Goal: Information Seeking & Learning: Learn about a topic

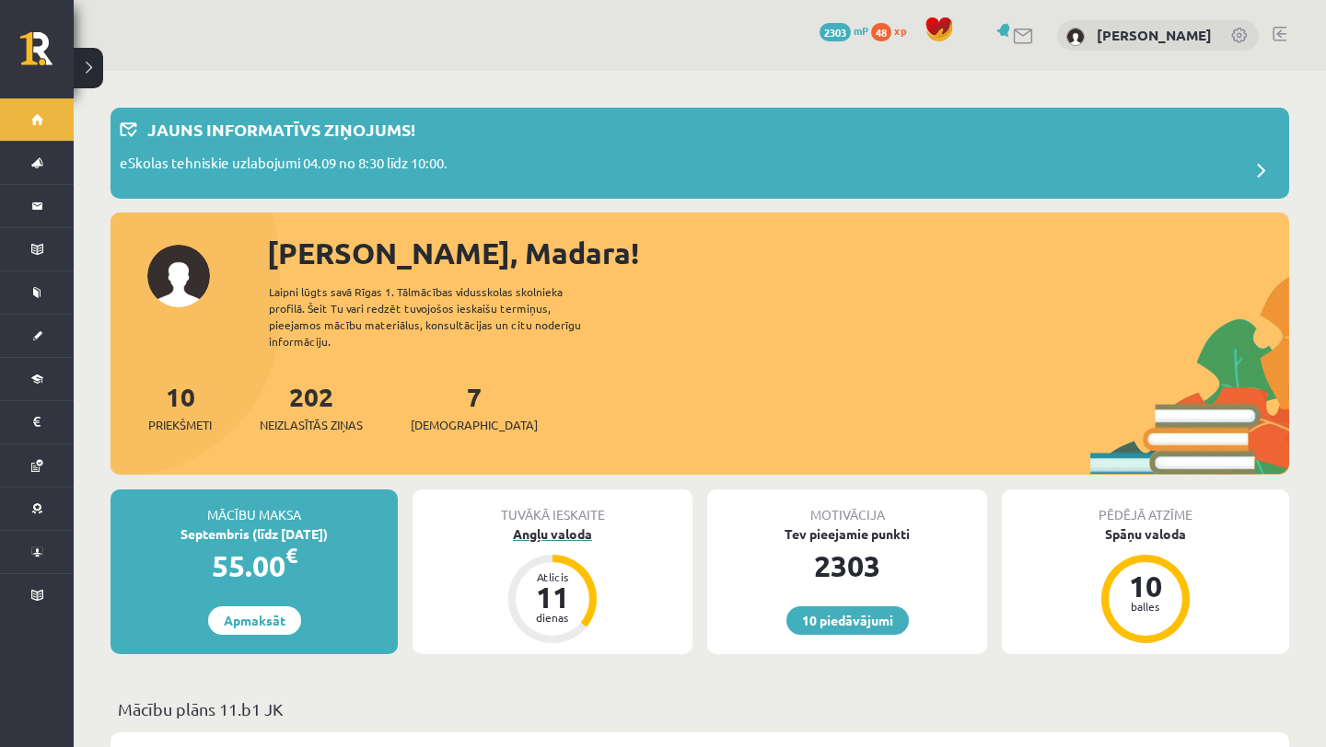
click at [570, 525] on div "Angļu valoda" at bounding box center [552, 534] width 280 height 19
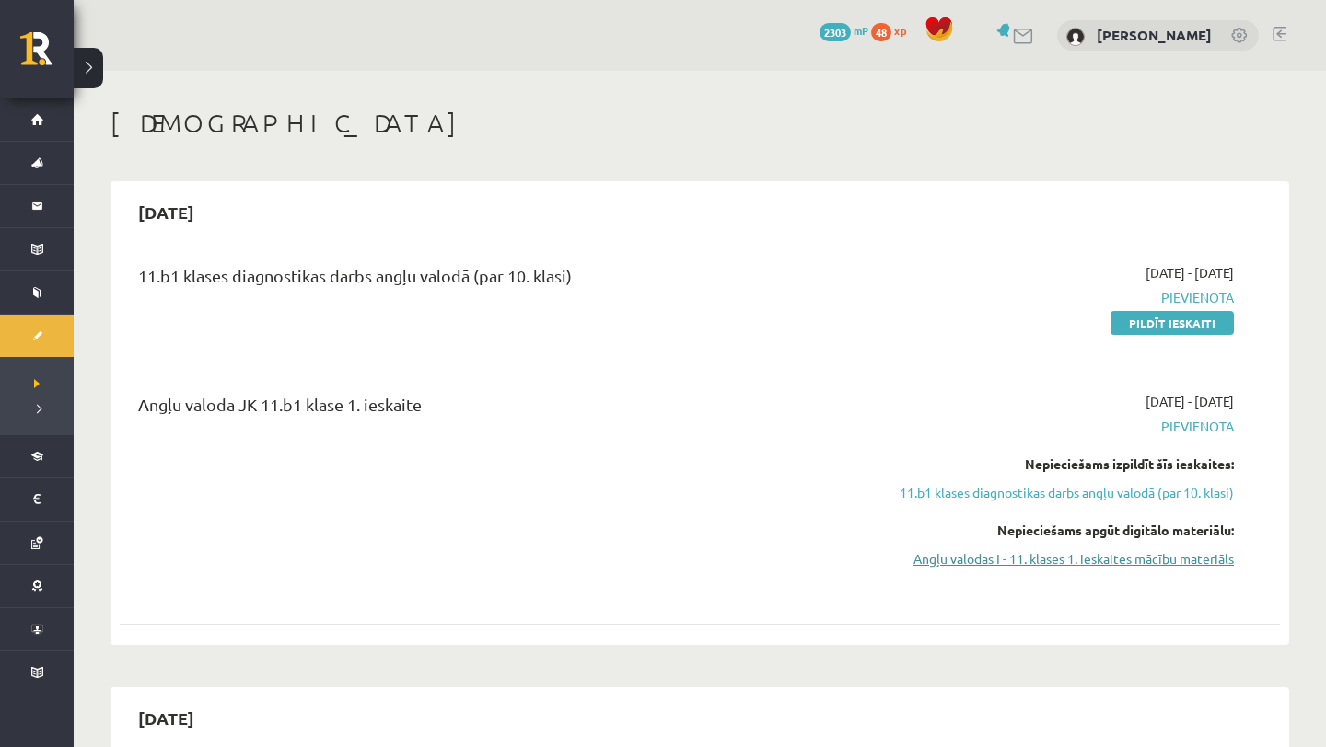
click at [1009, 556] on link "Angļu valodas I - 11. klases 1. ieskaites mācību materiāls" at bounding box center [1059, 559] width 347 height 19
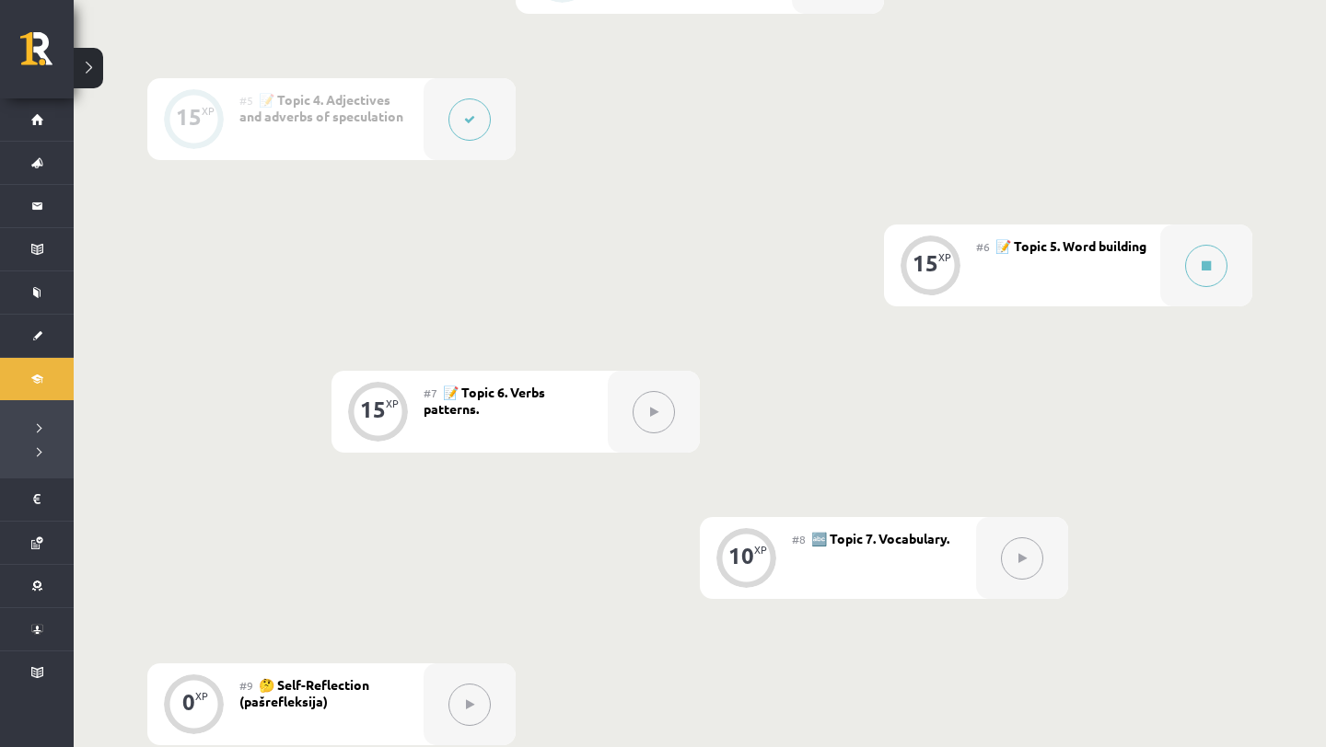
scroll to position [1027, 0]
click at [1203, 268] on icon at bounding box center [1205, 265] width 9 height 11
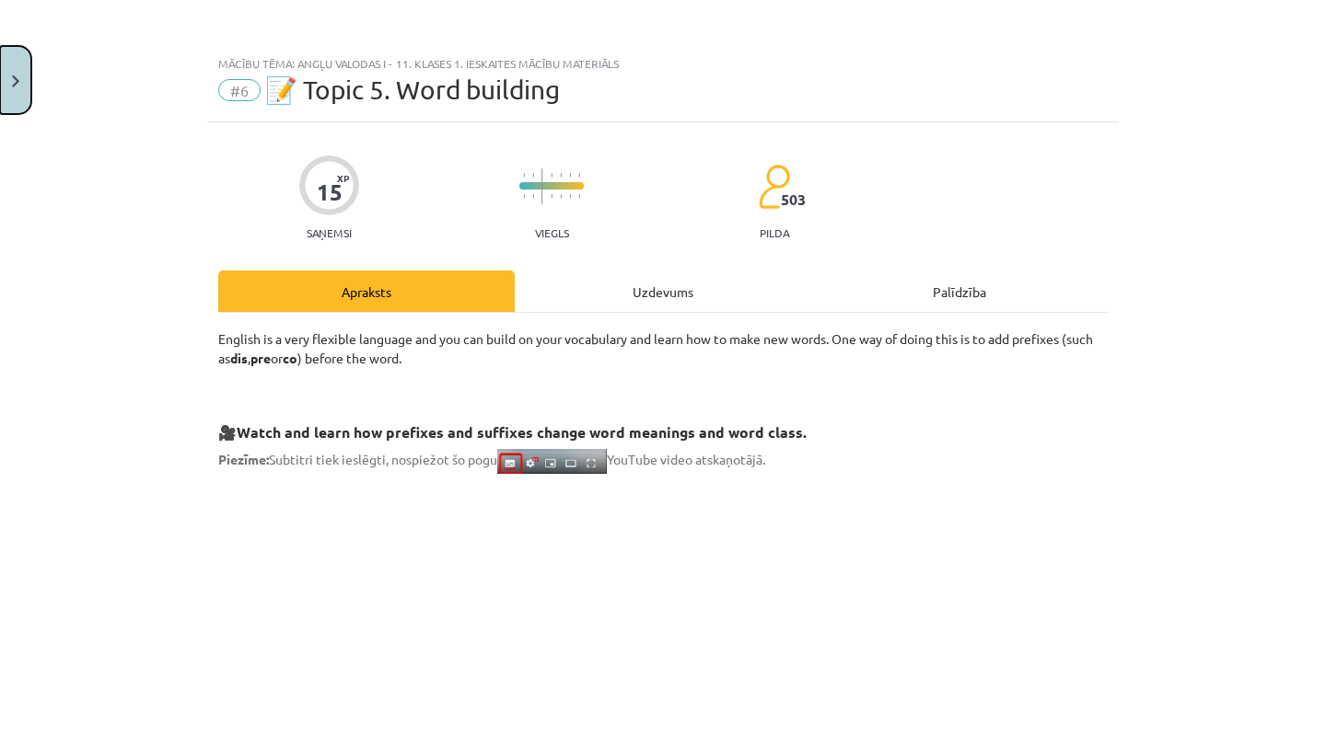
click at [15, 100] on button "Close" at bounding box center [15, 80] width 31 height 68
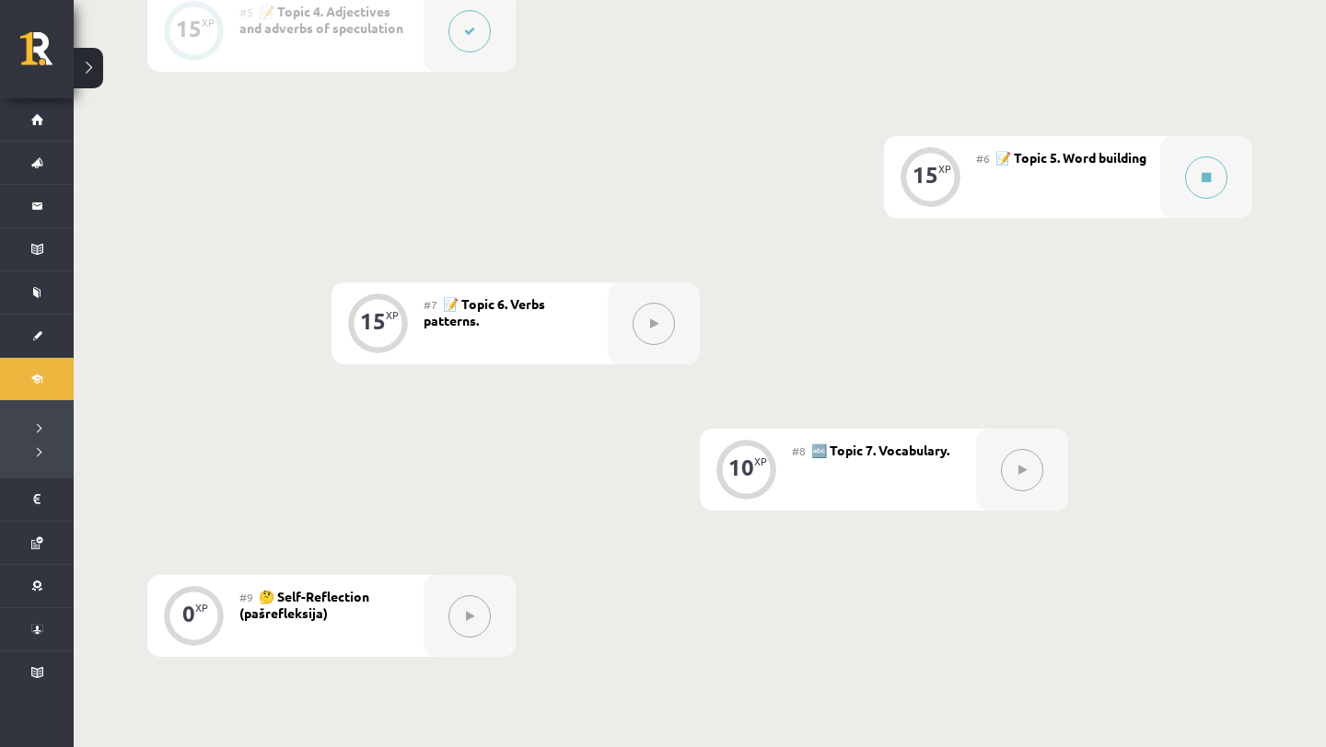
scroll to position [1114, 0]
click at [1205, 187] on button at bounding box center [1206, 178] width 42 height 42
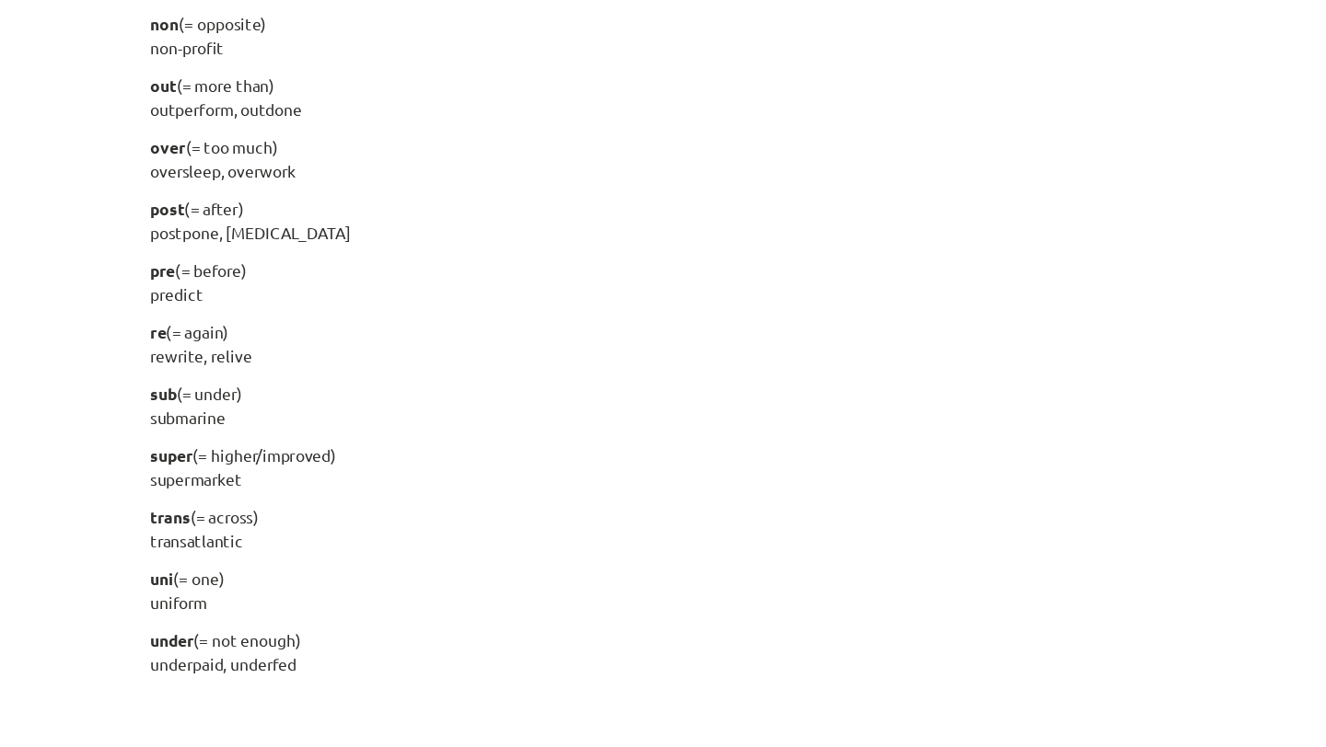
scroll to position [2258, 0]
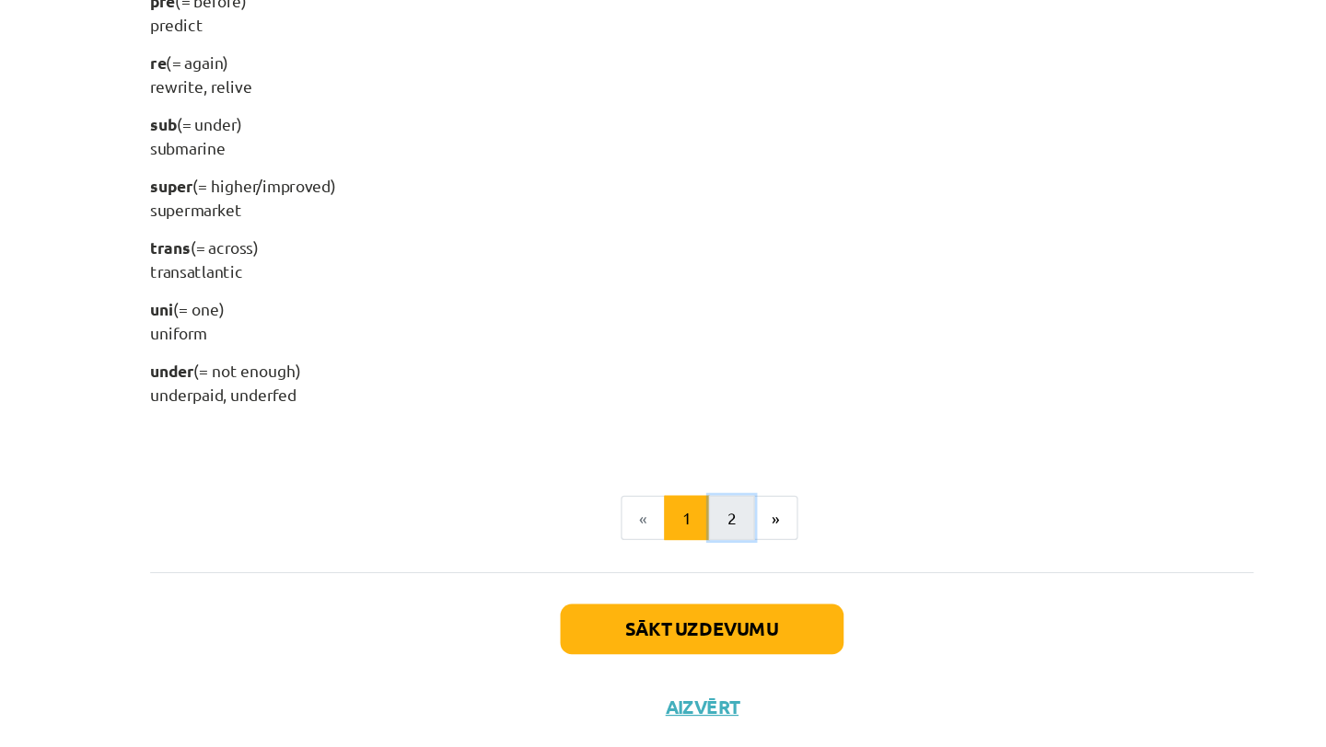
click at [681, 517] on button "2" at bounding box center [686, 519] width 37 height 37
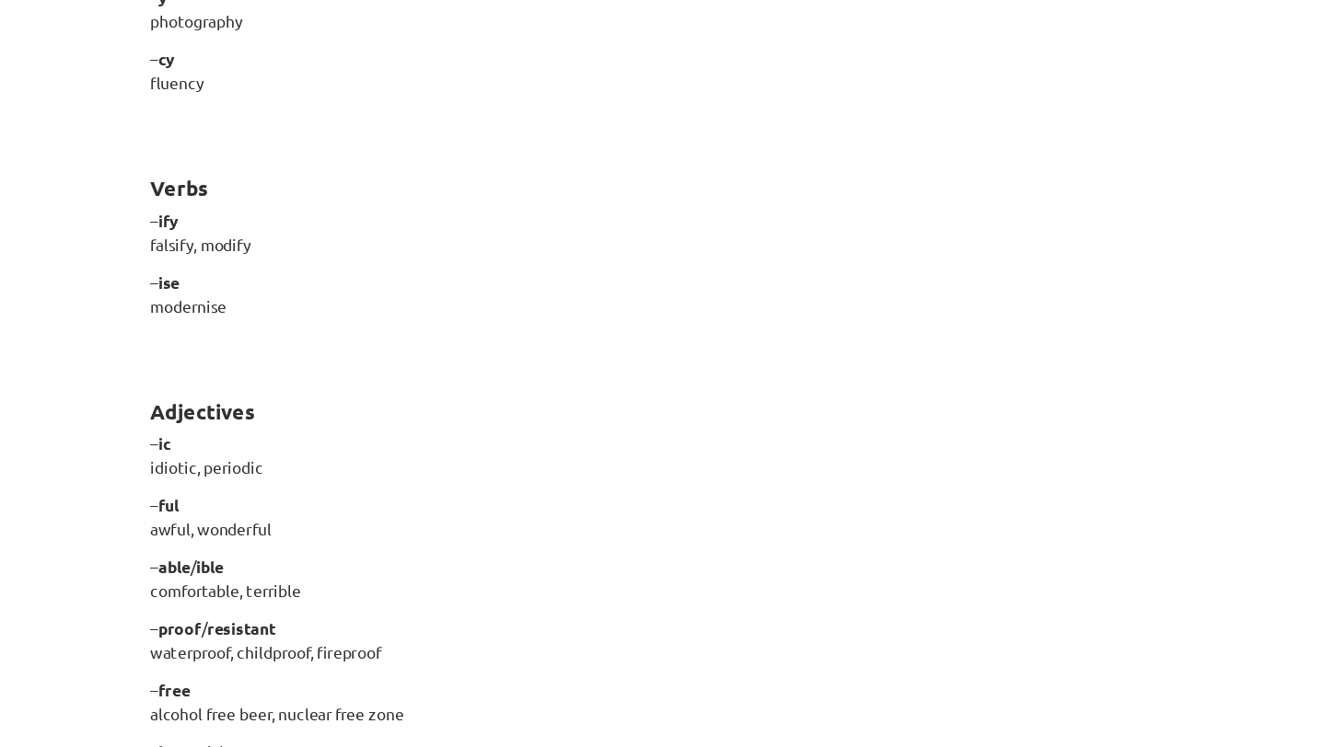
scroll to position [1506, 0]
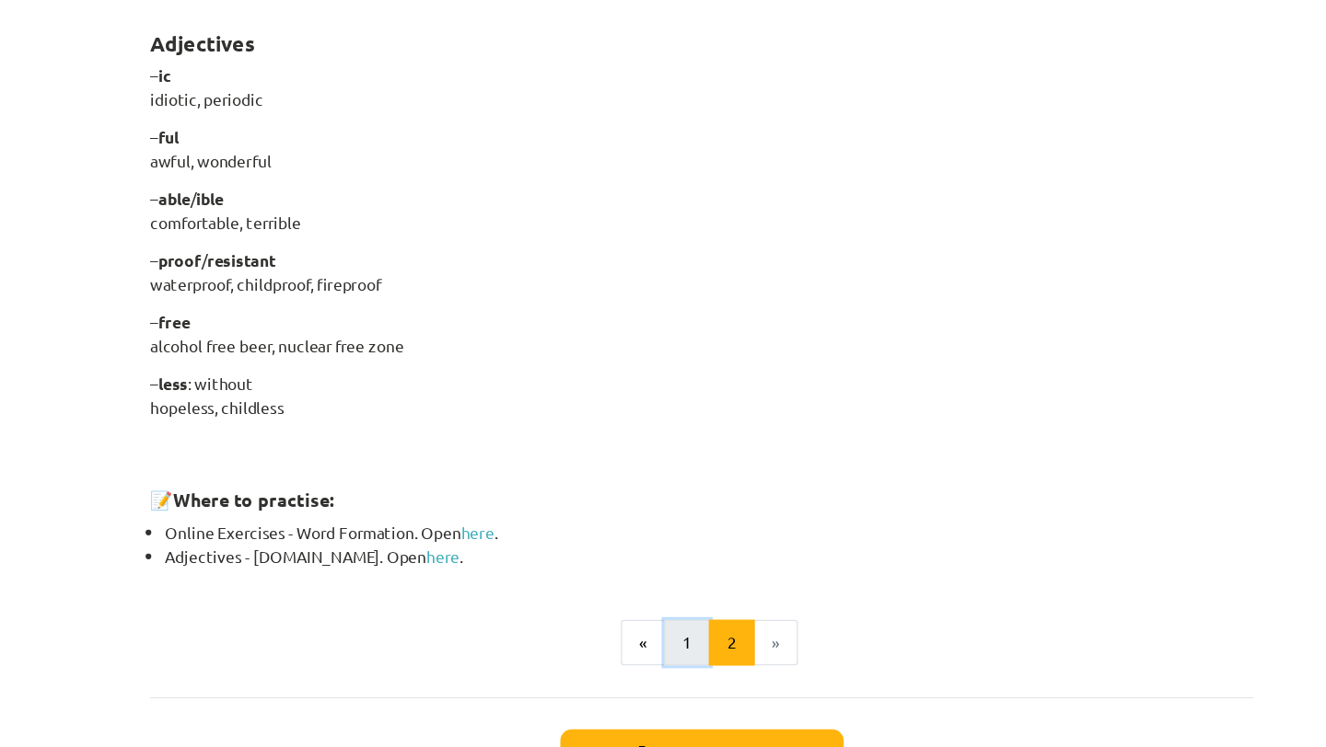
click at [636, 513] on button "1" at bounding box center [650, 518] width 37 height 37
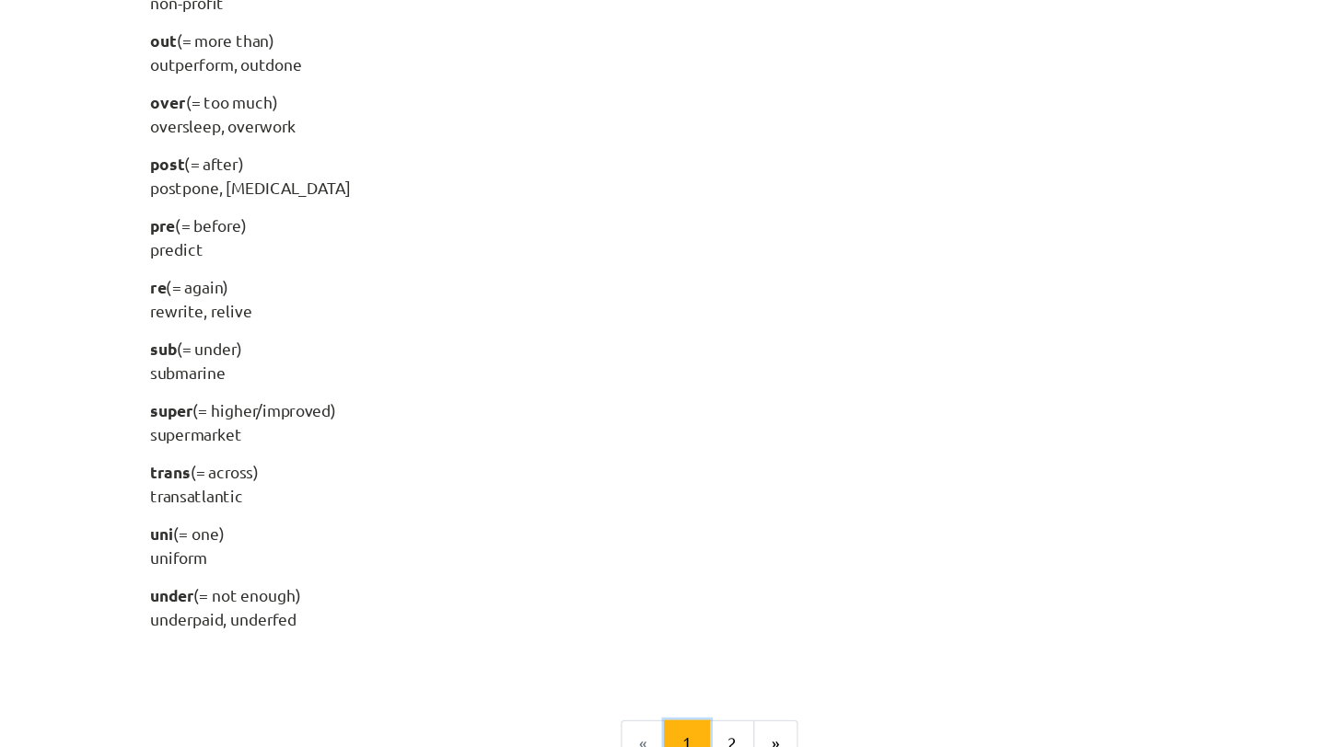
scroll to position [2258, 0]
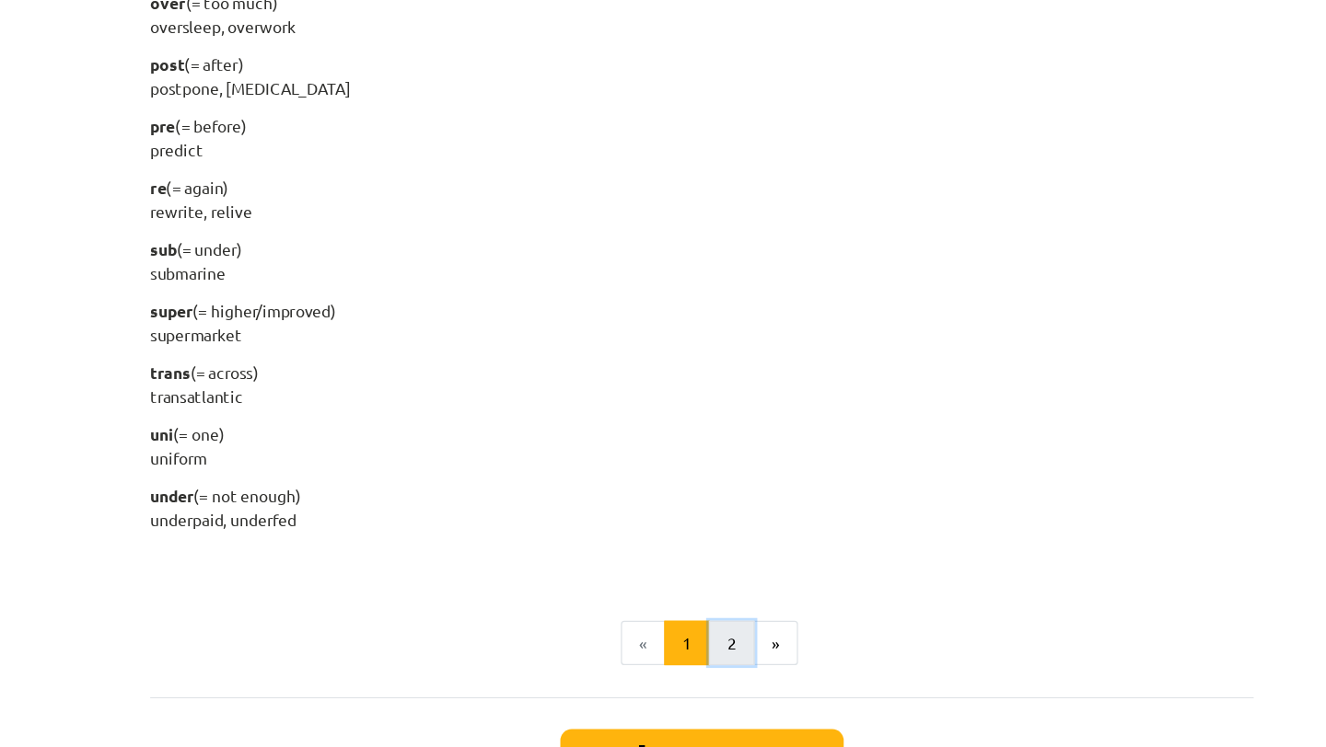
click at [680, 517] on button "2" at bounding box center [686, 519] width 37 height 37
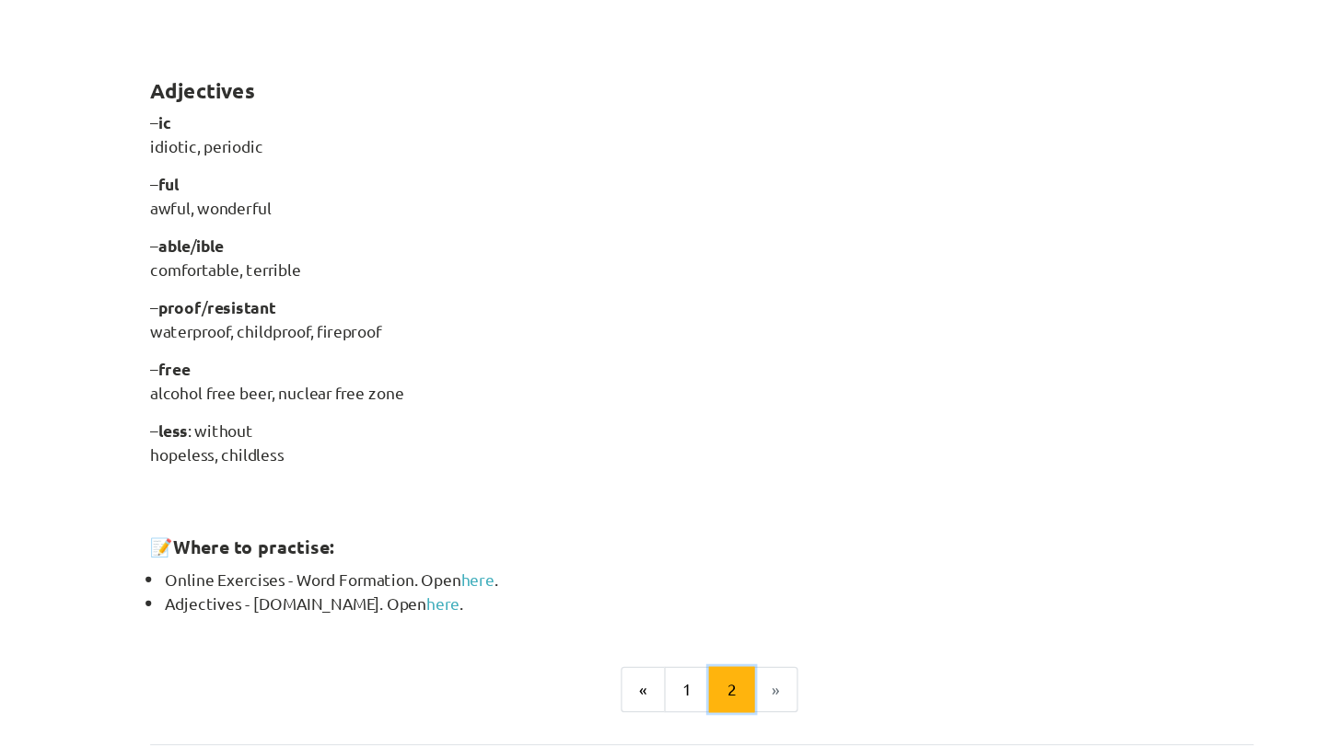
scroll to position [1506, 0]
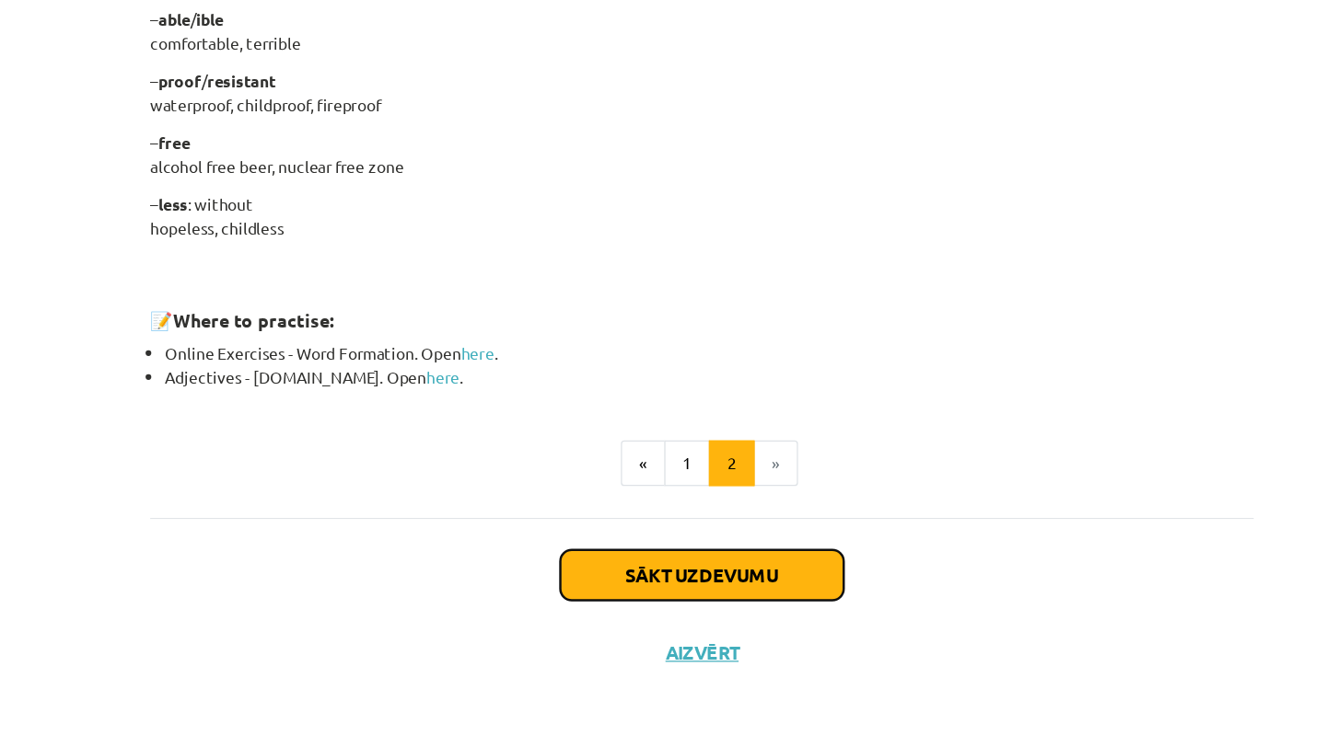
click at [673, 606] on button "Sākt uzdevumu" at bounding box center [663, 608] width 228 height 41
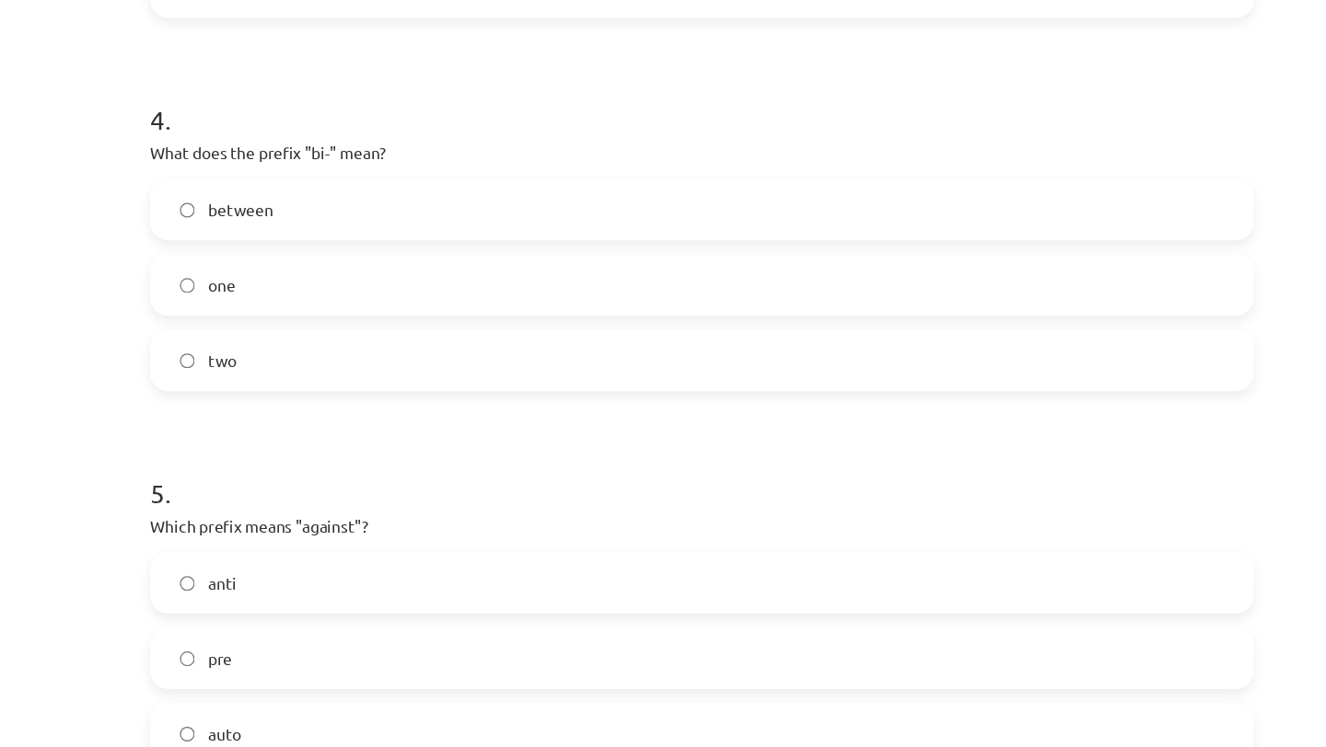
scroll to position [1331, 0]
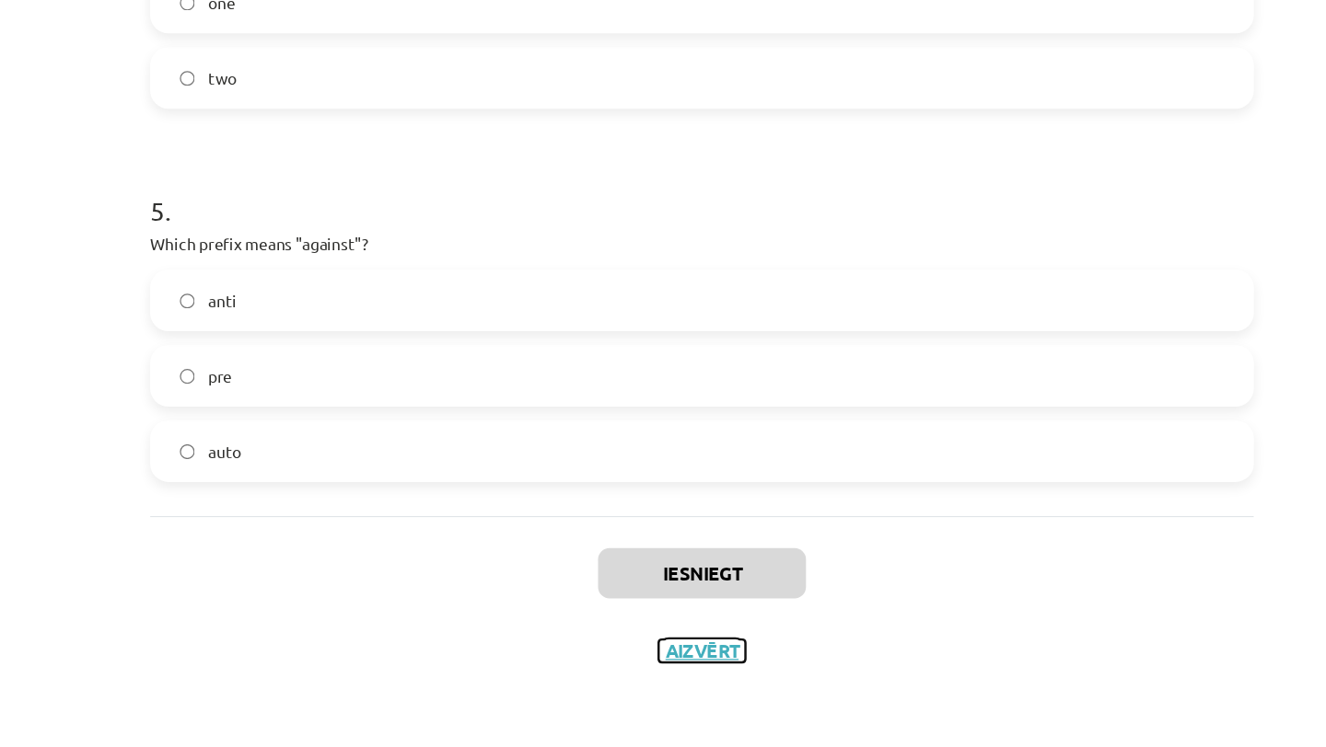
click at [663, 672] on button "Aizvērt" at bounding box center [663, 670] width 70 height 18
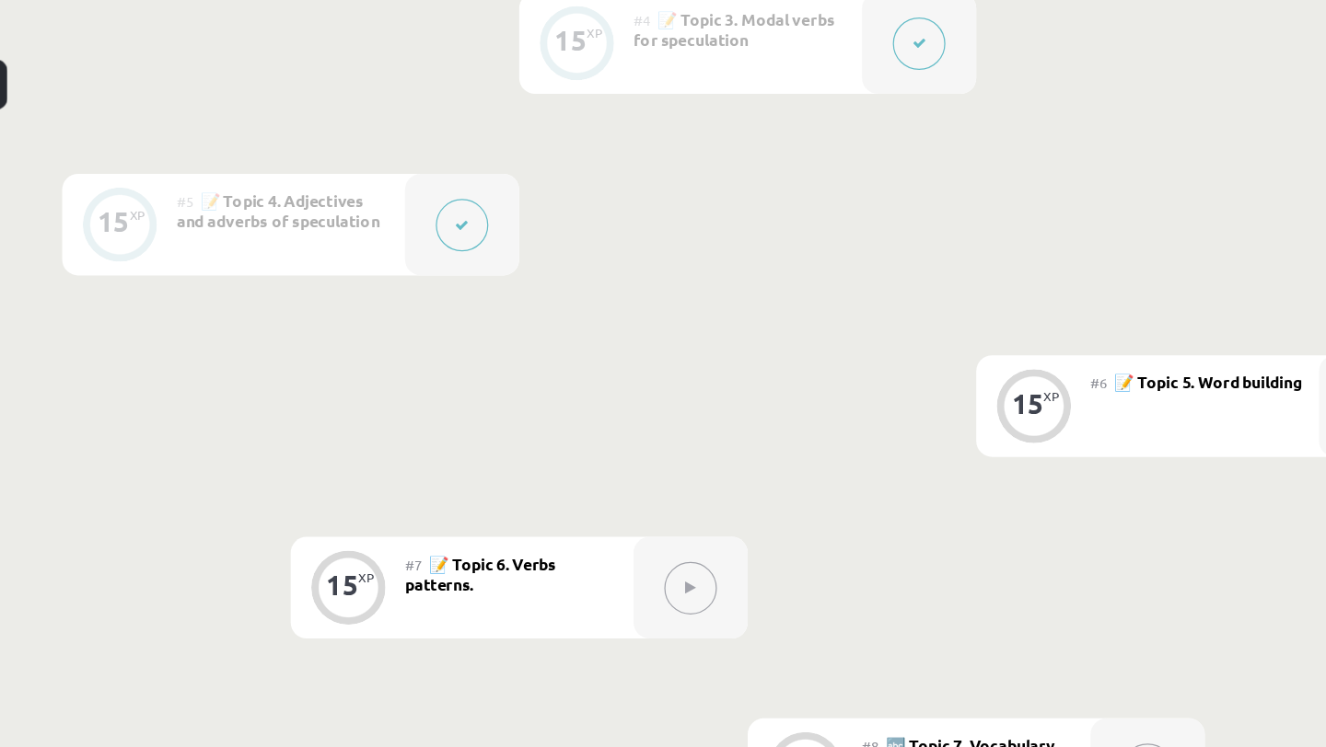
scroll to position [957, 0]
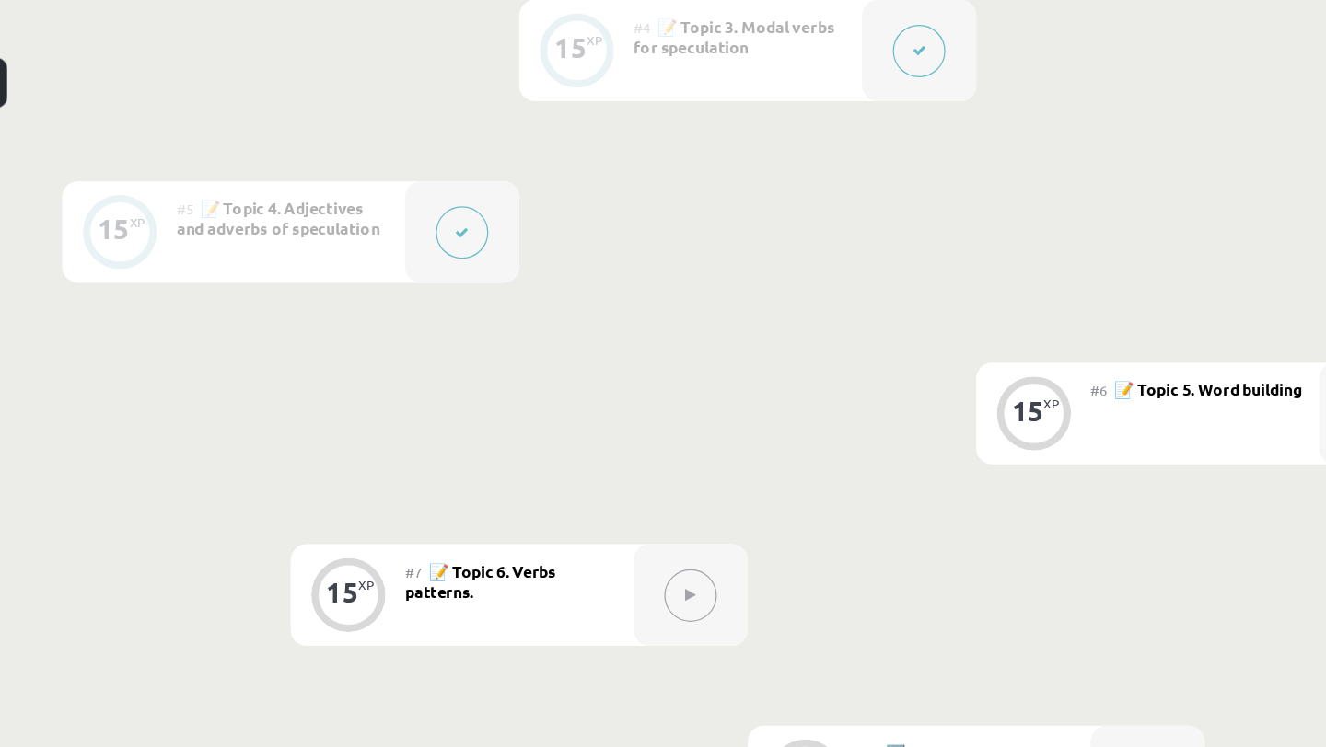
click at [1012, 320] on span "📝 Topic 5. Word building" at bounding box center [1070, 315] width 151 height 17
click at [939, 325] on div "XP" at bounding box center [944, 326] width 13 height 10
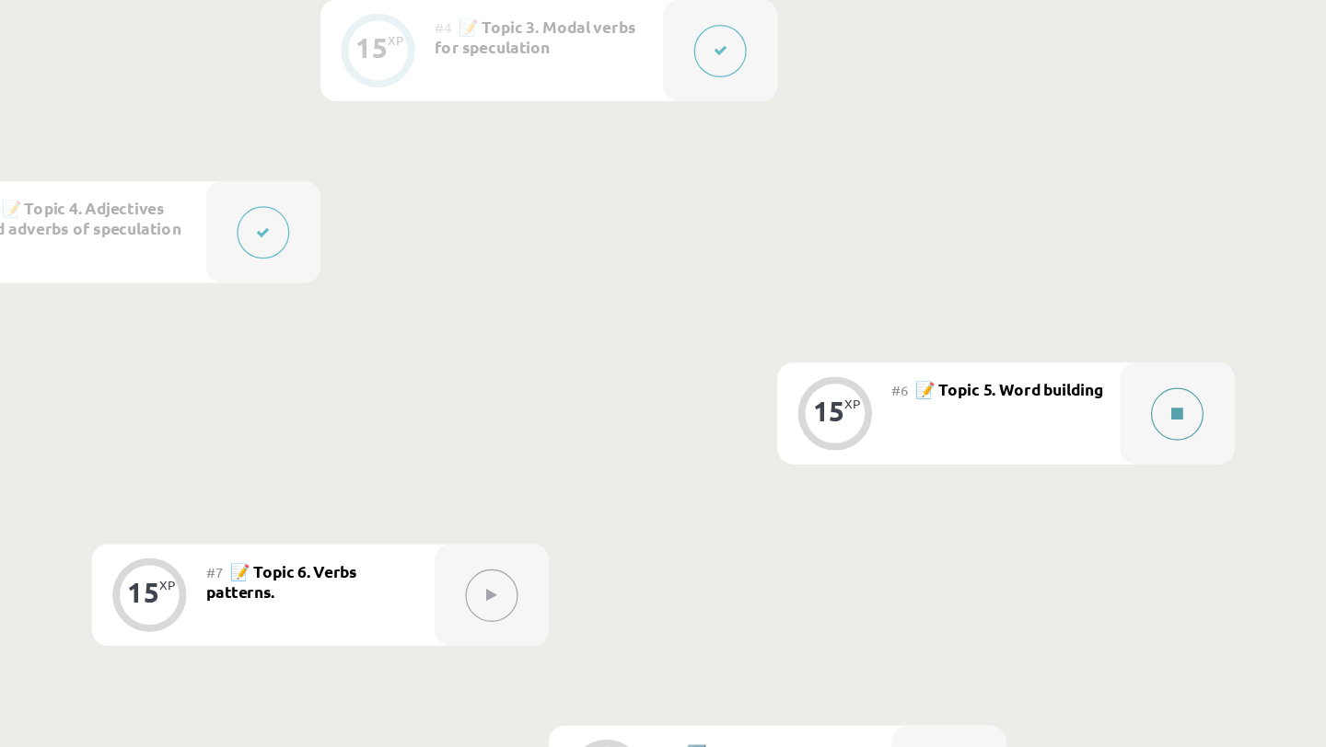
click at [1199, 328] on button at bounding box center [1206, 335] width 42 height 42
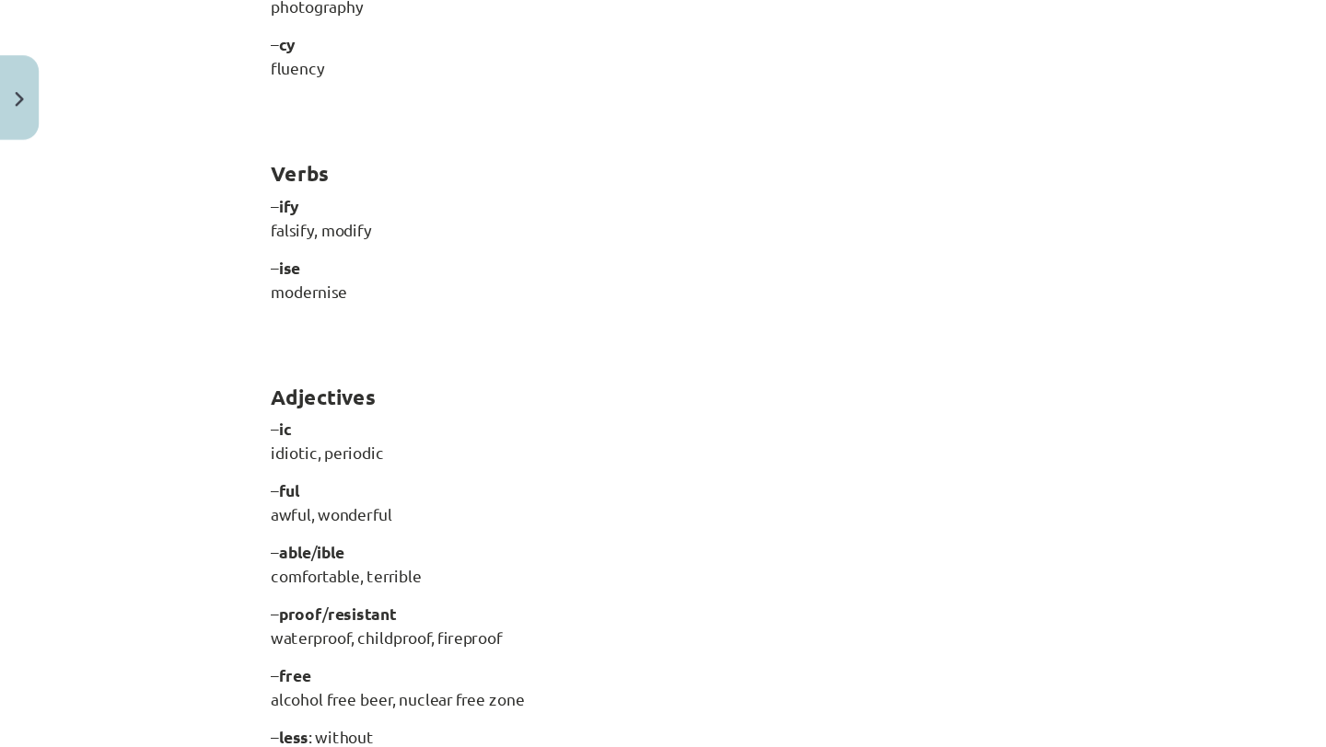
scroll to position [1506, 0]
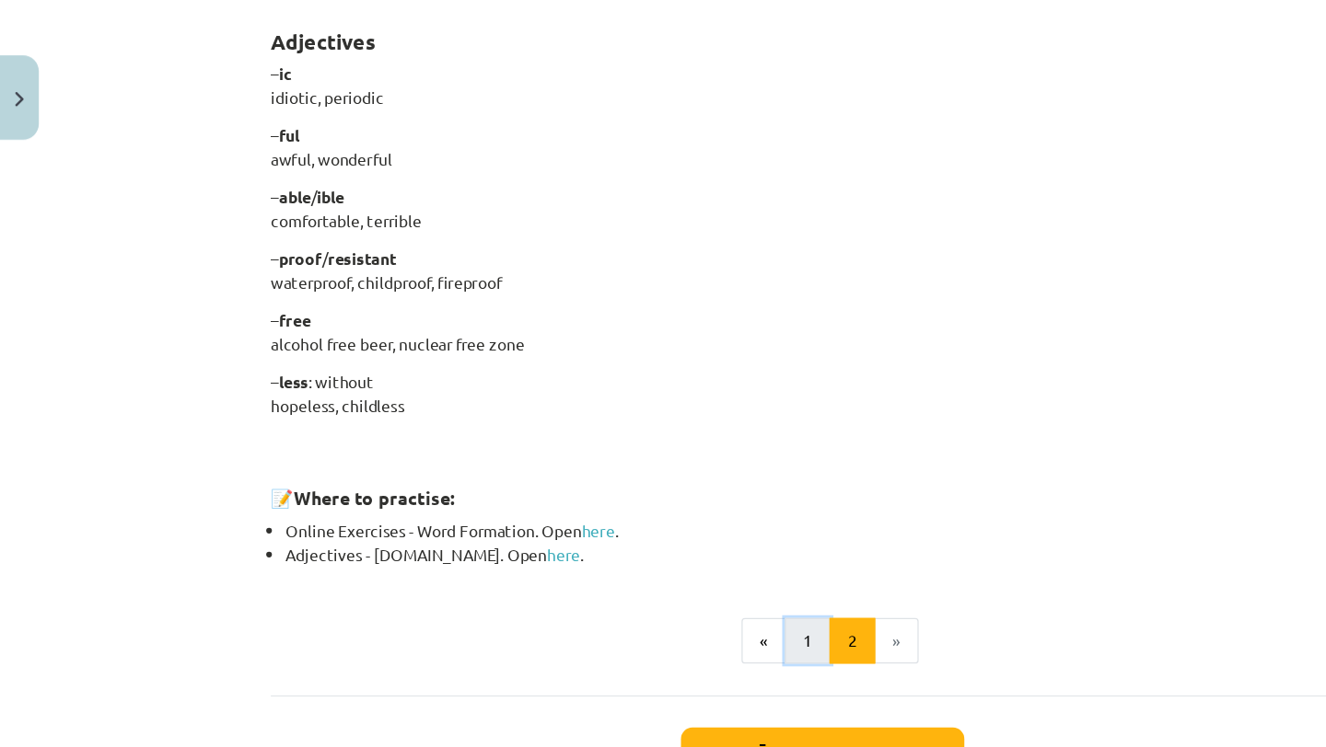
click at [658, 521] on button "1" at bounding box center [650, 518] width 37 height 37
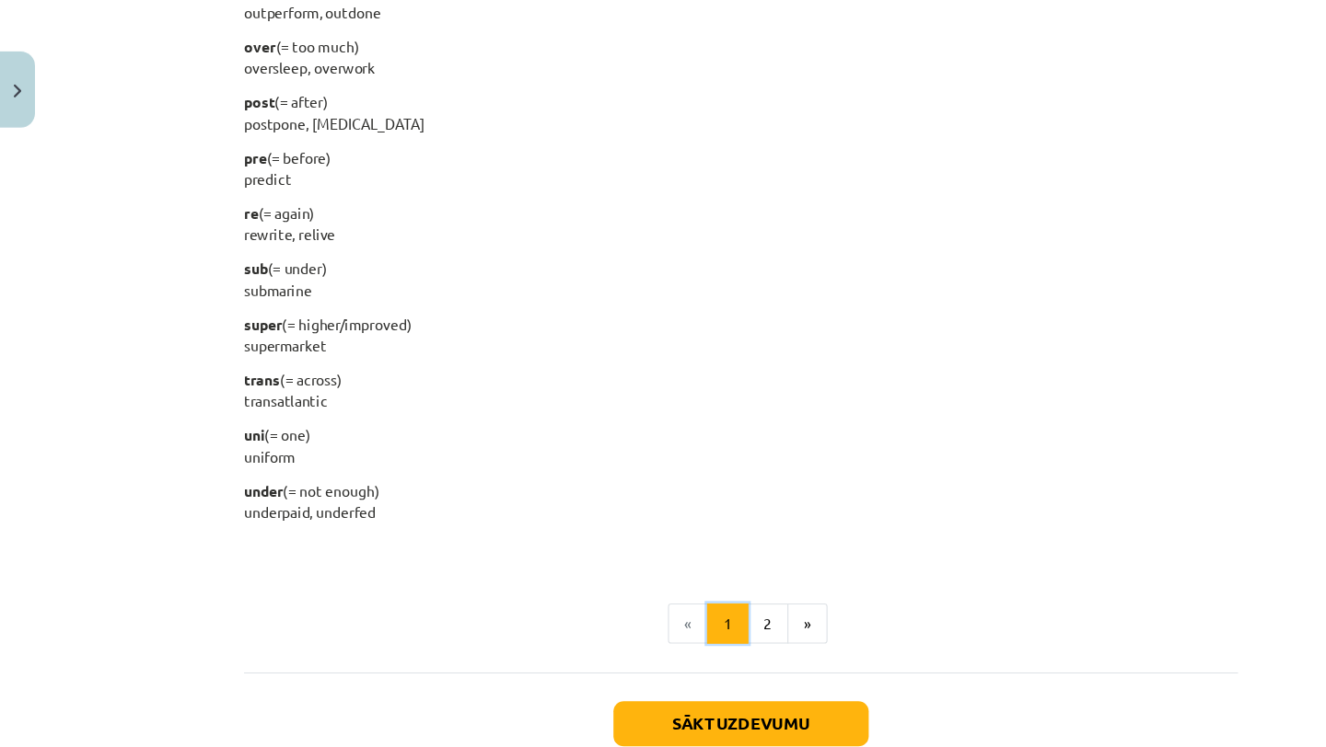
scroll to position [2258, 0]
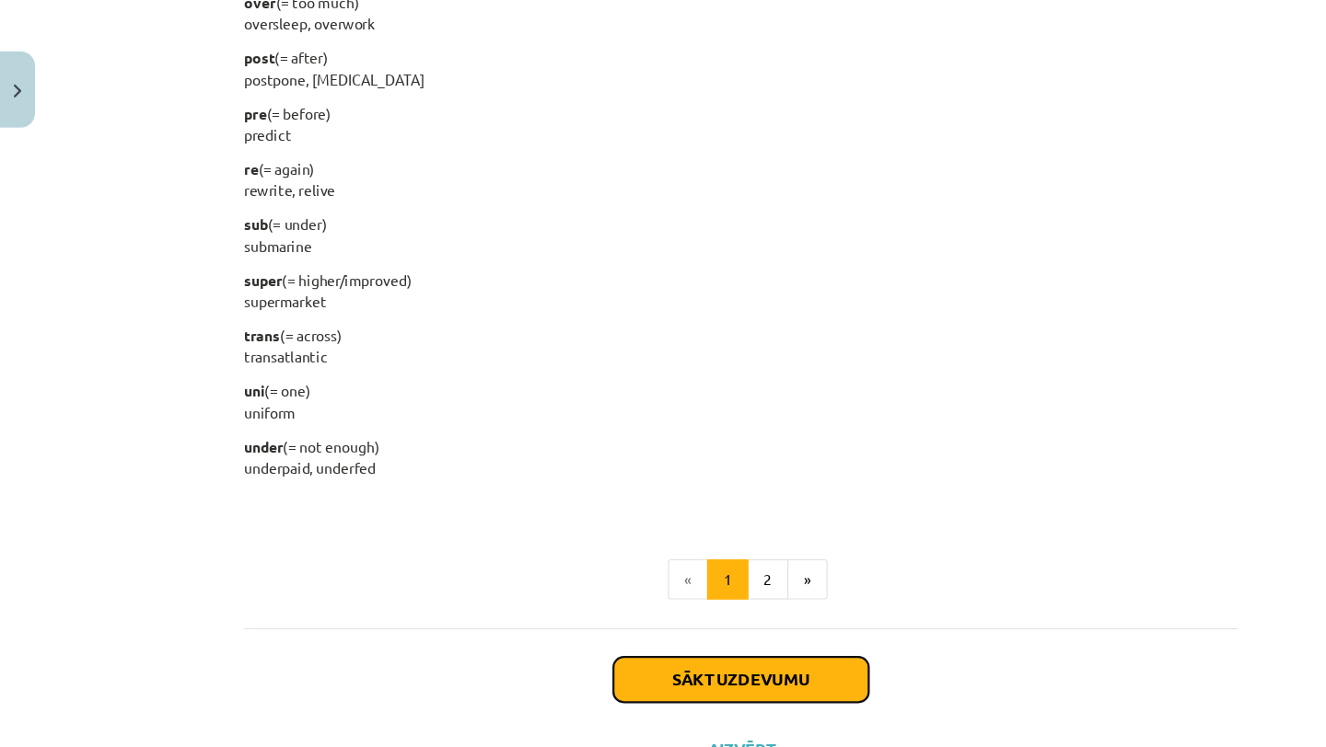
click at [696, 598] on button "Sākt uzdevumu" at bounding box center [663, 608] width 228 height 41
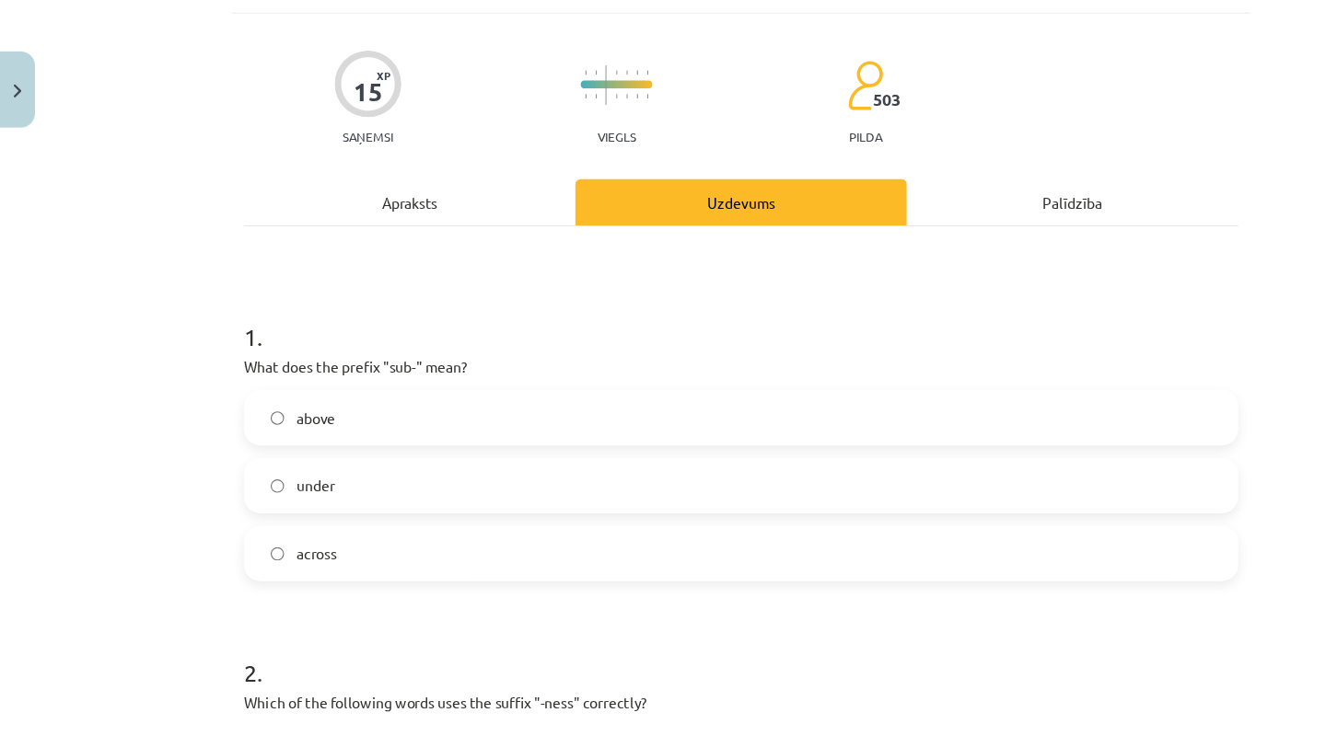
click at [696, 598] on h1 "2 ." at bounding box center [662, 585] width 889 height 57
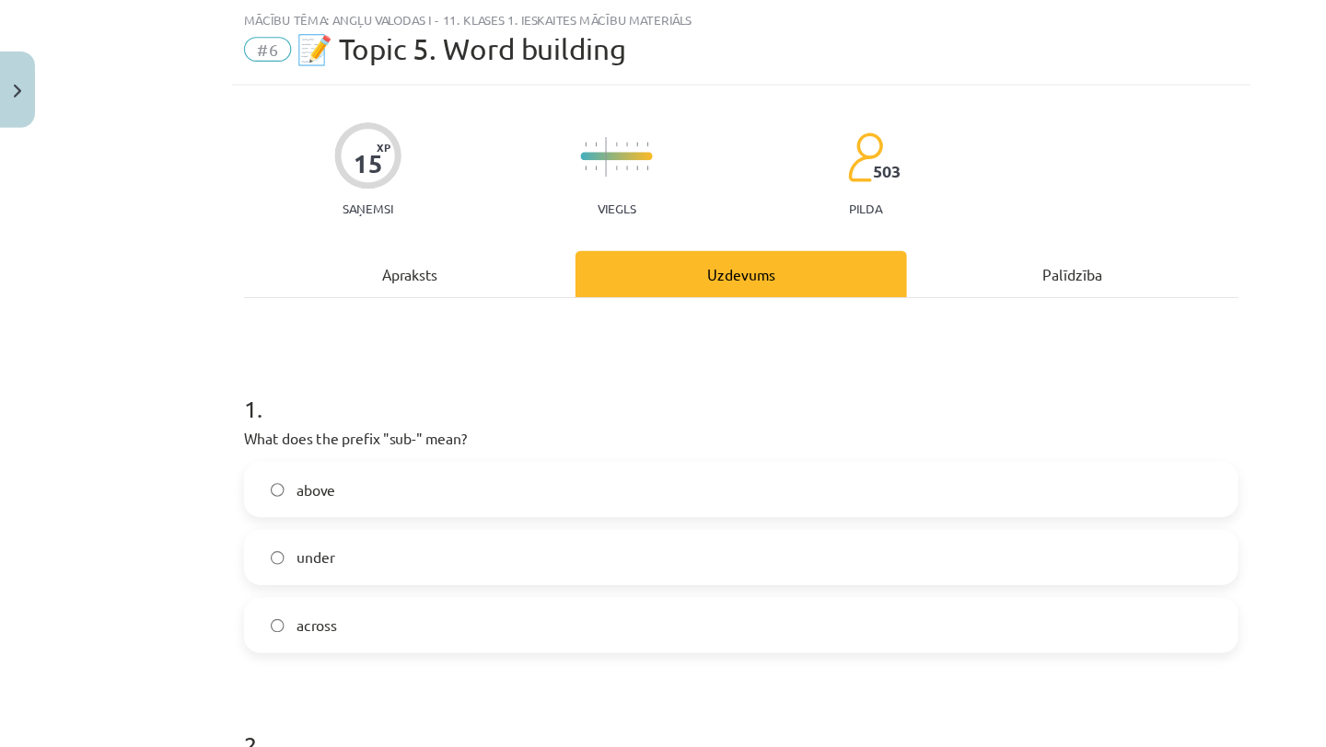
scroll to position [46, 0]
click at [11, 89] on button "Close" at bounding box center [15, 80] width 31 height 68
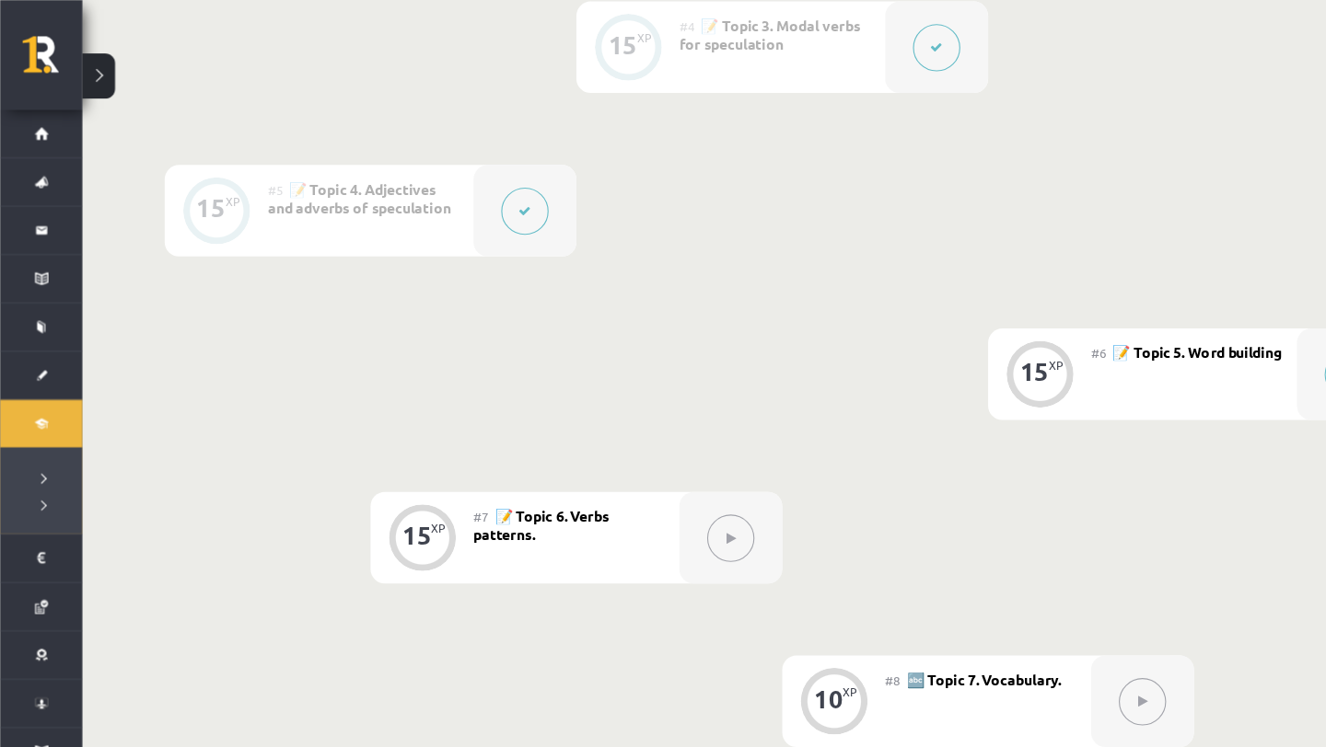
click at [1118, 325] on div "#6 📝 Topic 5. Word building" at bounding box center [1068, 335] width 184 height 82
click at [891, 333] on div "15 XP" at bounding box center [930, 335] width 92 height 82
click at [909, 333] on div "15 XP" at bounding box center [929, 332] width 55 height 55
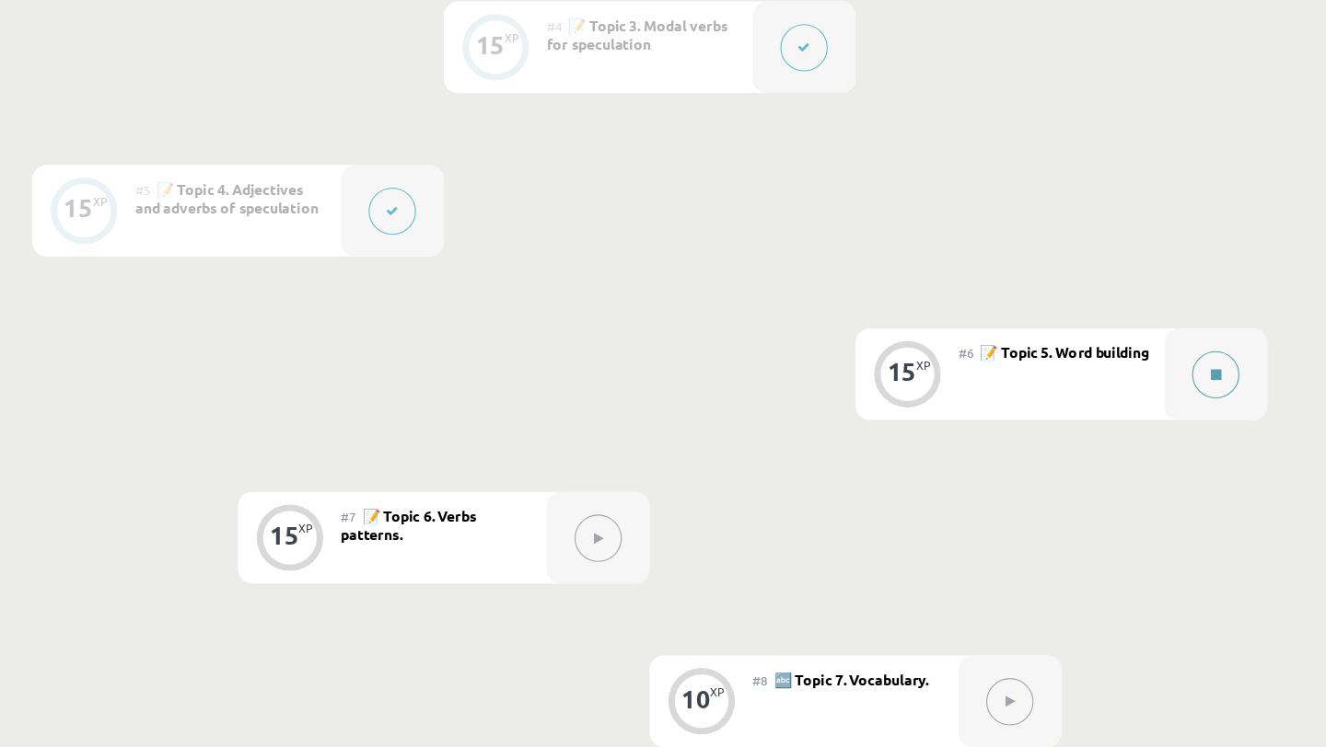
click at [1209, 332] on icon at bounding box center [1205, 335] width 9 height 11
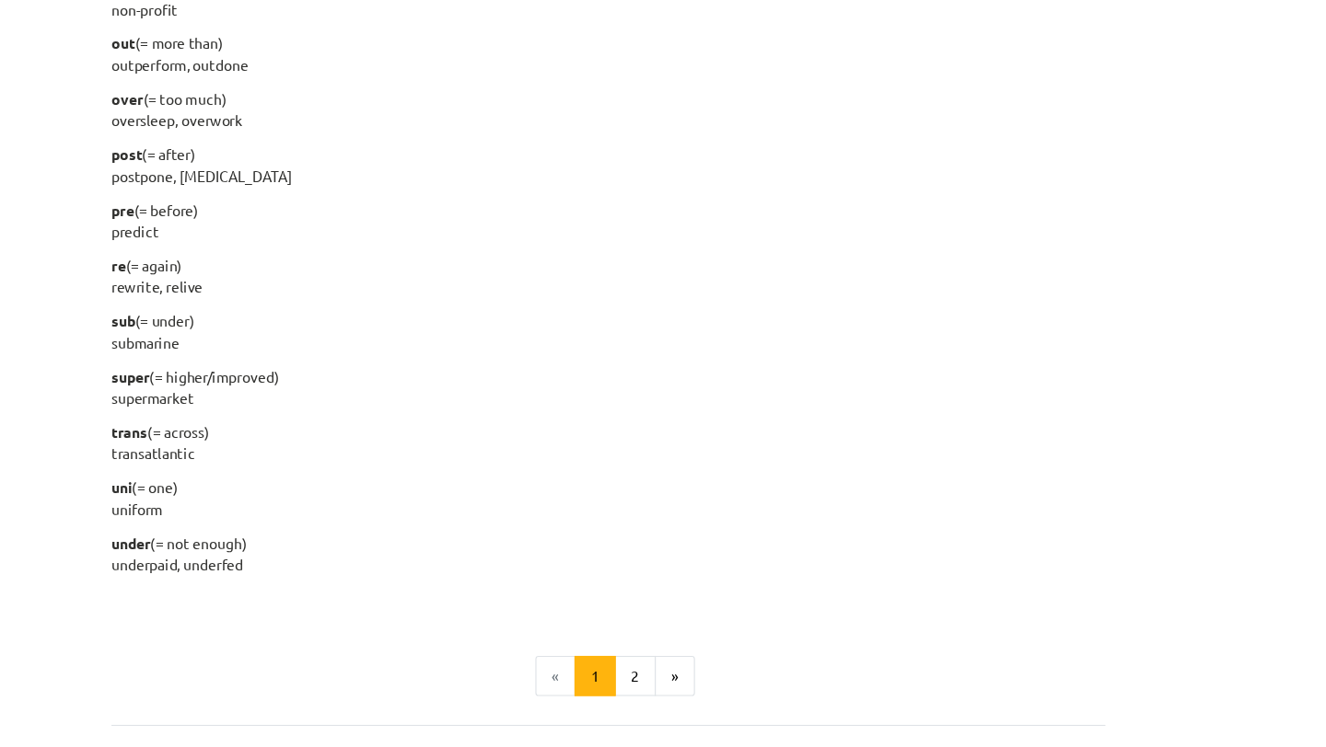
scroll to position [2258, 0]
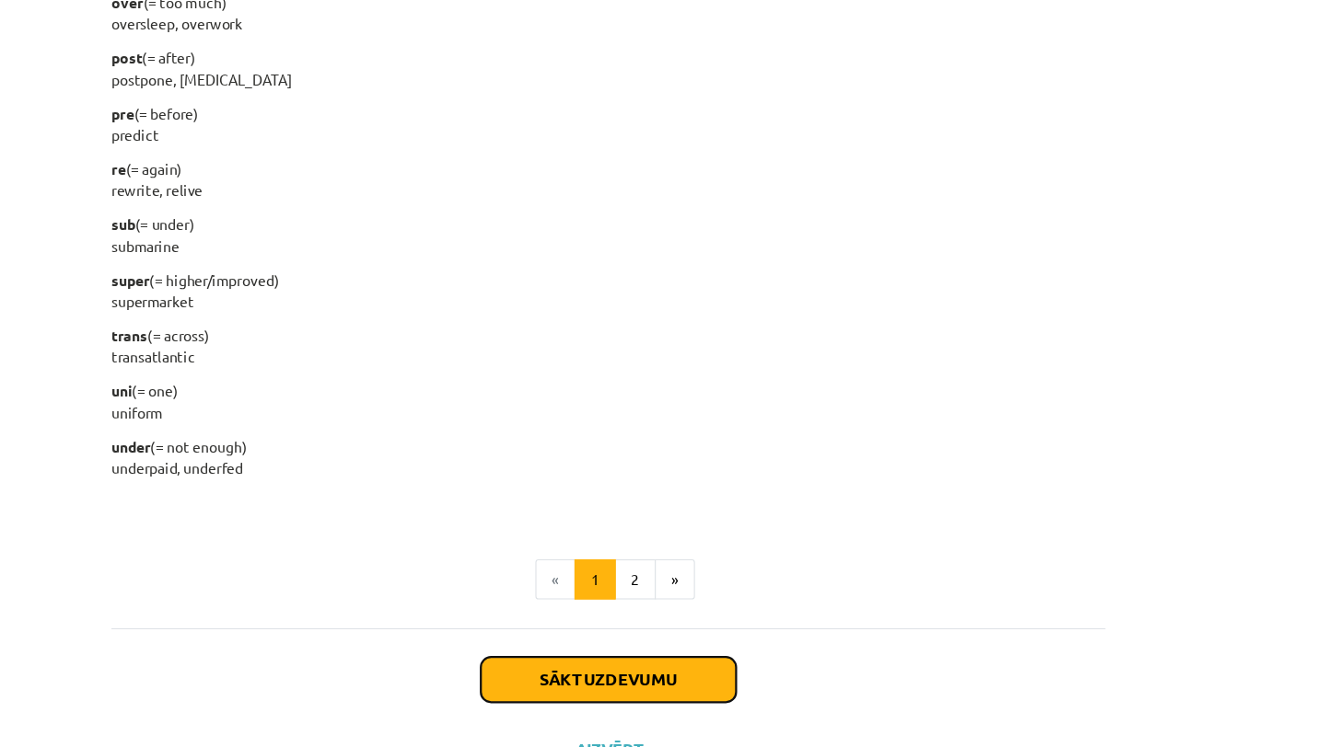
click at [565, 608] on button "Sākt uzdevumu" at bounding box center [663, 608] width 228 height 41
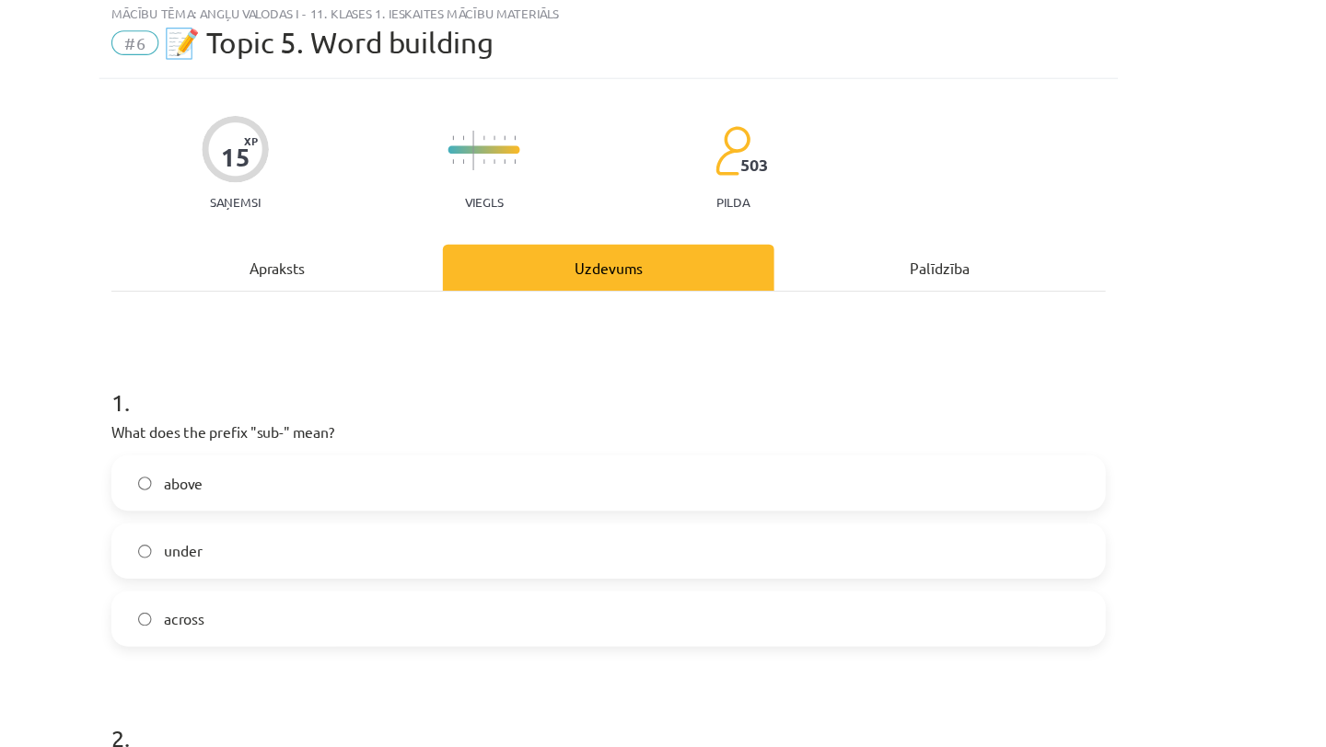
scroll to position [46, 0]
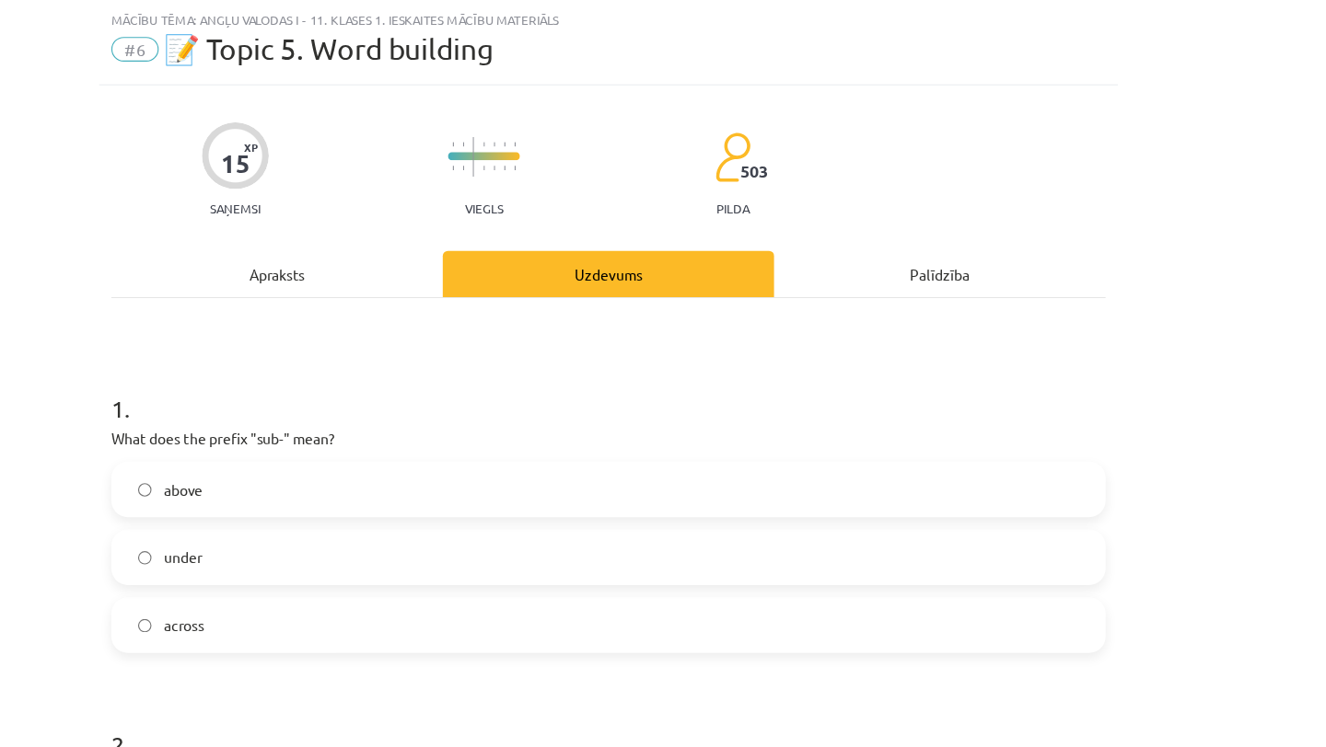
click at [456, 493] on label "under" at bounding box center [663, 499] width 886 height 46
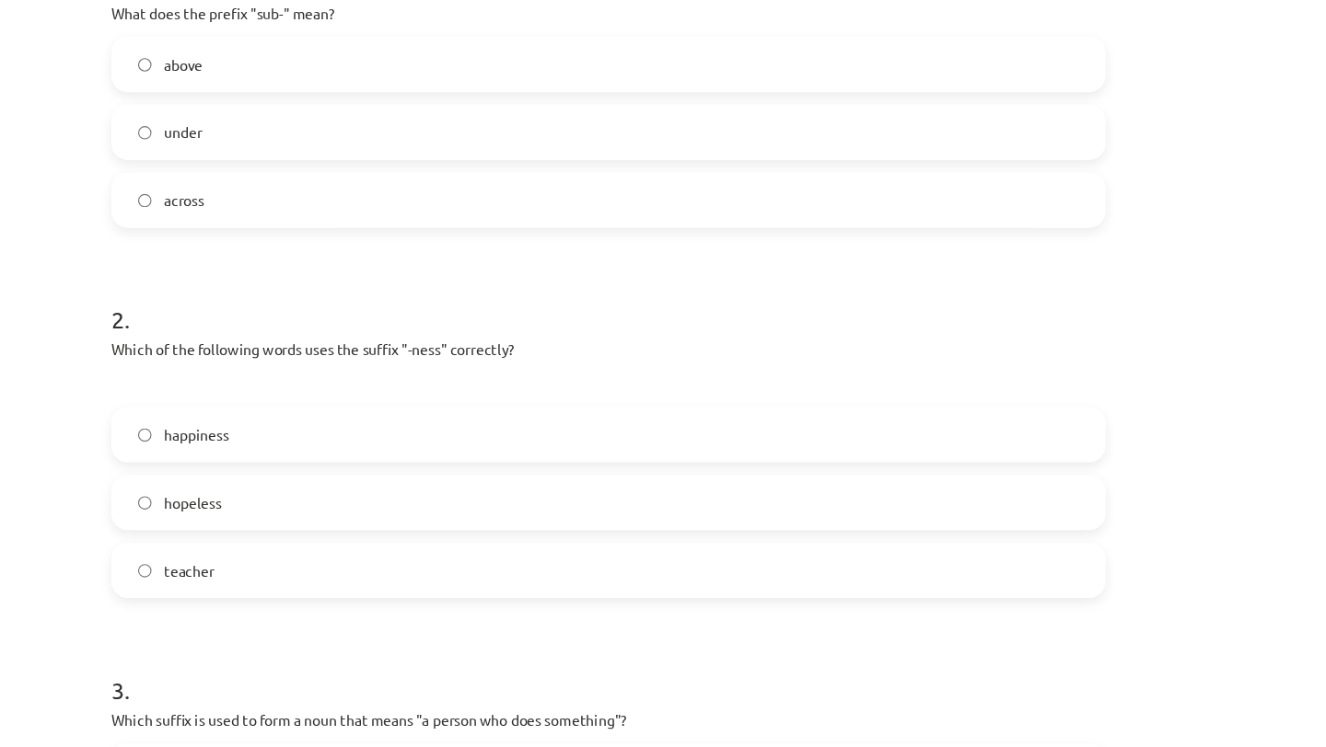
scroll to position [428, 0]
click at [468, 388] on label "happiness" at bounding box center [663, 388] width 886 height 46
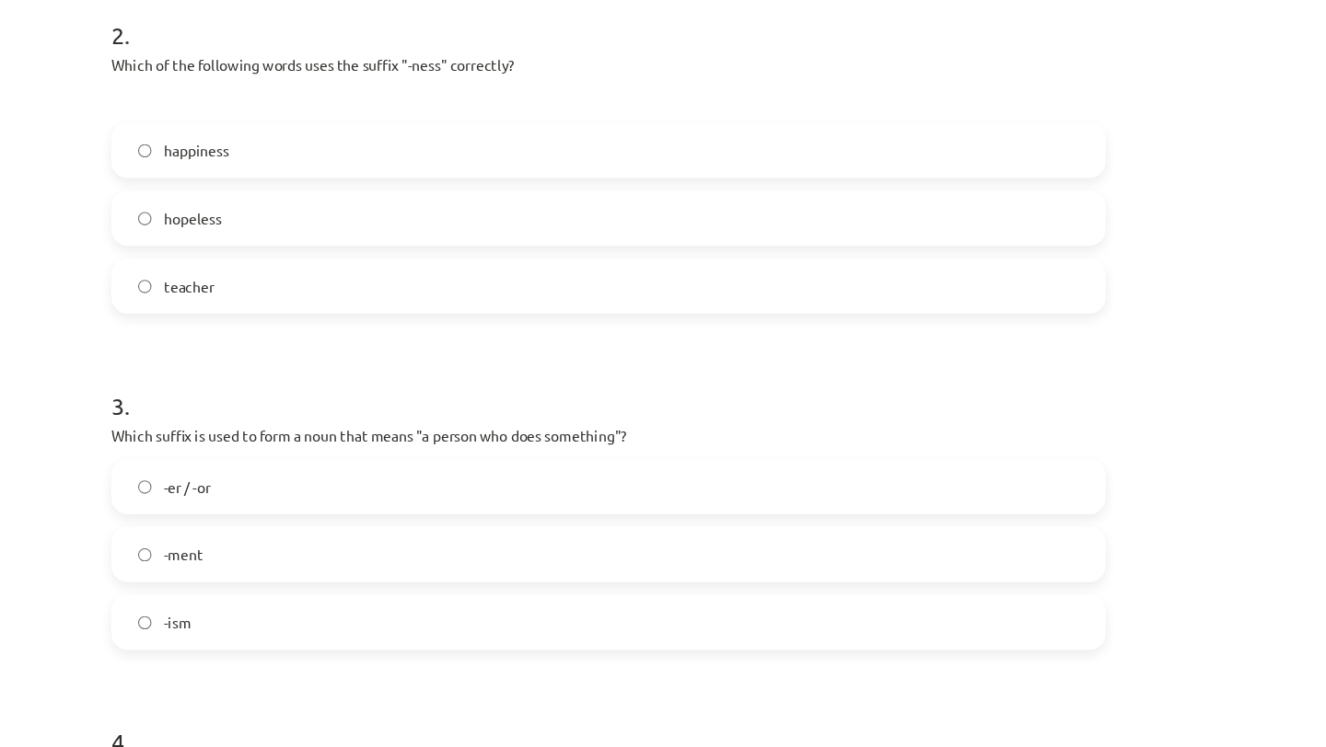
scroll to position [689, 0]
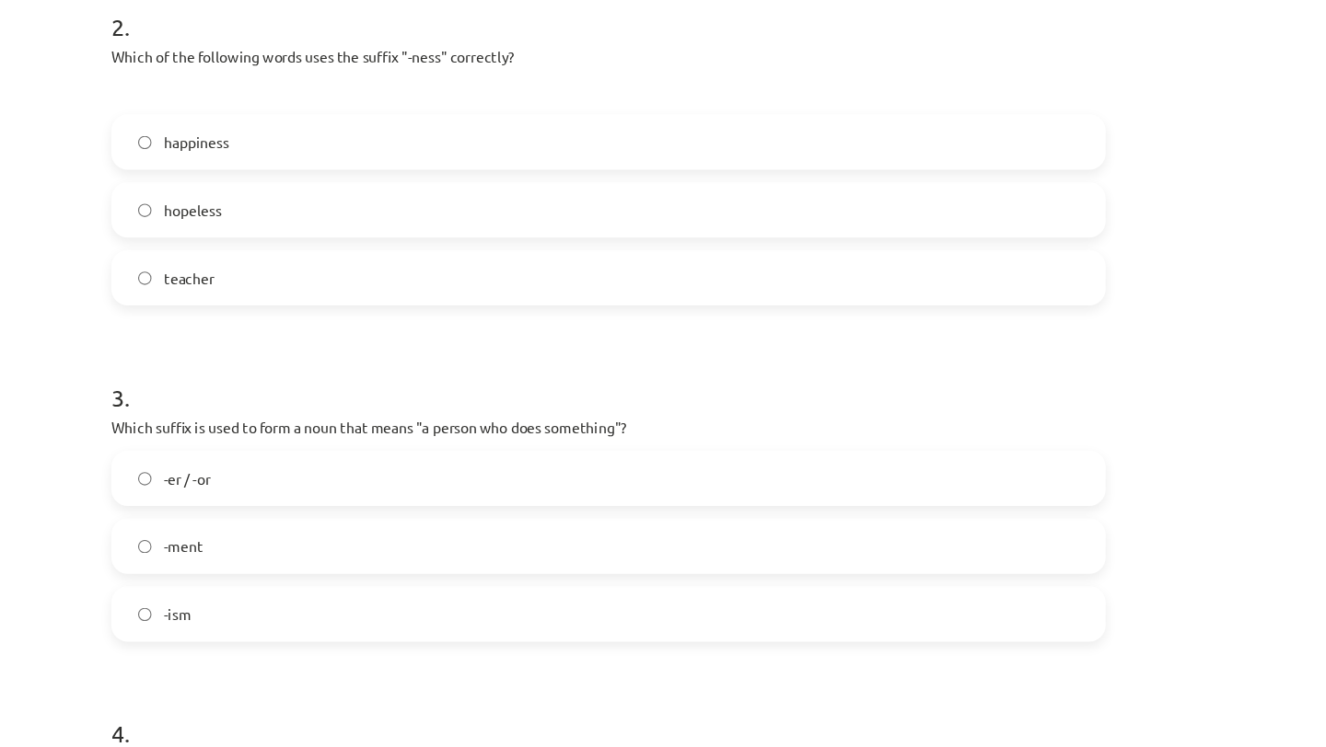
click at [465, 405] on label "-er / -or" at bounding box center [663, 428] width 886 height 46
click at [630, 301] on form "1 . What does the prefix "sub-" mean? above under across 2 . Which of the follo…" at bounding box center [662, 427] width 889 height 1499
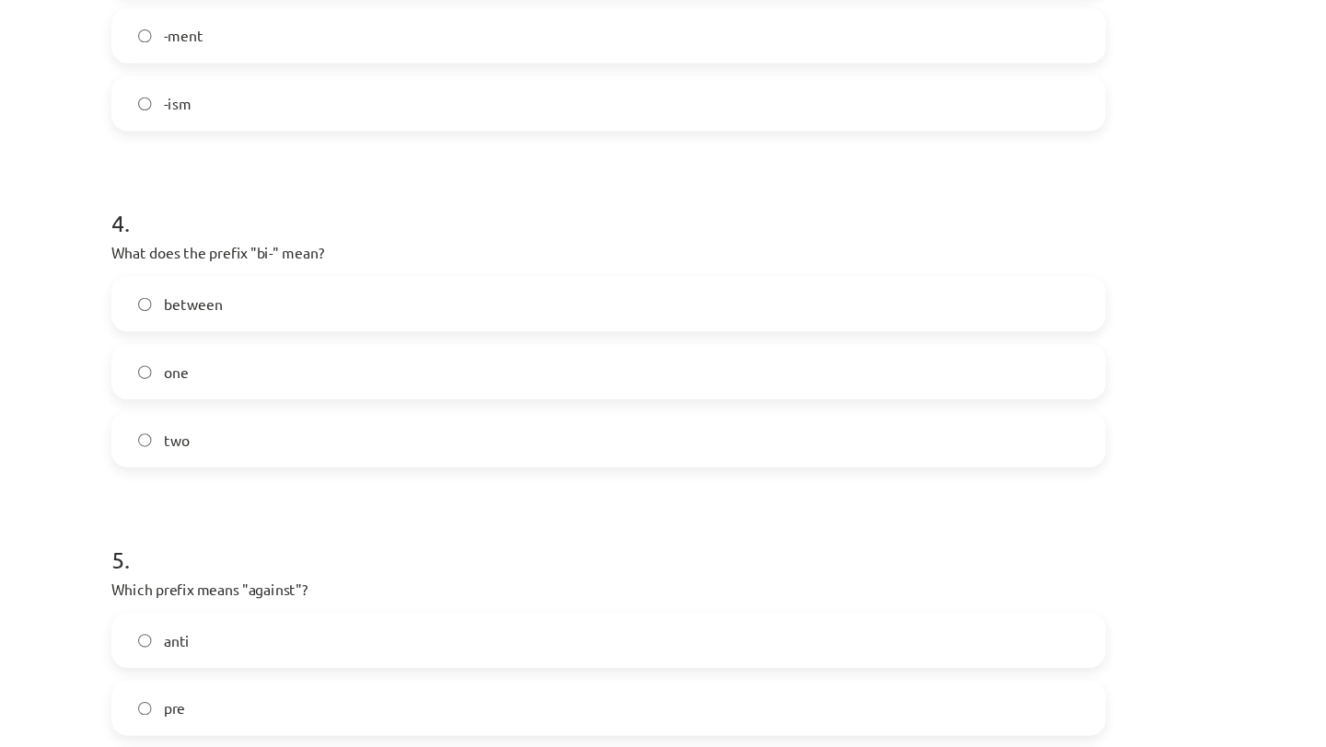
scroll to position [1148, 0]
click at [593, 306] on div "one" at bounding box center [662, 331] width 889 height 50
click at [572, 396] on label "two" at bounding box center [663, 391] width 886 height 46
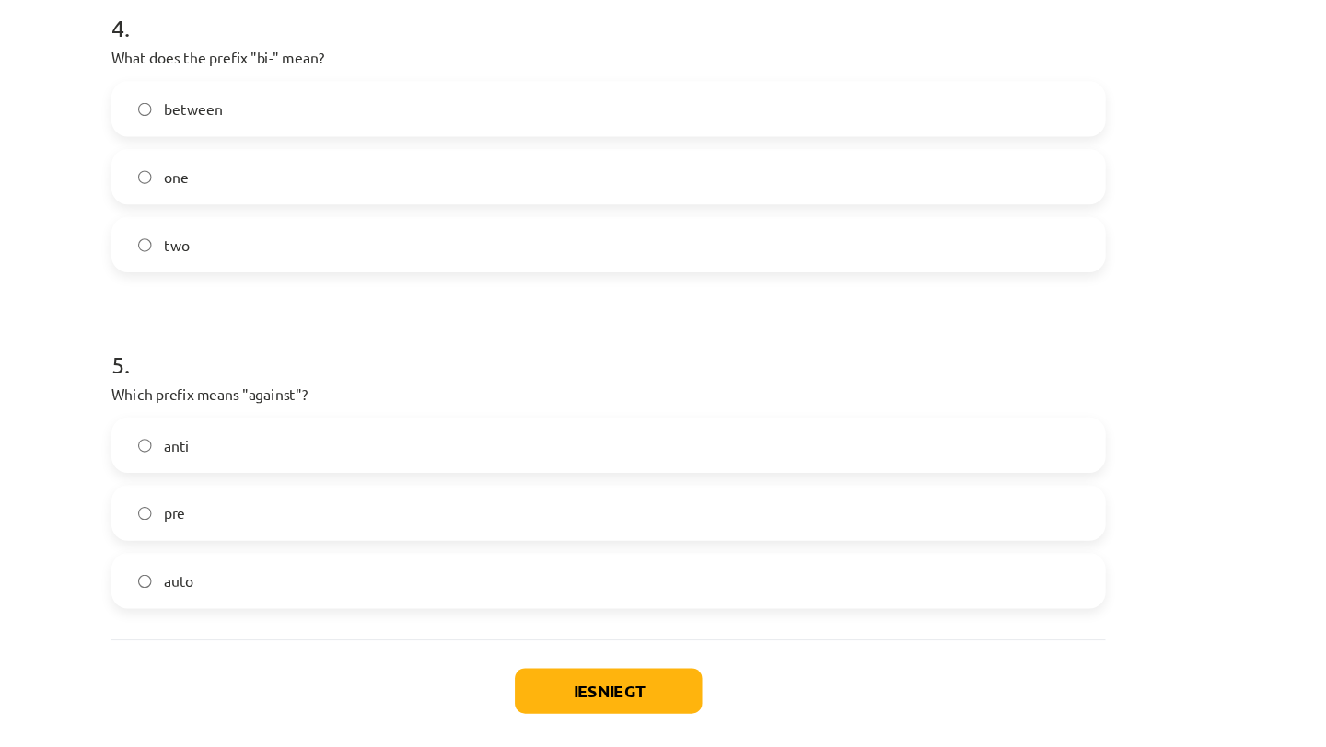
scroll to position [1331, 0]
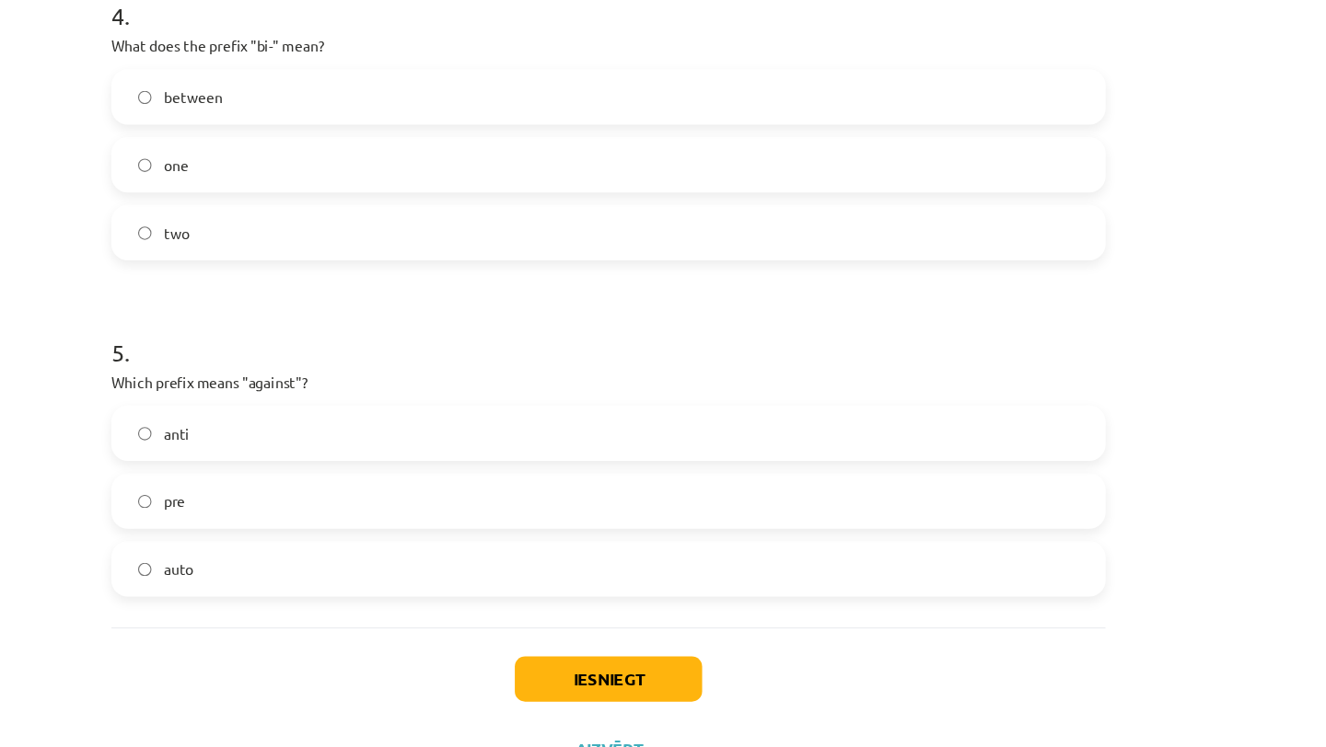
click at [522, 402] on label "anti" at bounding box center [663, 388] width 886 height 46
click at [600, 612] on button "Iesniegt" at bounding box center [663, 607] width 168 height 41
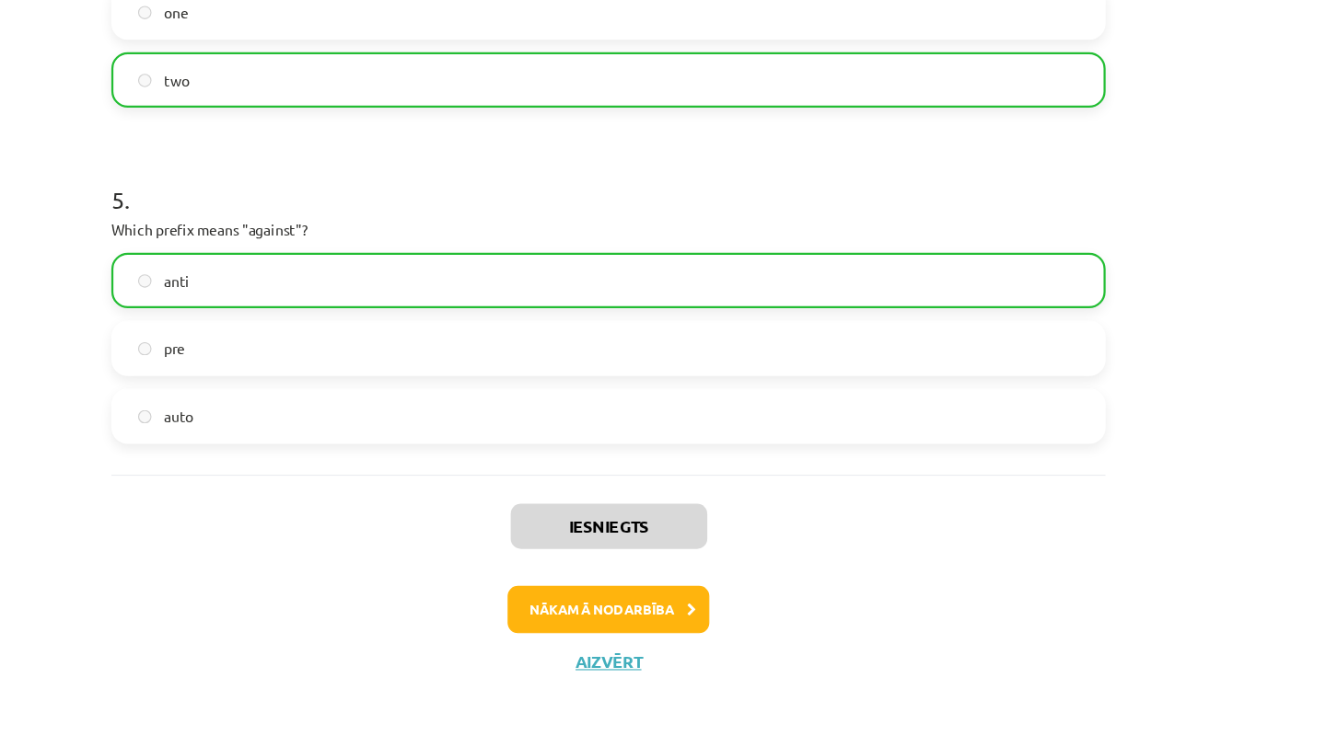
scroll to position [957, 0]
click at [653, 677] on button "Aizvērt" at bounding box center [663, 671] width 70 height 18
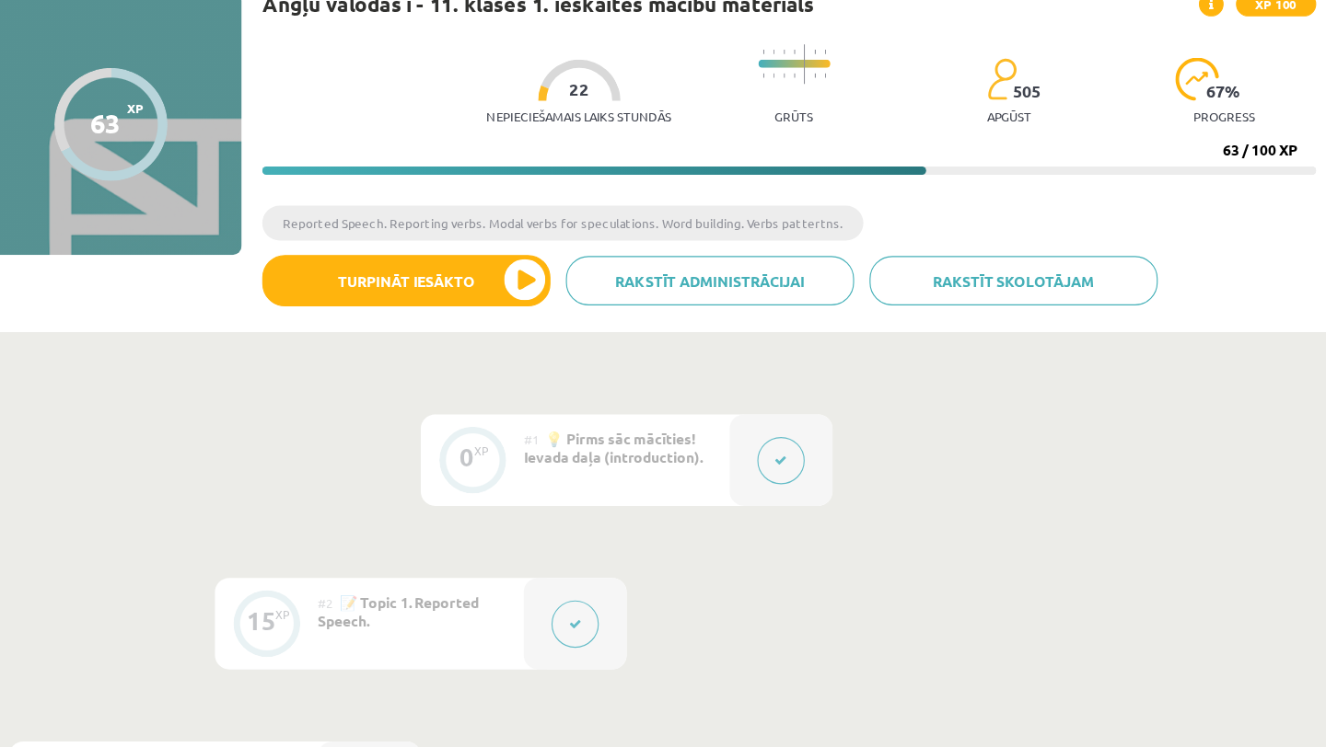
scroll to position [0, 0]
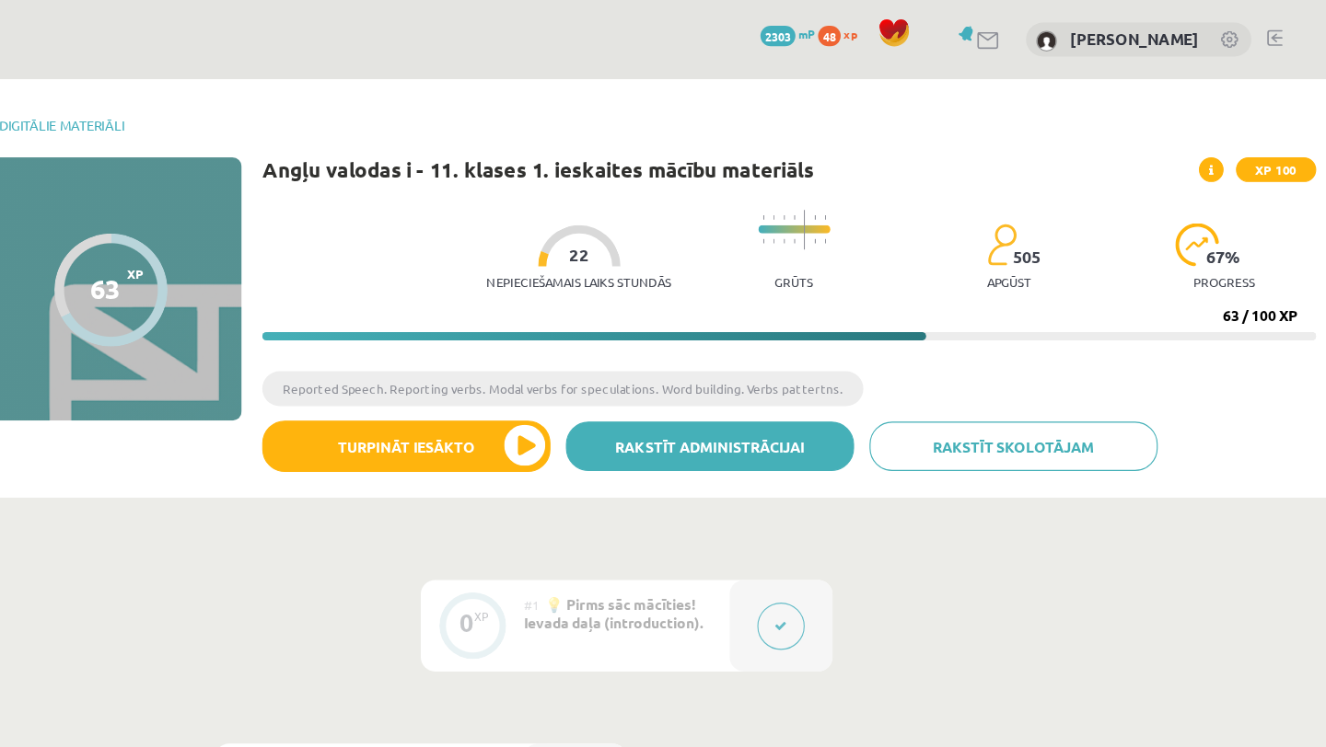
click at [805, 414] on link "Rakstīt administrācijai" at bounding box center [774, 399] width 258 height 44
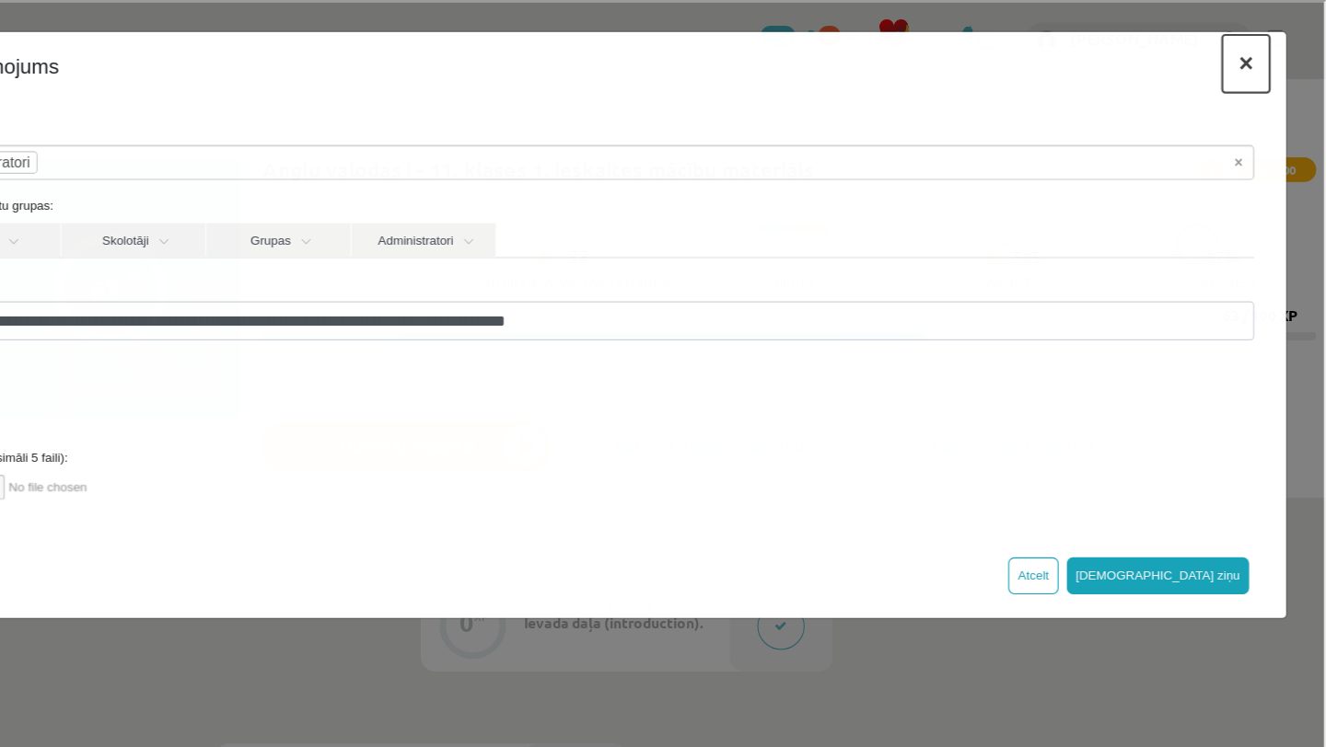
click at [1095, 53] on button "×" at bounding box center [1096, 55] width 42 height 52
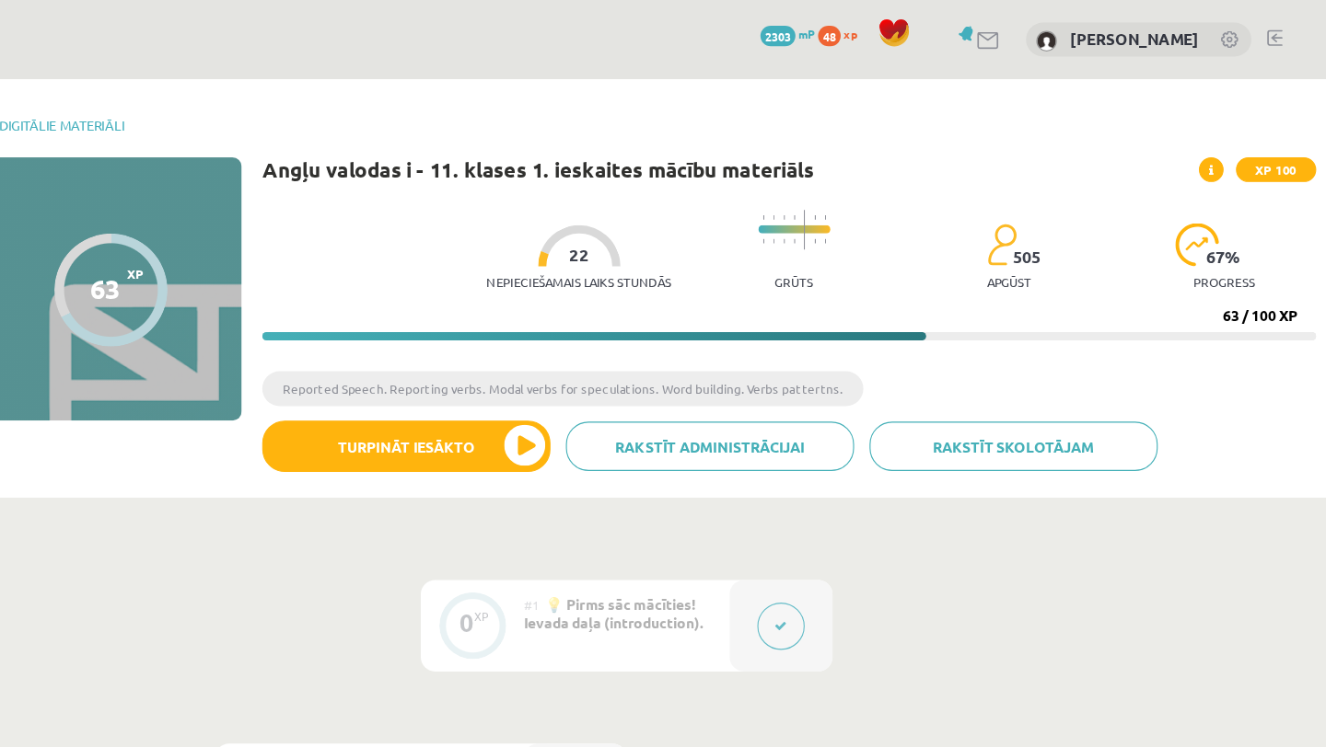
click at [1253, 55] on div "0 Dāvanas 2303 mP 48 xp [PERSON_NAME]" at bounding box center [700, 35] width 1252 height 71
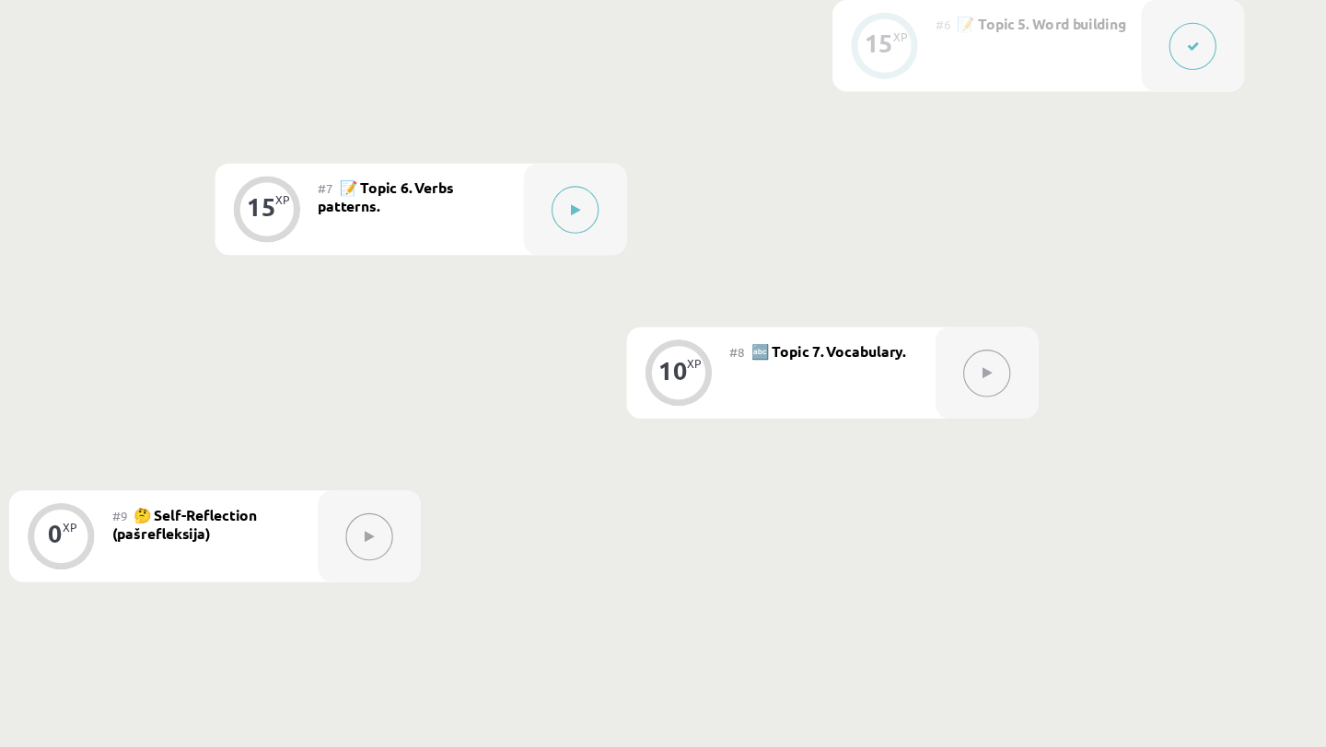
scroll to position [1243, 0]
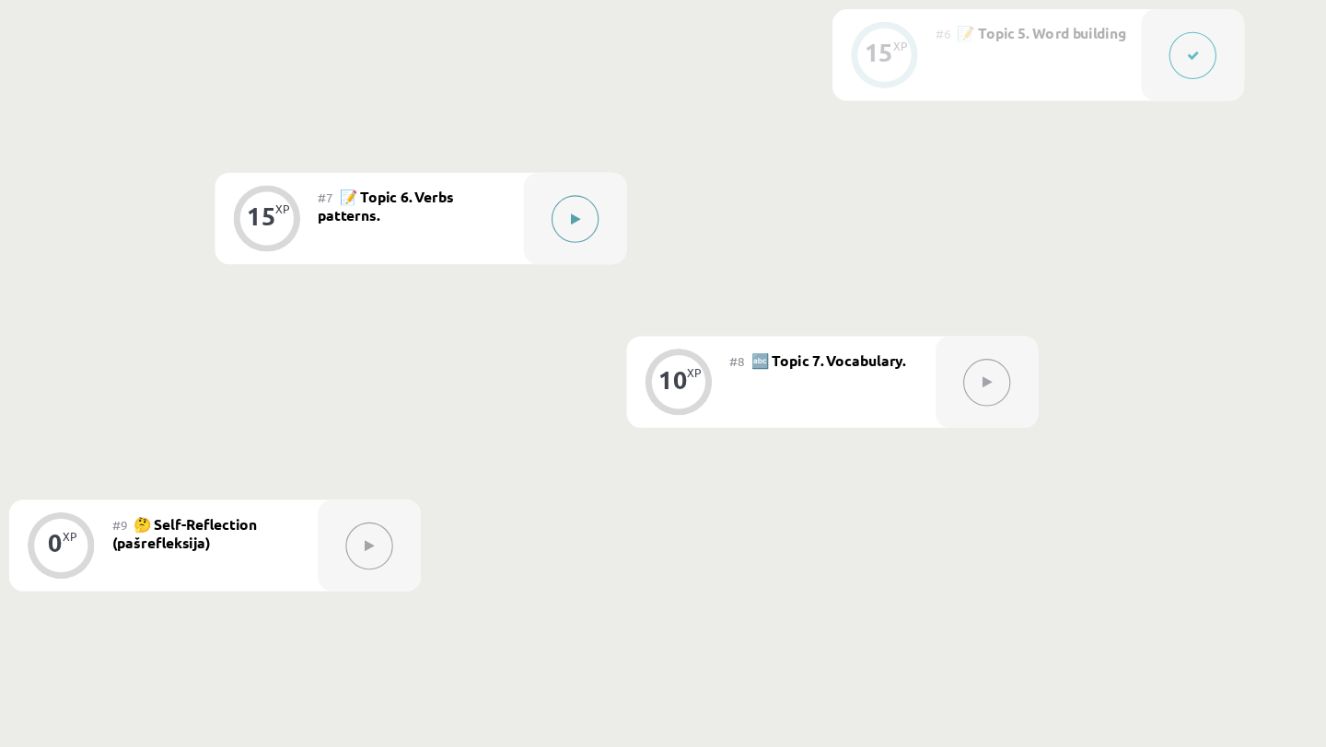
click at [666, 190] on button at bounding box center [653, 196] width 42 height 42
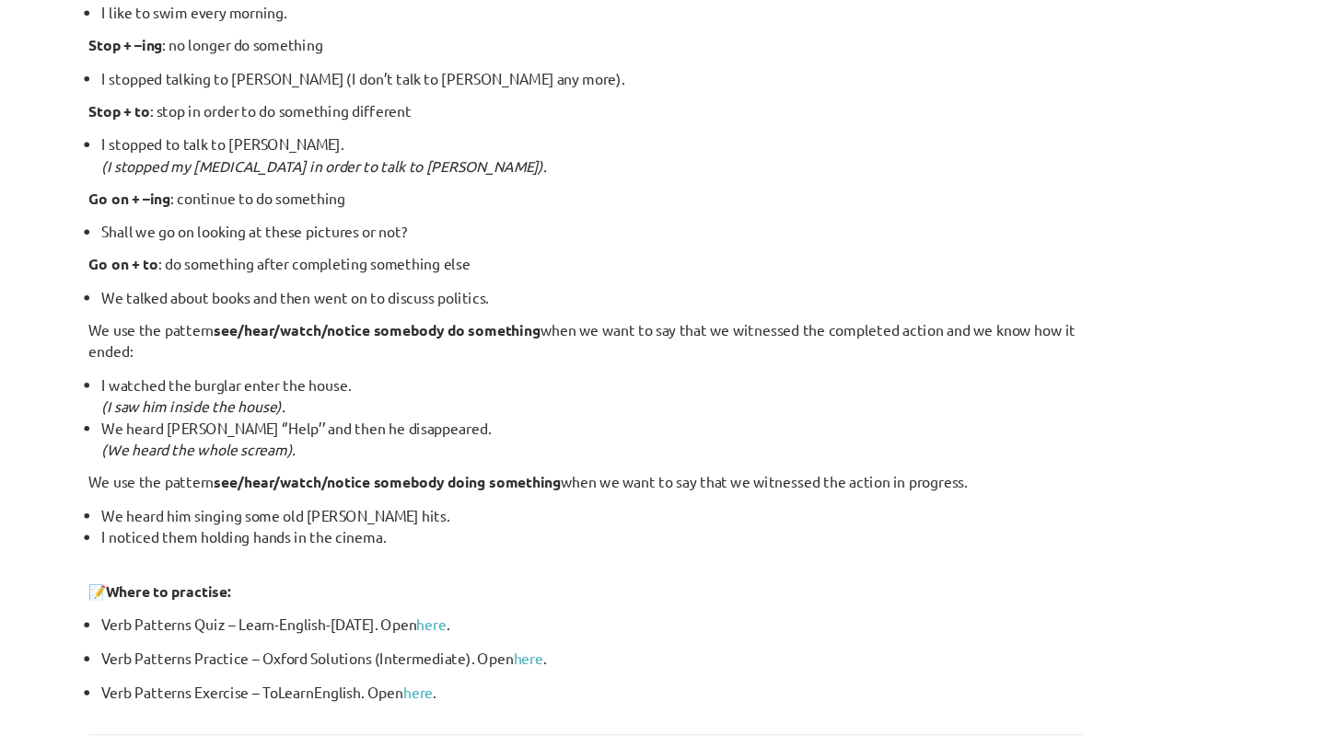
scroll to position [2394, 0]
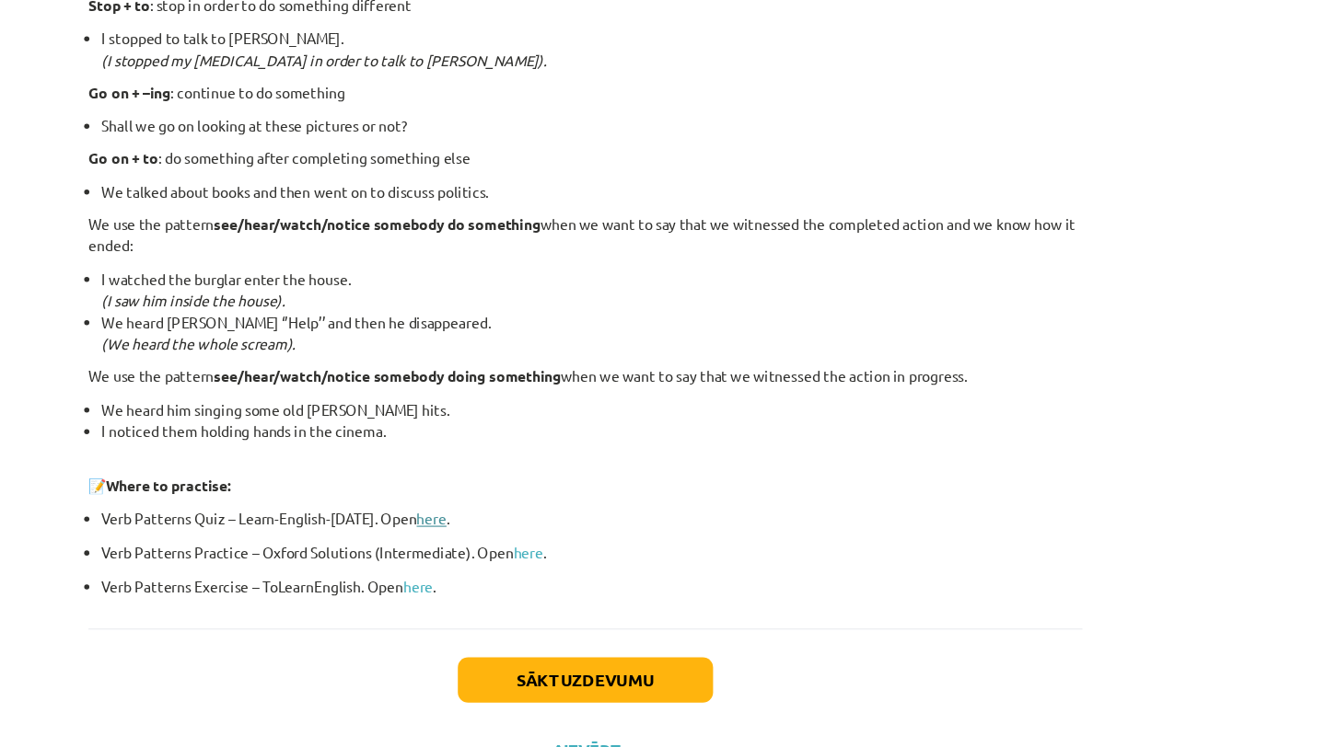
click at [525, 463] on link "here" at bounding box center [525, 464] width 27 height 17
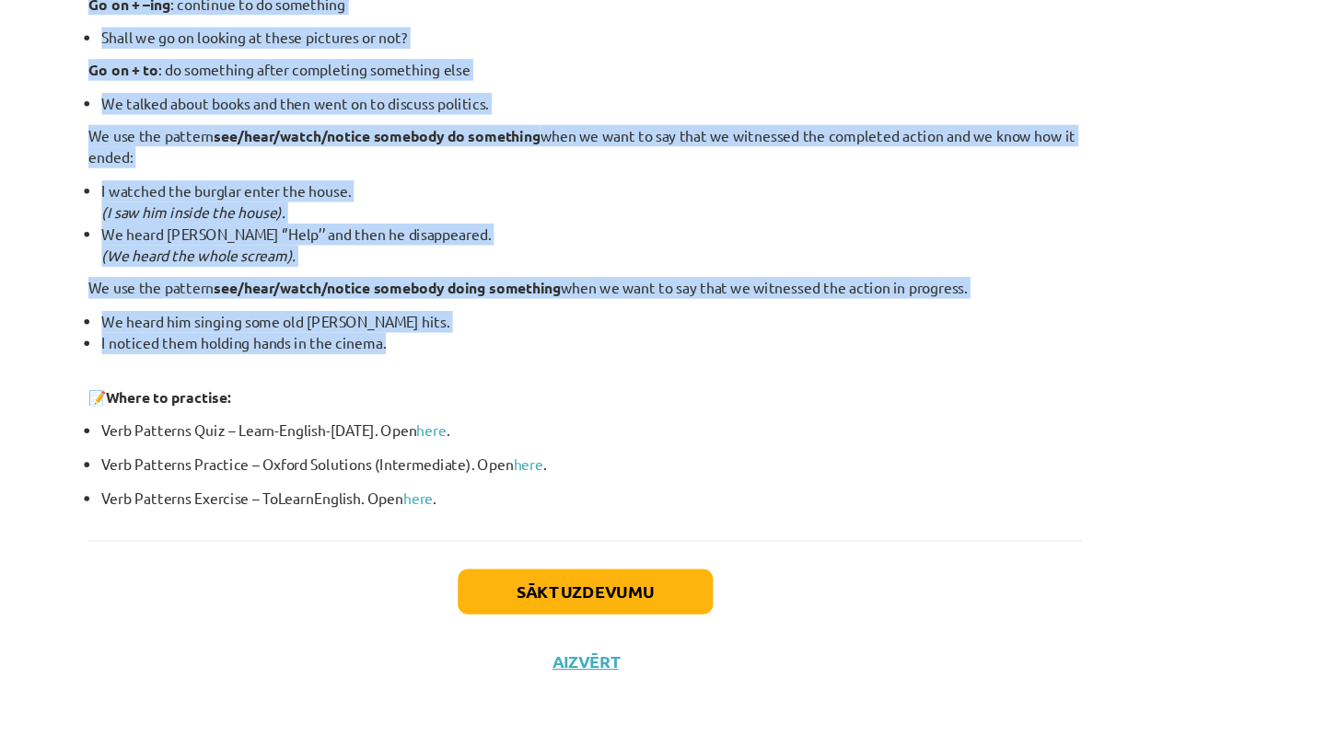
drag, startPoint x: 214, startPoint y: 224, endPoint x: 518, endPoint y: 389, distance: 346.8
copy div "Lore ips dolor sitame co a elitsedd, eiu tempo inc utl et dolorema al eni admin…"
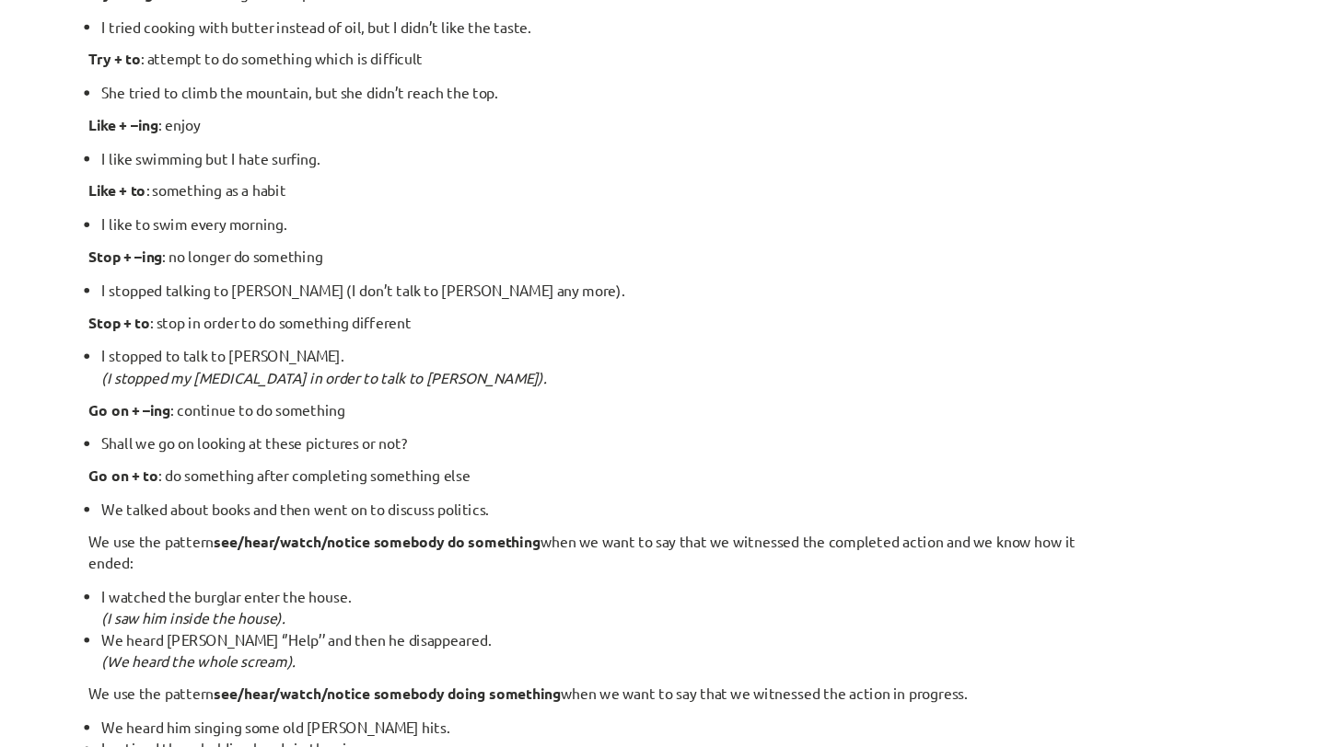
click at [649, 301] on p "Stop + –ing : no longer do something" at bounding box center [662, 307] width 889 height 19
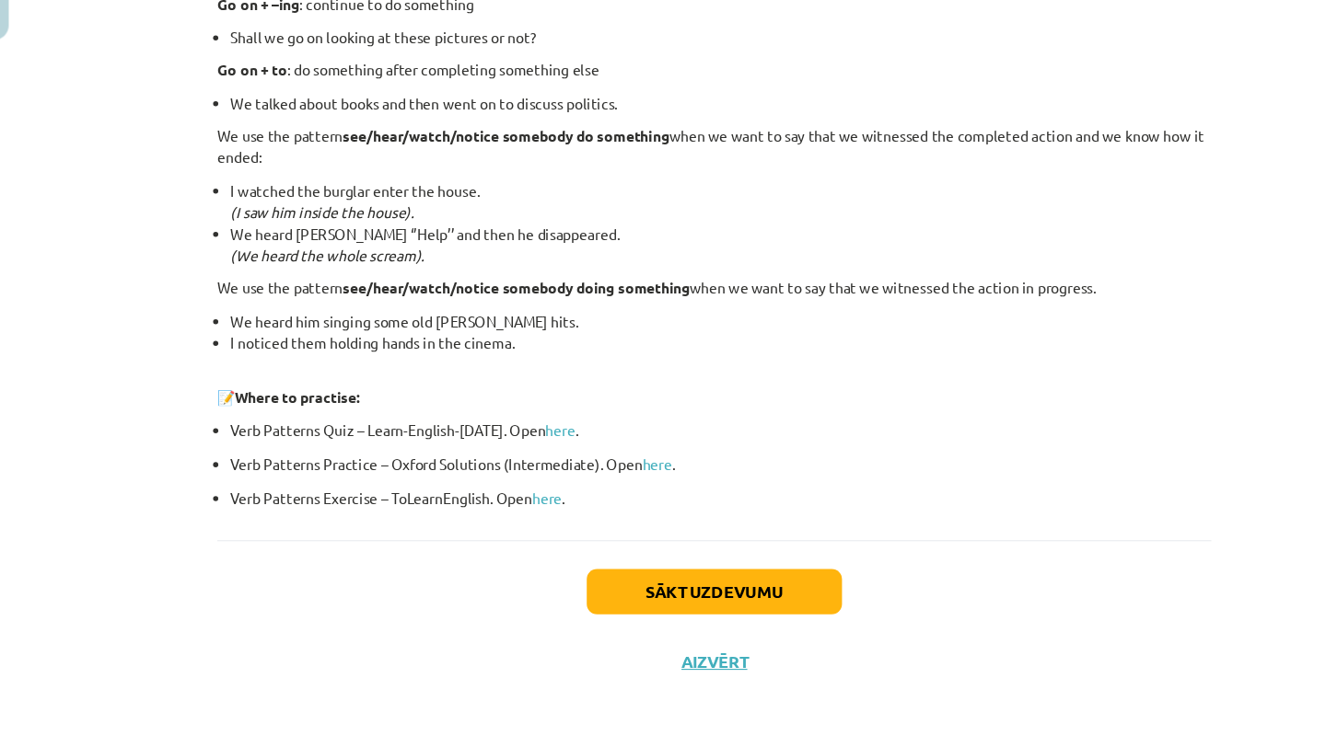
scroll to position [1242, 0]
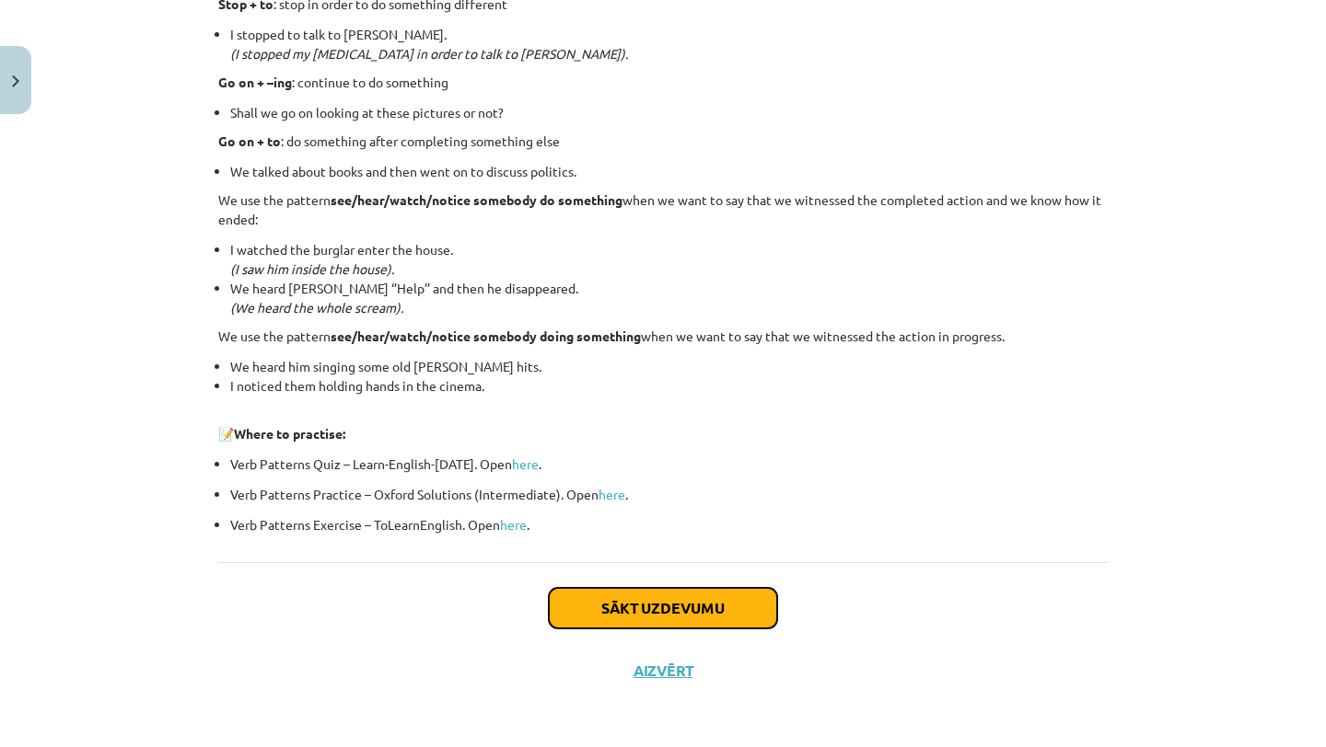
click at [565, 599] on button "Sākt uzdevumu" at bounding box center [663, 608] width 228 height 41
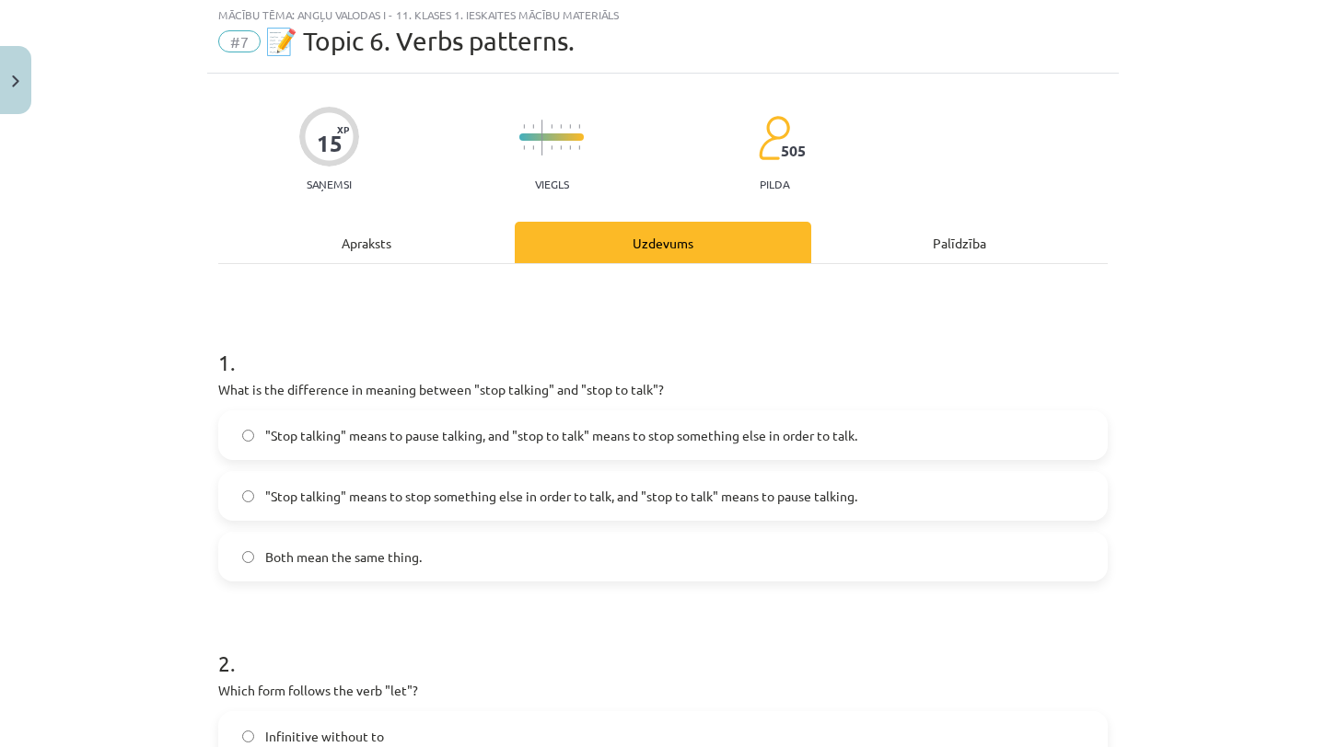
scroll to position [46, 0]
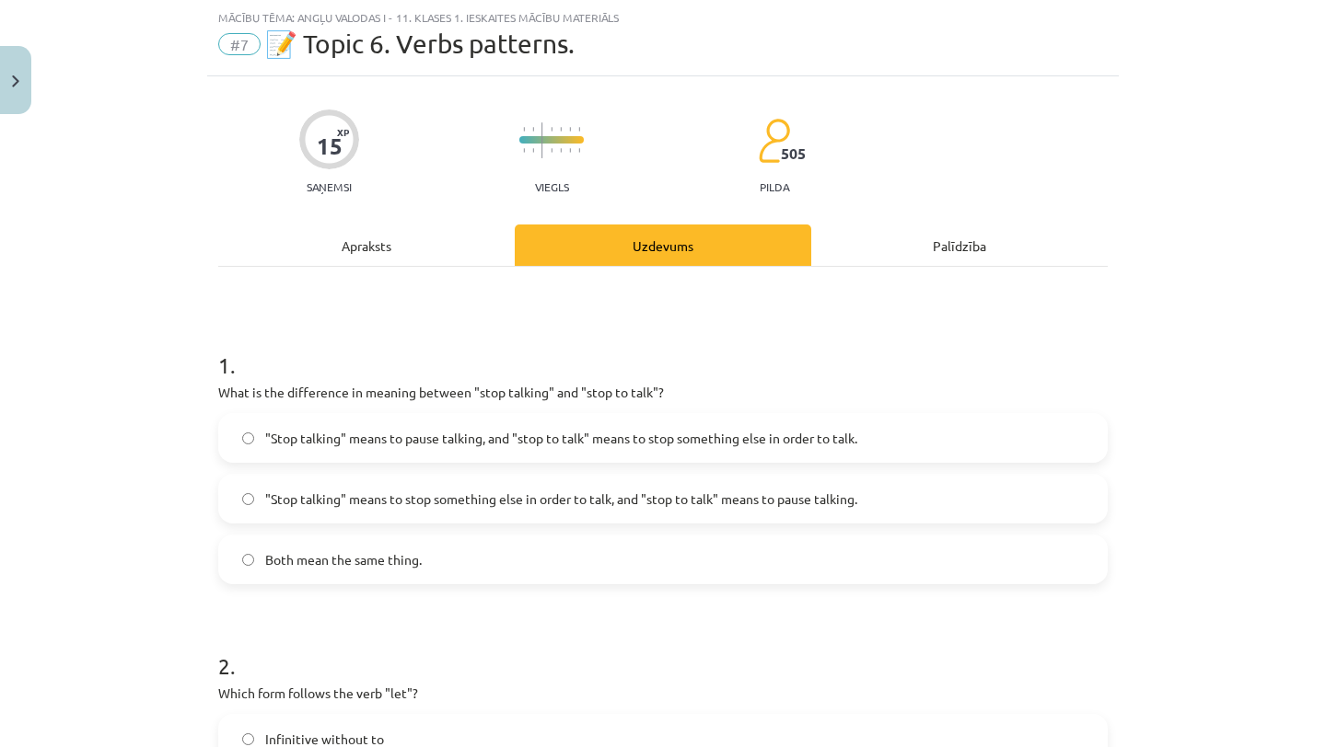
click at [495, 430] on span ""Stop talking" means to pause talking, and "stop to talk" means to stop somethi…" at bounding box center [561, 438] width 592 height 19
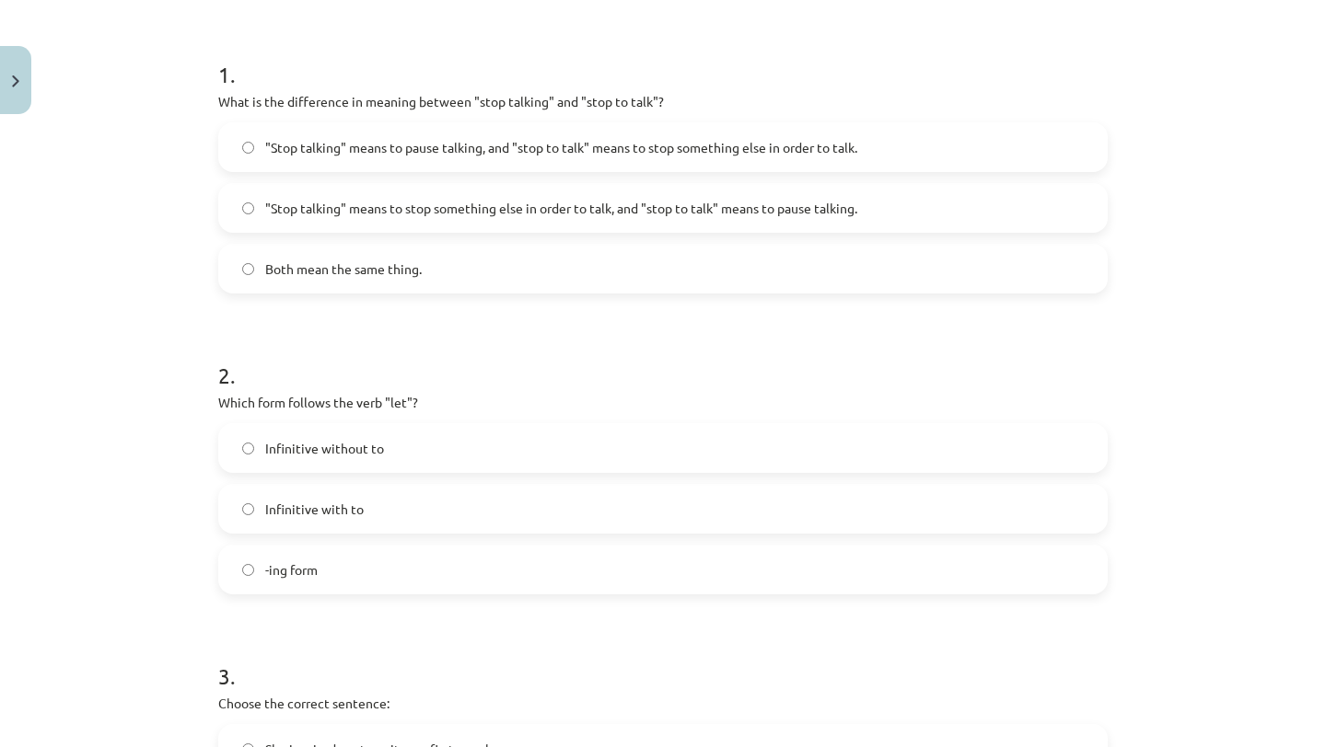
scroll to position [338, 0]
drag, startPoint x: 219, startPoint y: 401, endPoint x: 441, endPoint y: 585, distance: 288.3
click at [441, 585] on div "2 . Which form follows the verb "let"? Infinitive without to Infinitive with to…" at bounding box center [662, 462] width 889 height 264
copy div "Which form follows the verb "let"? Infinitive without to Infinitive with to -in…"
click at [485, 44] on h1 "1 ." at bounding box center [662, 57] width 889 height 57
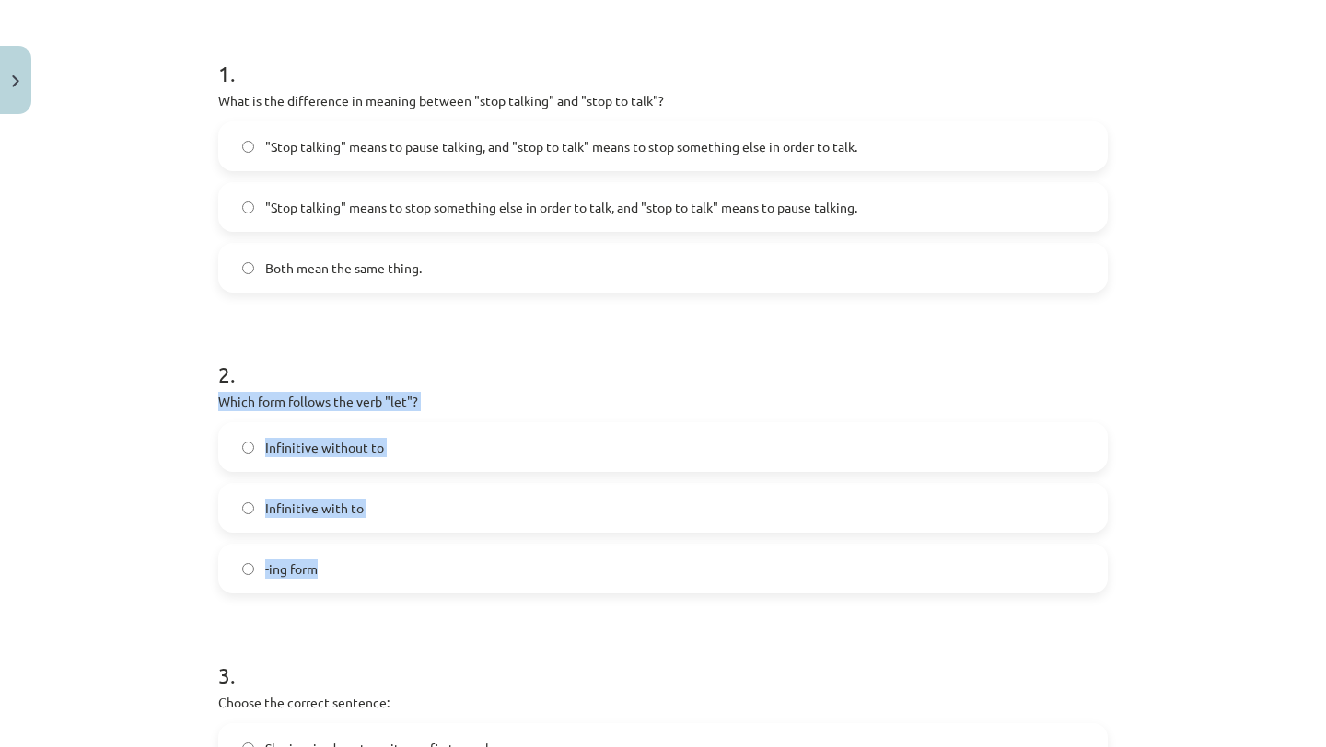
drag, startPoint x: 215, startPoint y: 391, endPoint x: 423, endPoint y: 579, distance: 280.3
click at [423, 579] on div "15 XP Saņemsi Viegls 505 pilda Apraksts Uzdevums Palīdzība 1 . What is the diff…" at bounding box center [662, 725] width 911 height 1880
copy div "Which form follows the verb "let"? Infinitive without to Infinitive with to -in…"
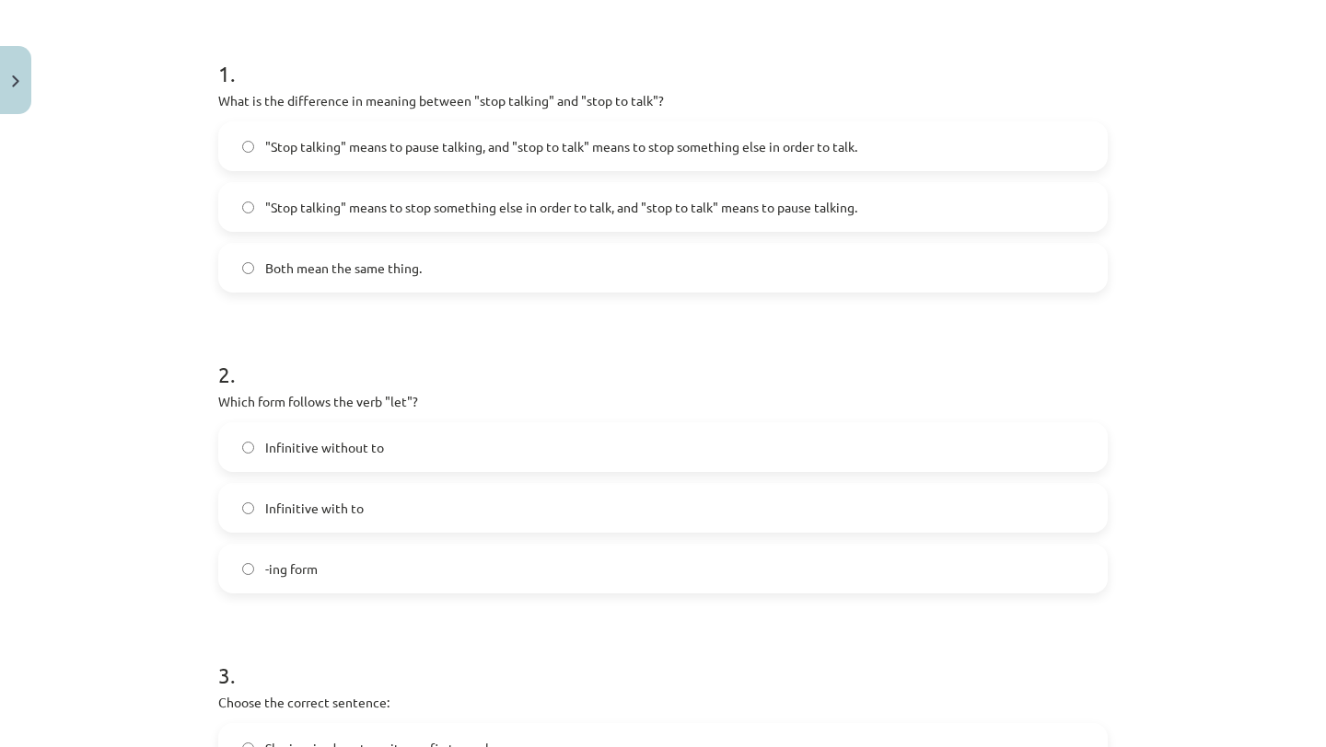
click at [347, 372] on h1 "2 ." at bounding box center [662, 358] width 889 height 57
click at [335, 452] on span "Infinitive without to" at bounding box center [324, 447] width 119 height 19
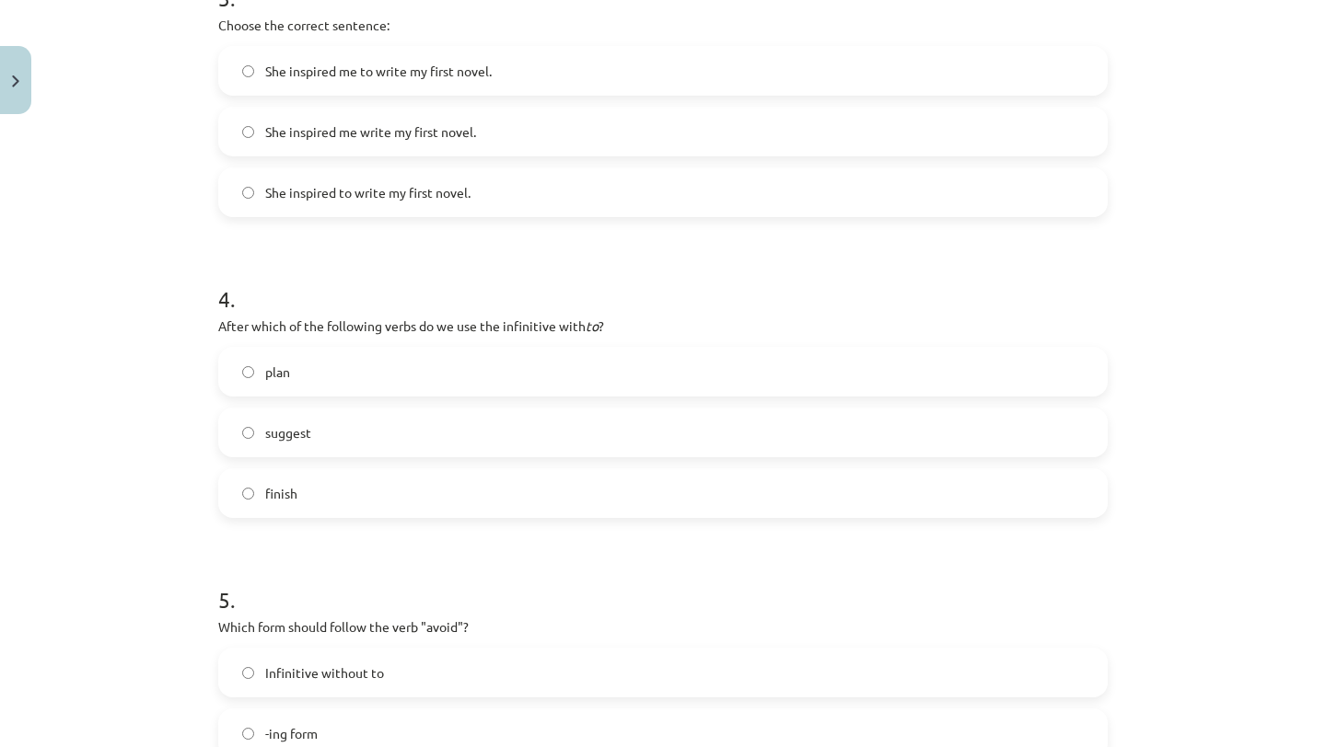
scroll to position [1024, 0]
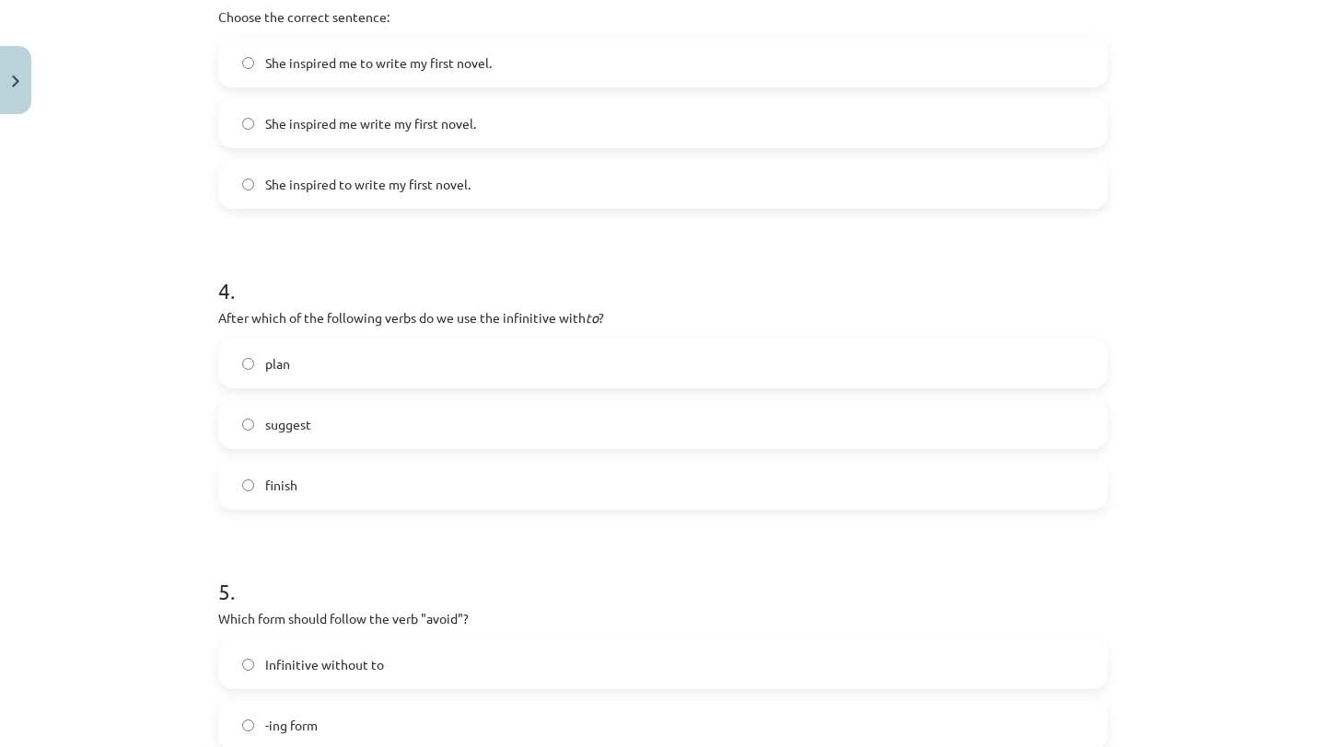
click at [400, 50] on label "She inspired me to write my first novel." at bounding box center [663, 63] width 886 height 46
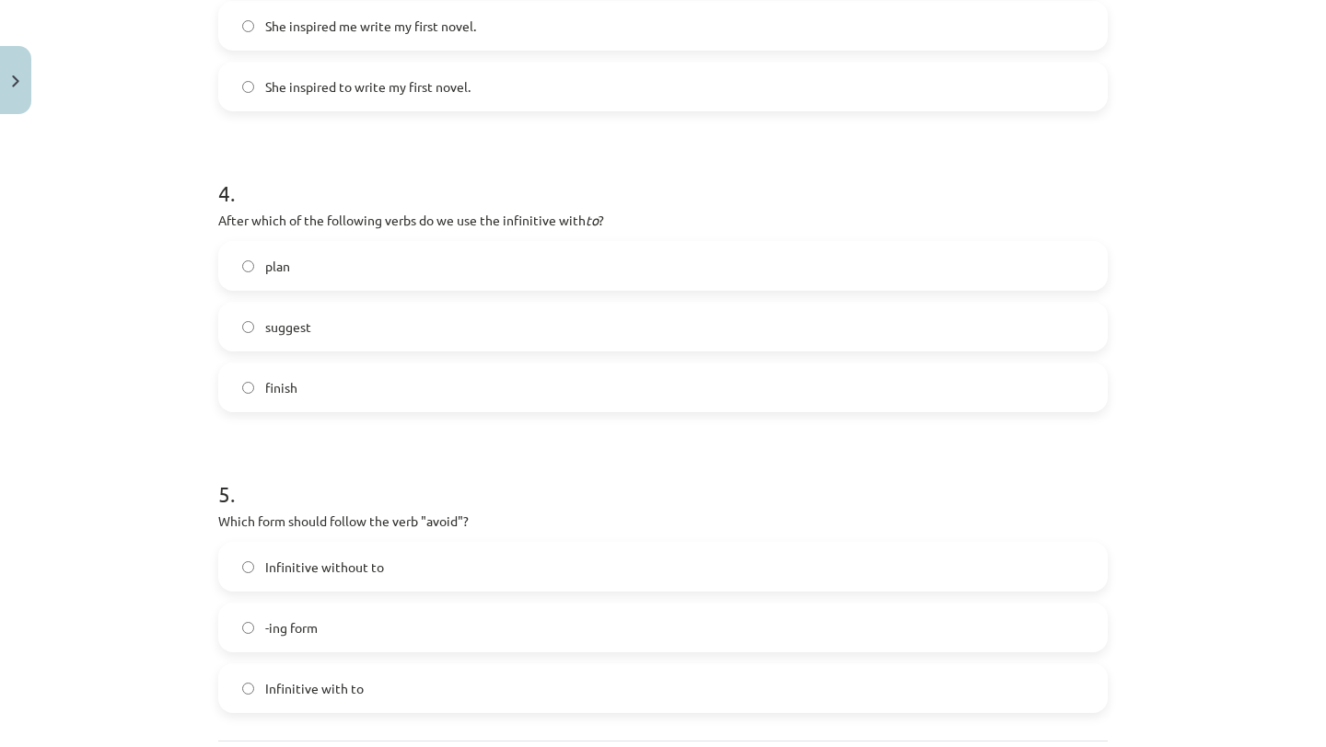
scroll to position [1123, 0]
click at [343, 265] on label "plan" at bounding box center [663, 264] width 886 height 46
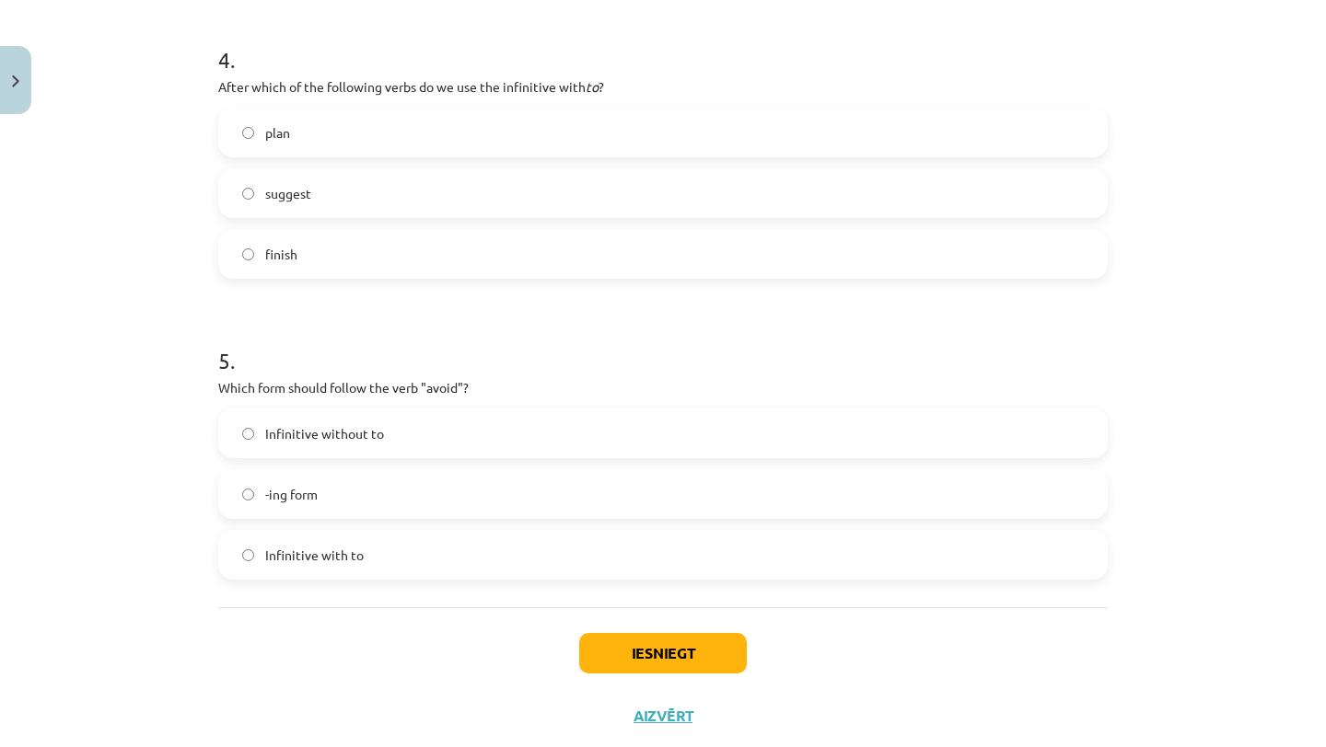
scroll to position [1301, 0]
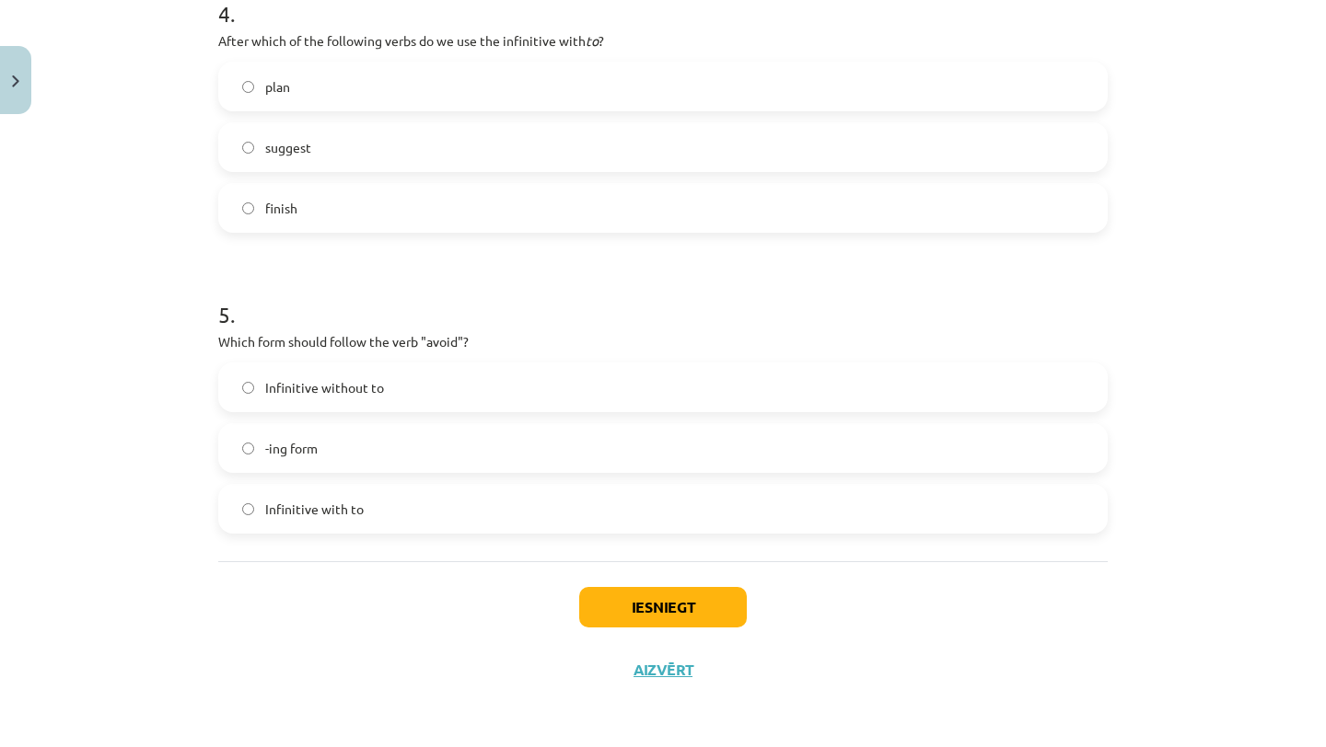
click at [322, 453] on label "-ing form" at bounding box center [663, 448] width 886 height 46
click at [662, 601] on button "Iesniegt" at bounding box center [663, 607] width 168 height 41
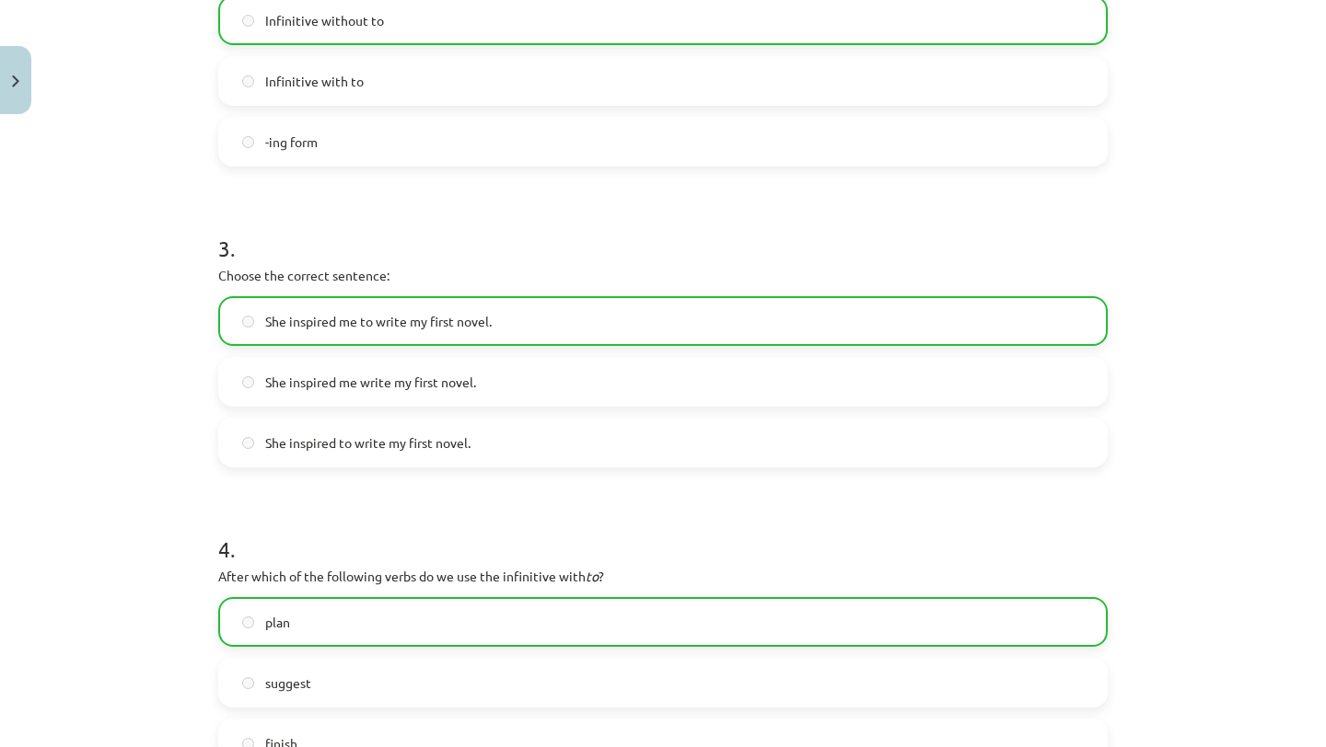
scroll to position [1359, 0]
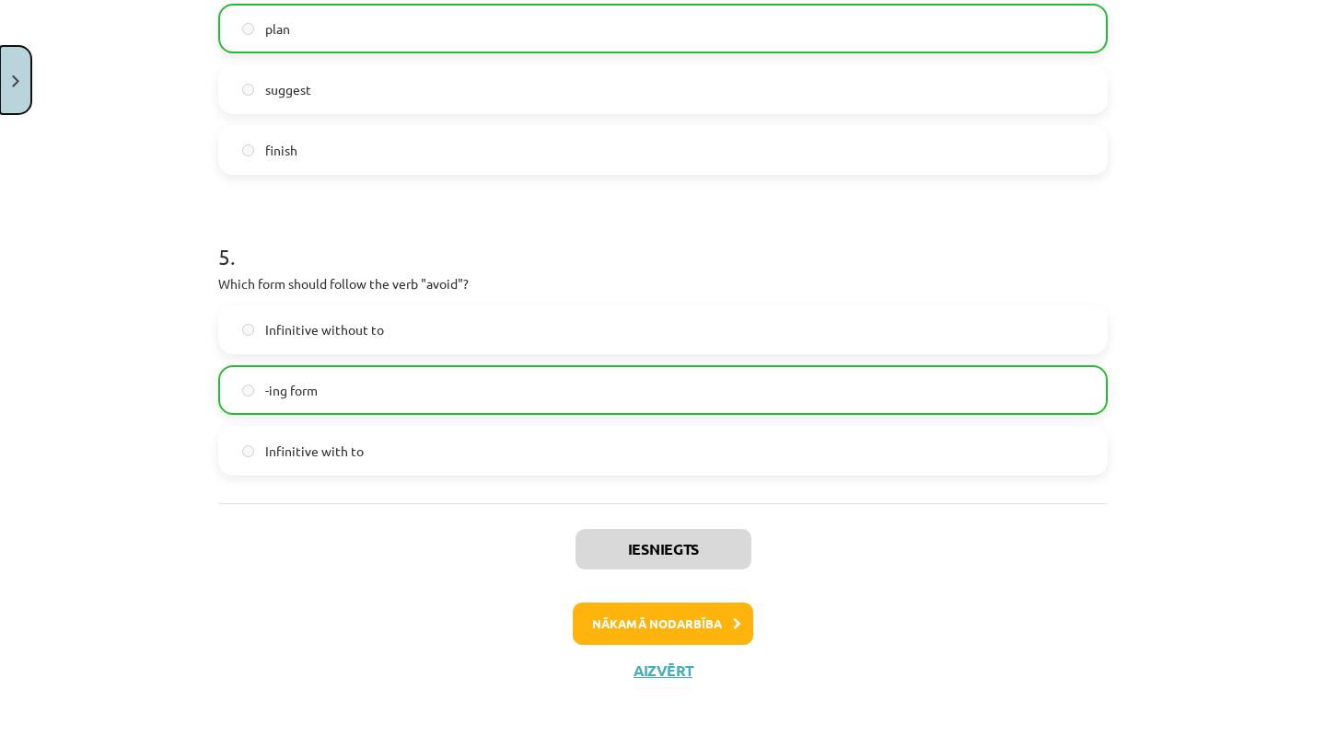
click at [15, 63] on button "Close" at bounding box center [15, 80] width 31 height 68
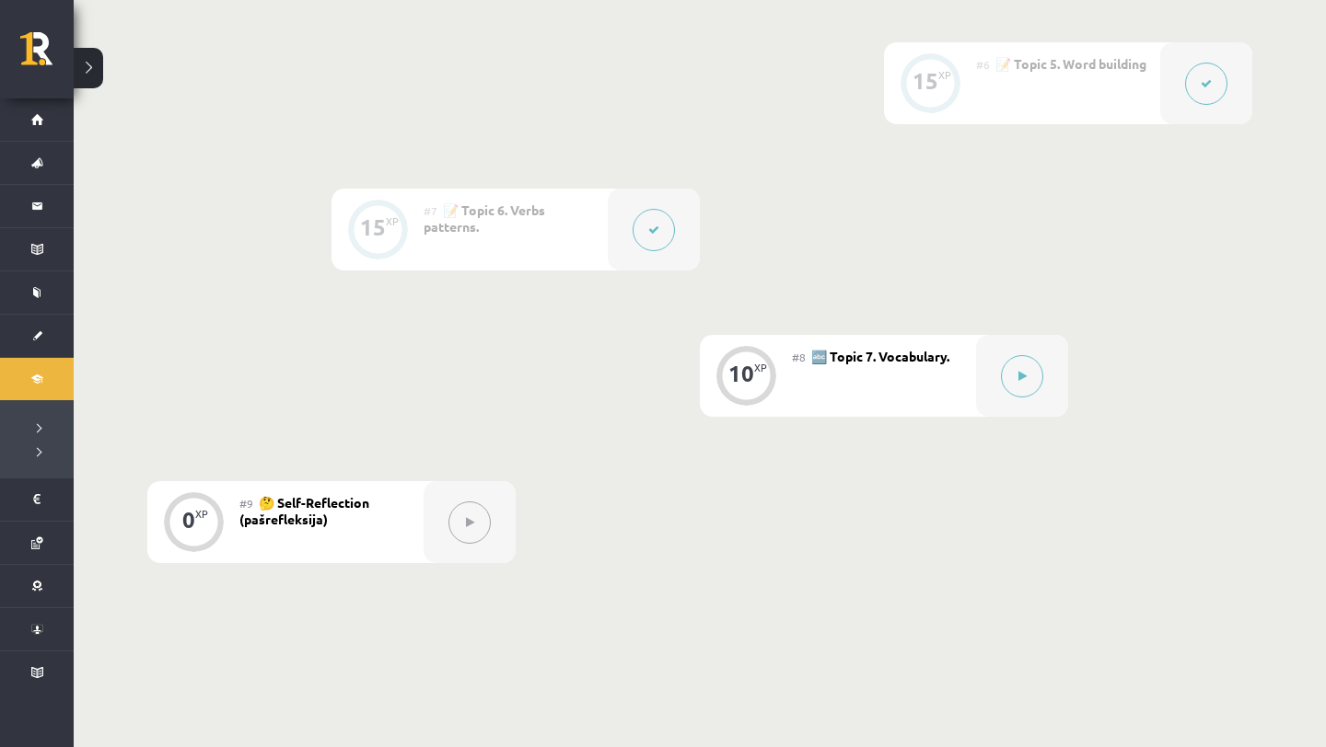
scroll to position [1220, 0]
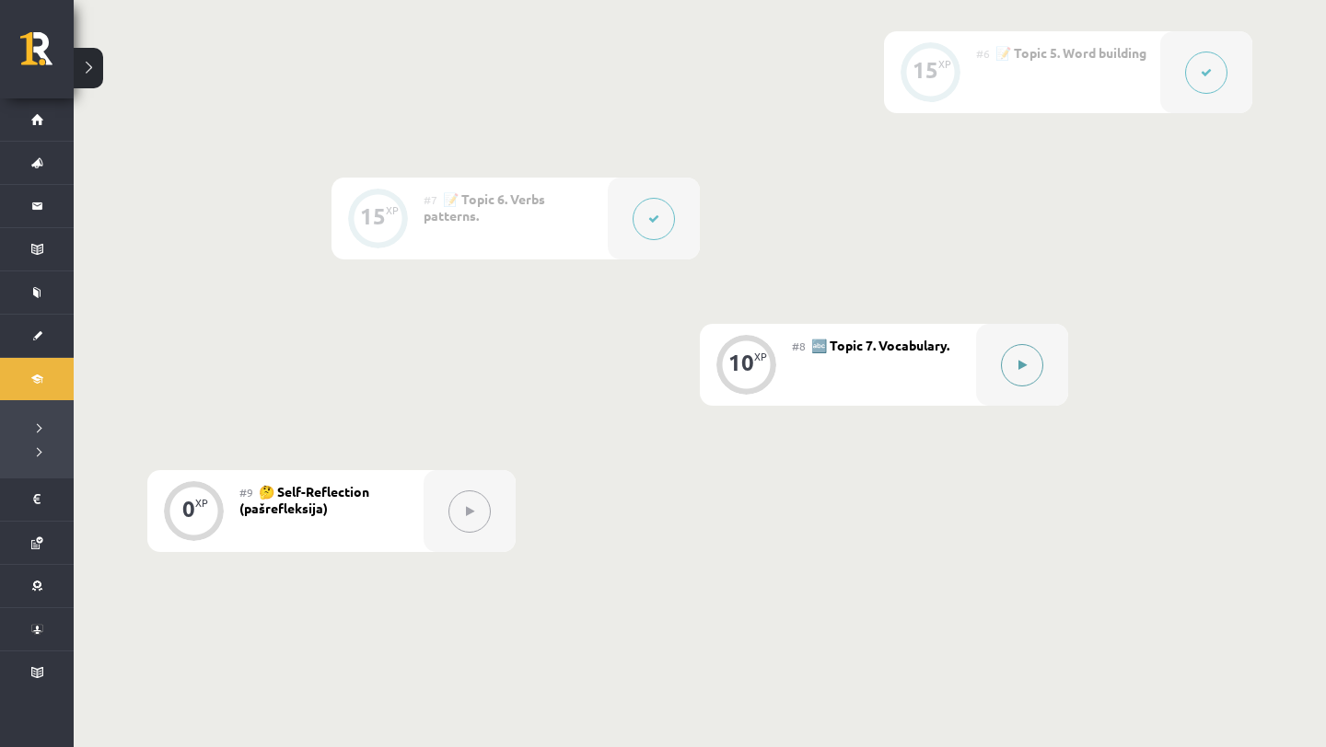
click at [1030, 370] on button at bounding box center [1022, 365] width 42 height 42
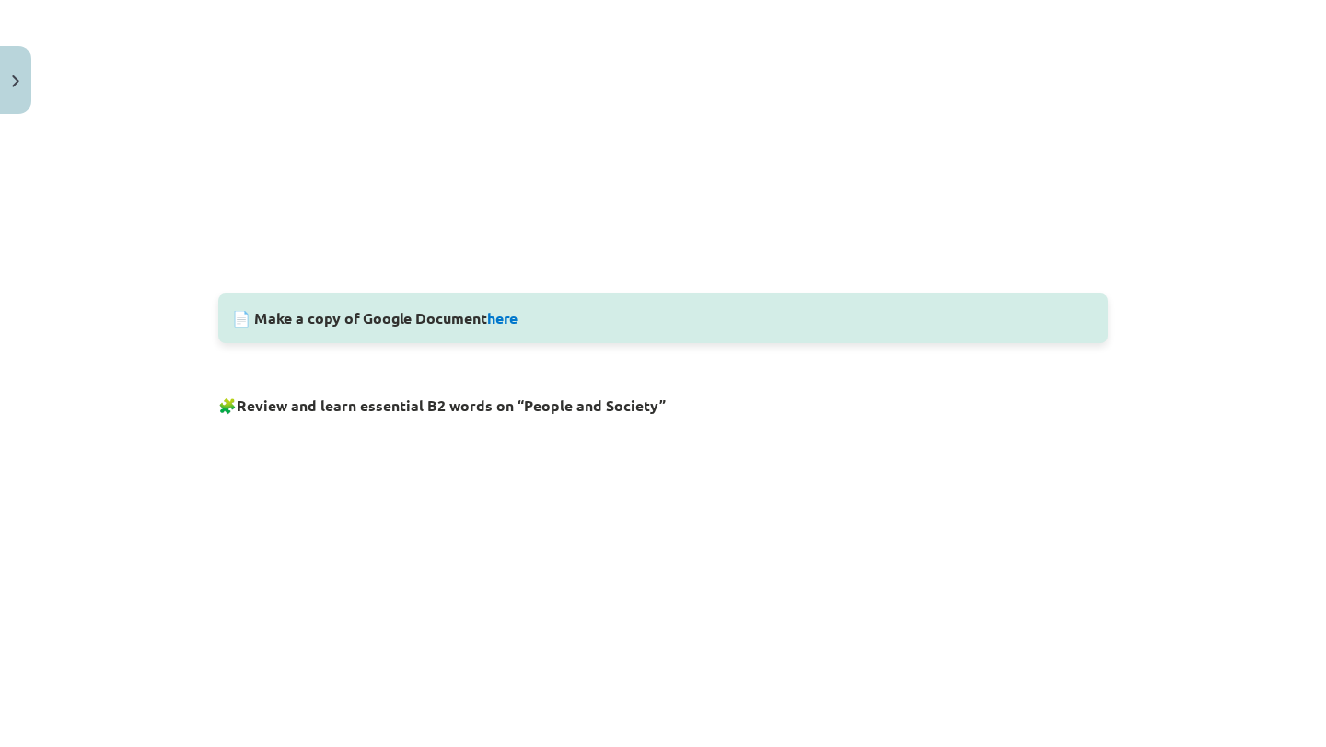
scroll to position [667, 0]
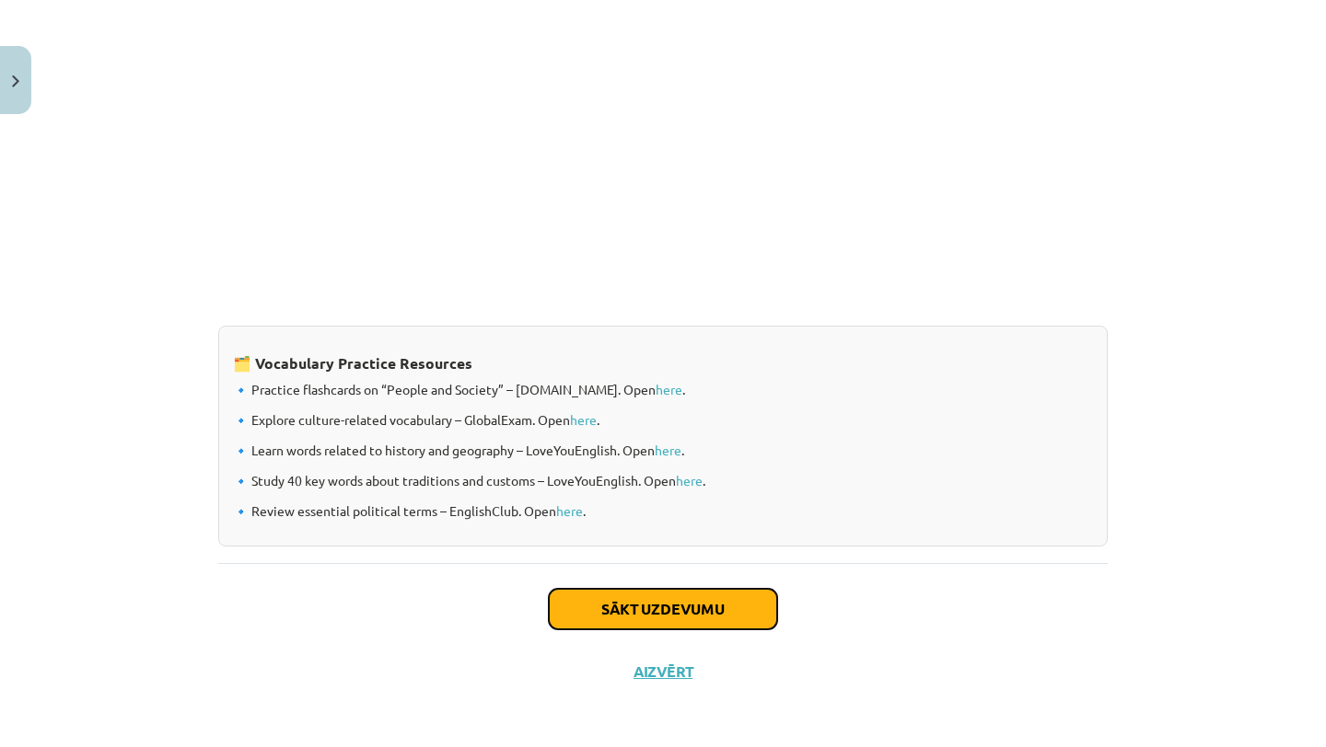
click at [653, 591] on button "Sākt uzdevumu" at bounding box center [663, 609] width 228 height 41
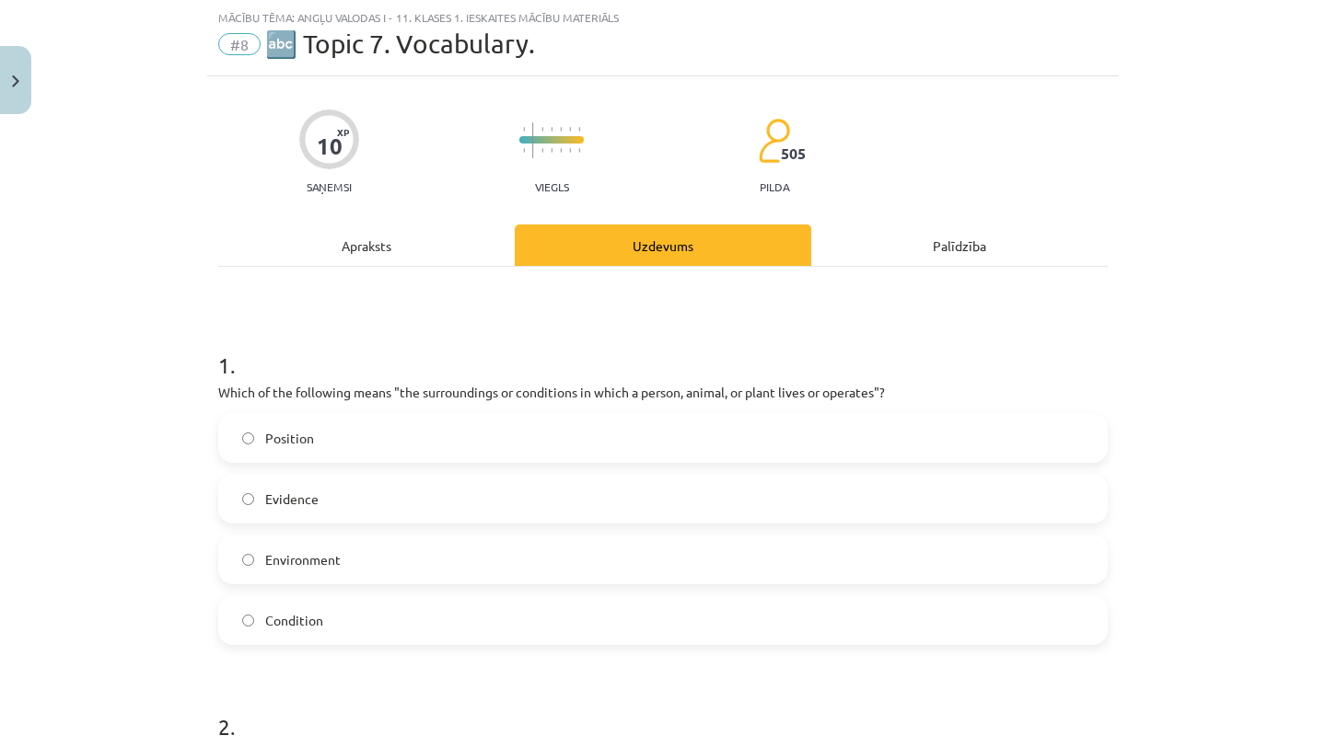
scroll to position [46, 0]
click at [17, 86] on img "Close" at bounding box center [15, 81] width 7 height 12
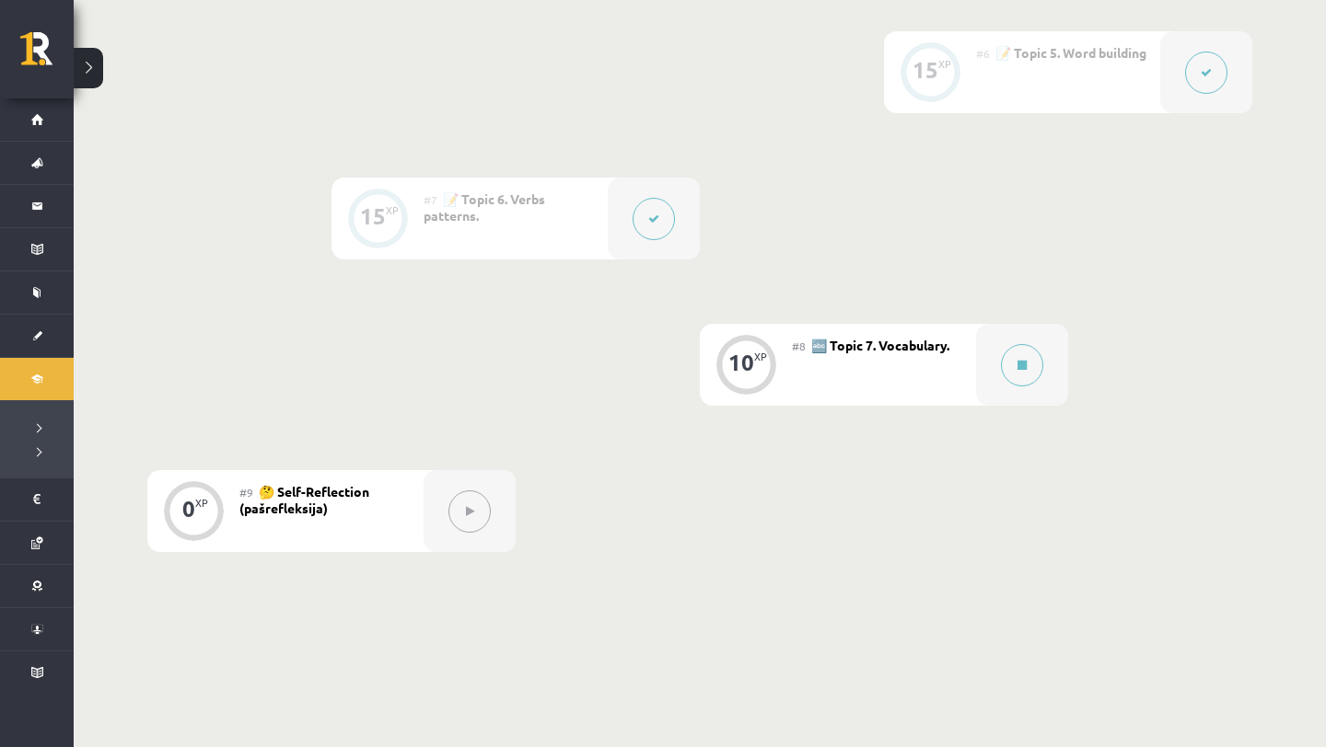
click at [907, 378] on div "#8 🔤 Topic 7. Vocabulary." at bounding box center [884, 365] width 184 height 82
click at [1014, 388] on div at bounding box center [1022, 365] width 92 height 82
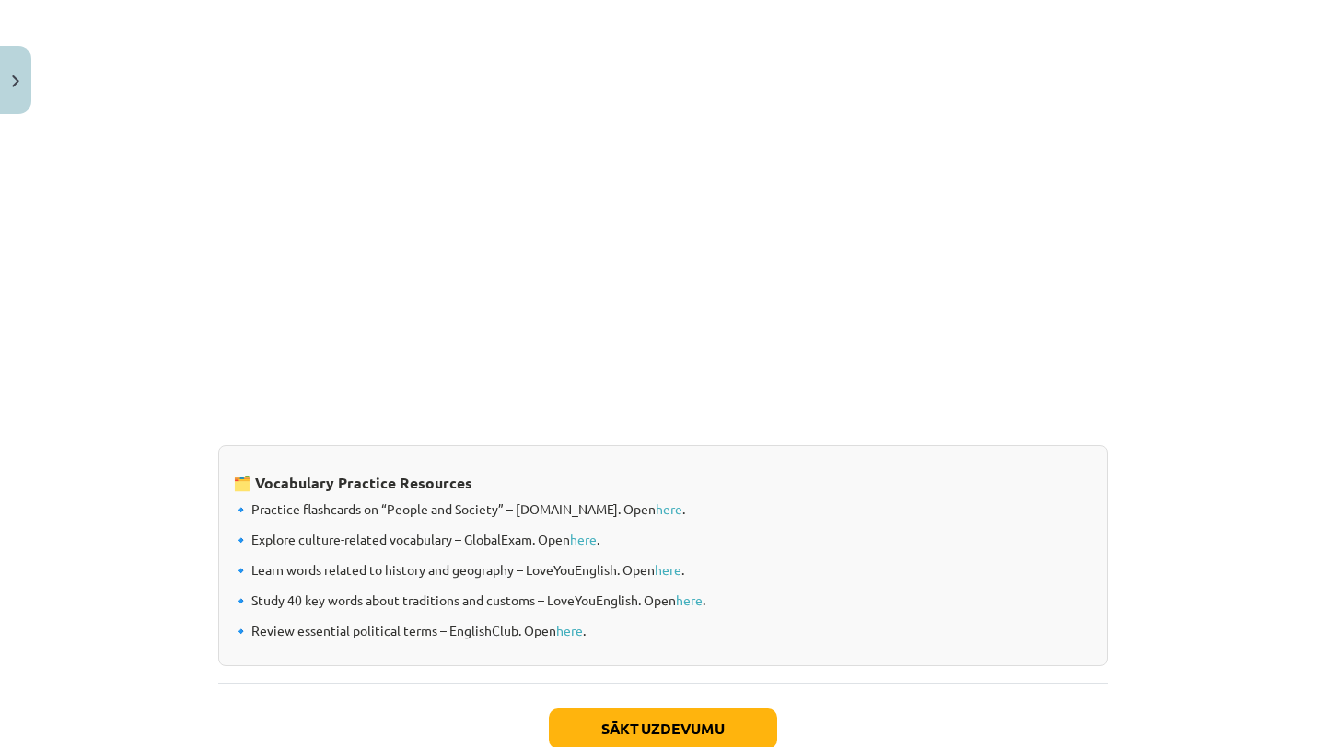
scroll to position [1425, 0]
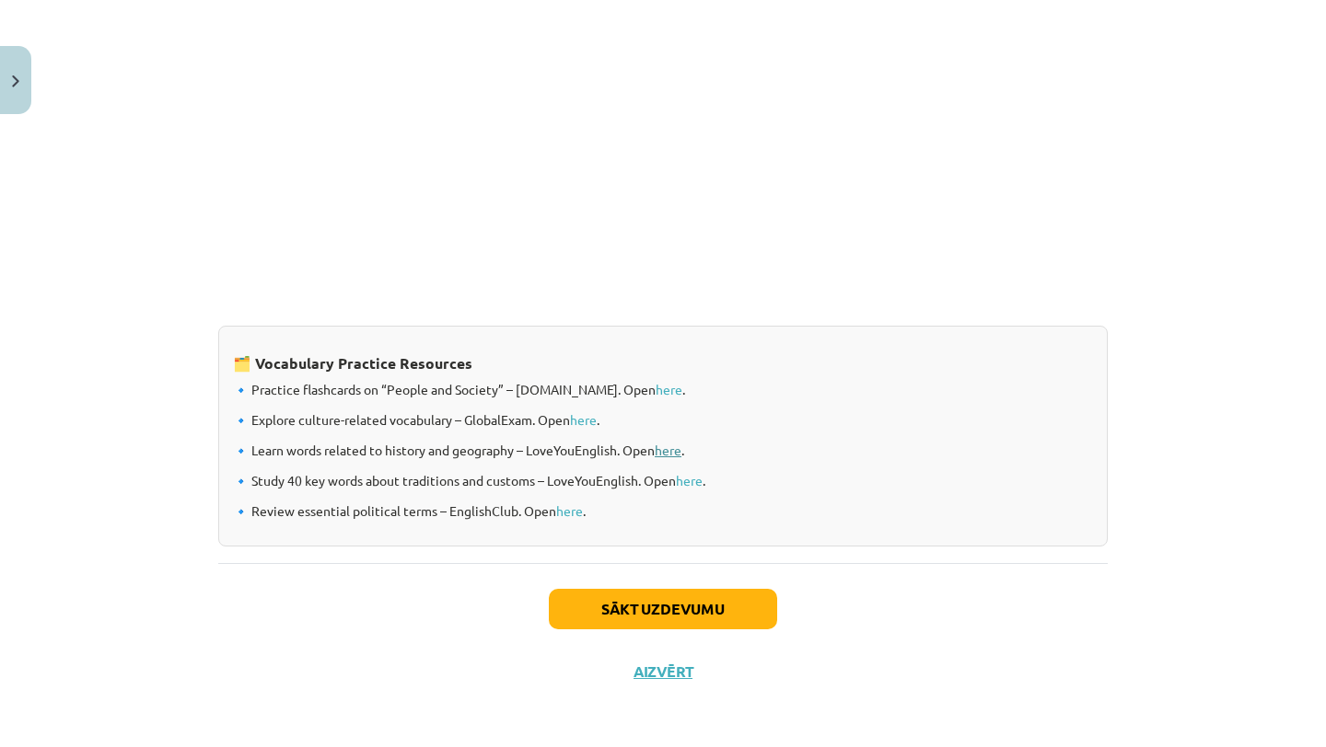
click at [672, 449] on link "here" at bounding box center [668, 450] width 27 height 17
click at [672, 606] on button "Sākt uzdevumu" at bounding box center [663, 609] width 228 height 41
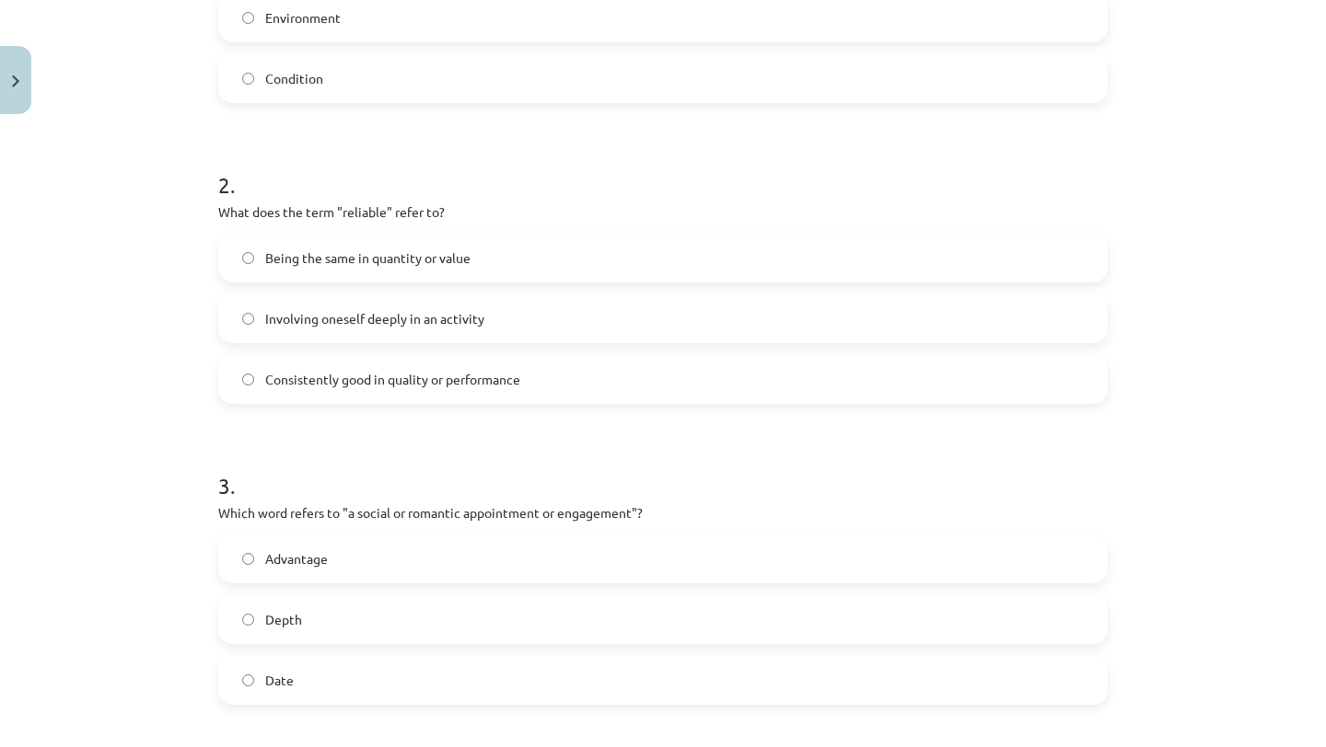
scroll to position [612, 0]
